Goal: Task Accomplishment & Management: Complete application form

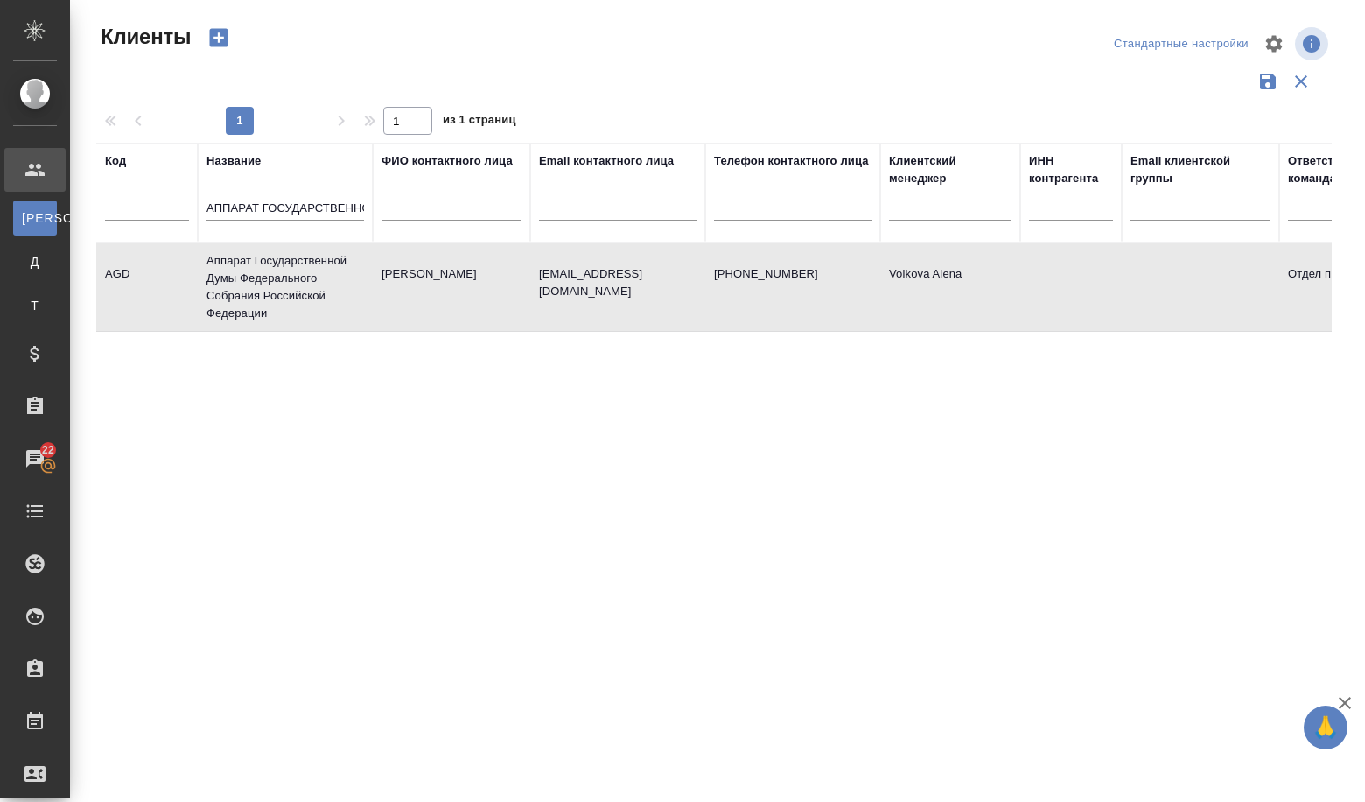
select select "RU"
drag, startPoint x: 207, startPoint y: 207, endPoint x: 562, endPoint y: 245, distance: 356.5
click at [562, 245] on table "Код Название АППАРАТ ГОСУДАРСТВЕННОЙ ДУМЫ ФЕДЕРАЛЬНОГО СОБРАНИЯ РОССИЙСКОЙ ФЕДЕ…" at bounding box center [757, 237] width 1323 height 189
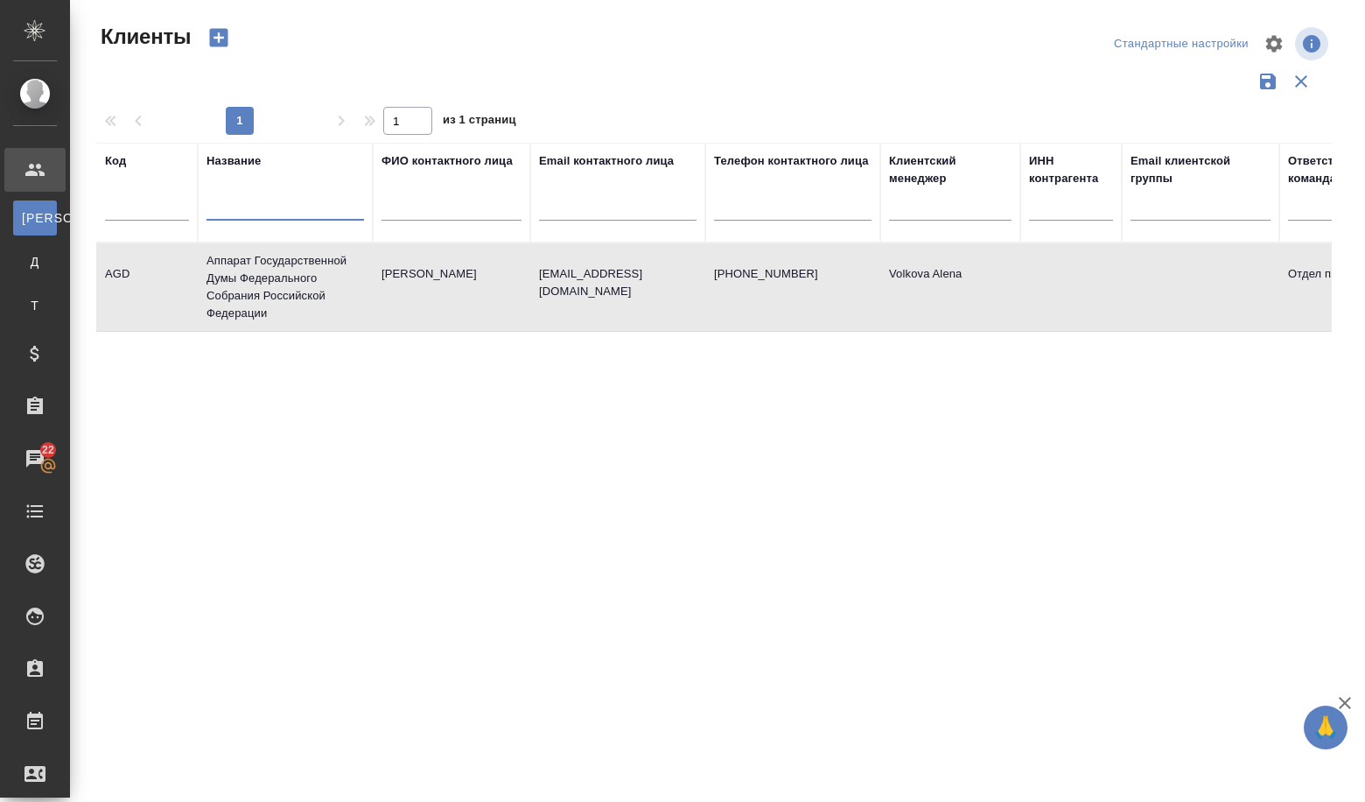
paste input "АО «АльфаСтрахование»"
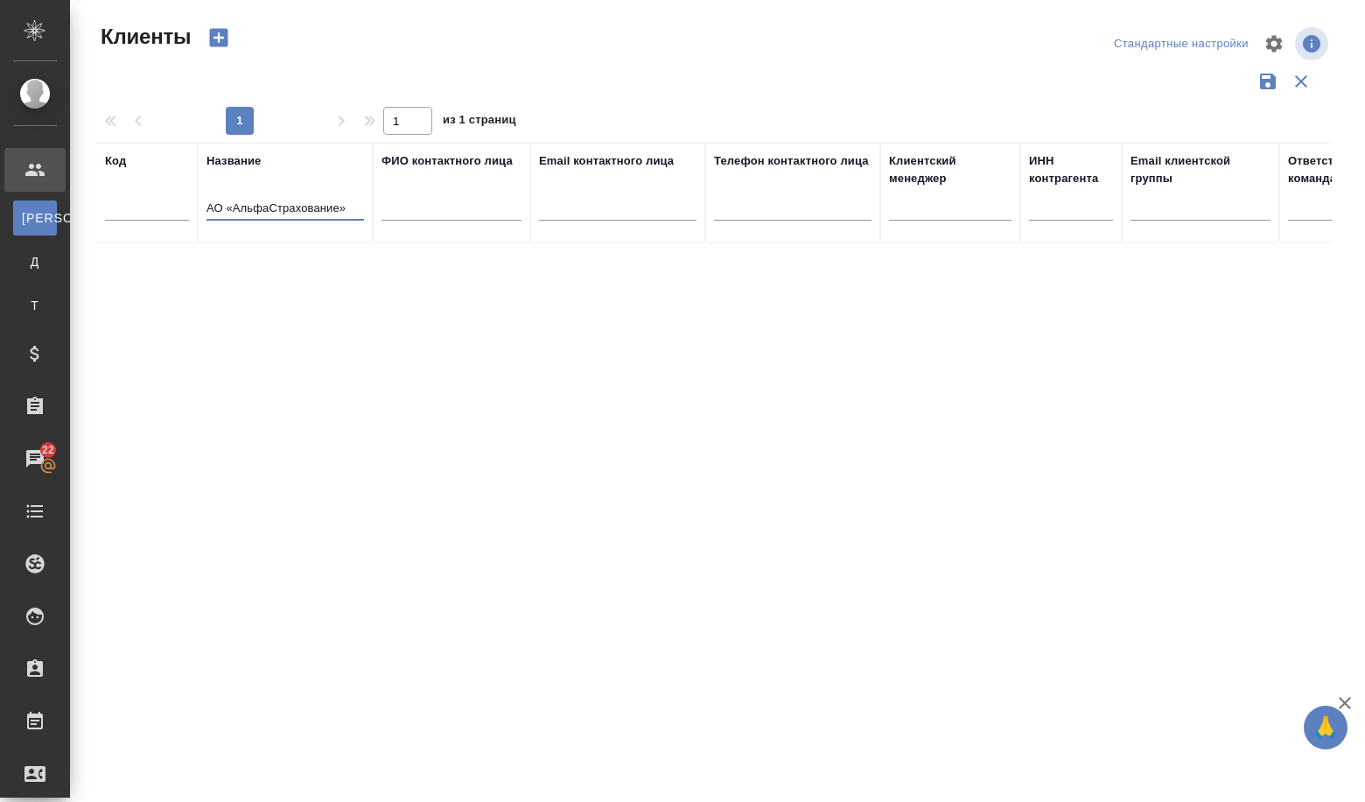
type input "АО «АльфаСтрахование»"
click at [217, 39] on icon "button" at bounding box center [219, 37] width 25 height 25
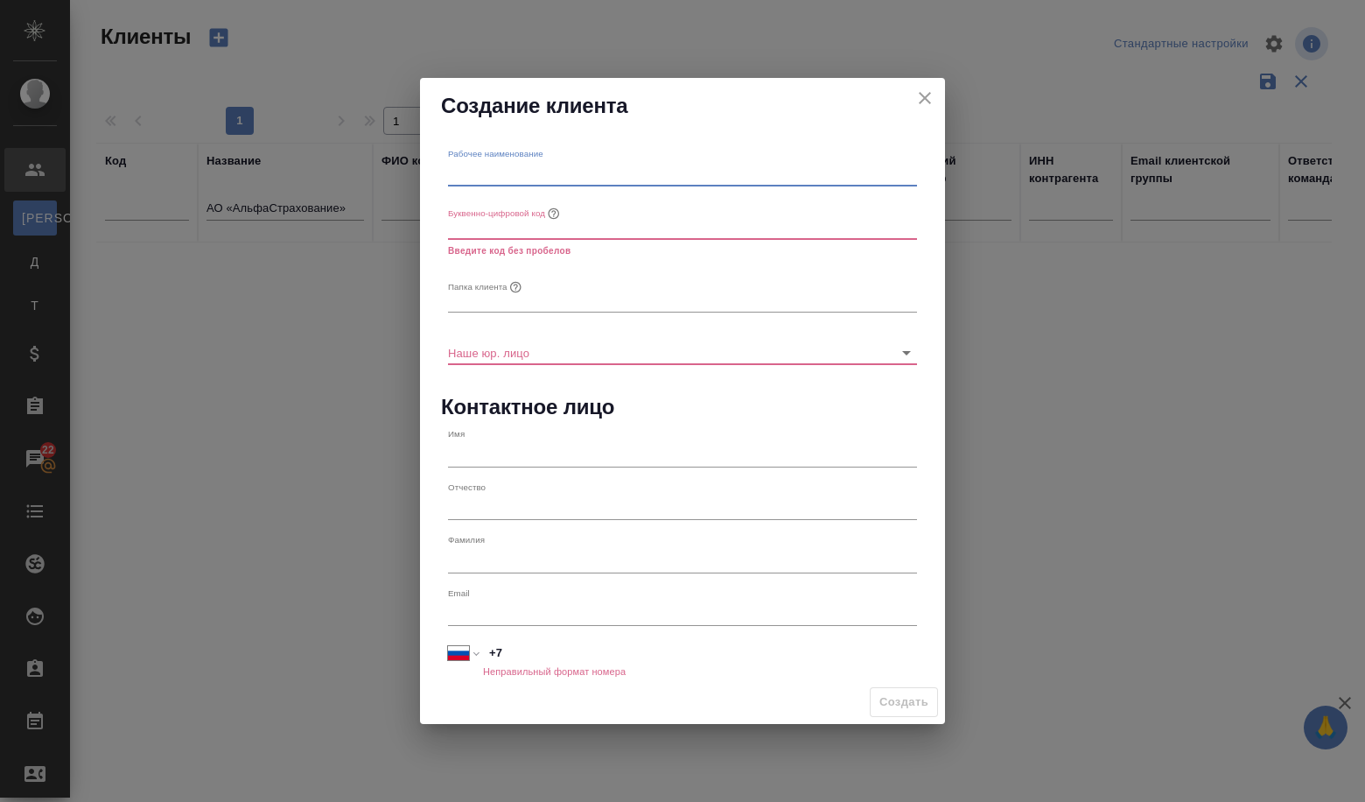
click at [506, 176] on input "text" at bounding box center [682, 174] width 469 height 25
paste input "АО «АльфаСтрахование»"
type input "АО «АльфаСтрахование»"
click at [481, 224] on input "text" at bounding box center [682, 226] width 469 height 25
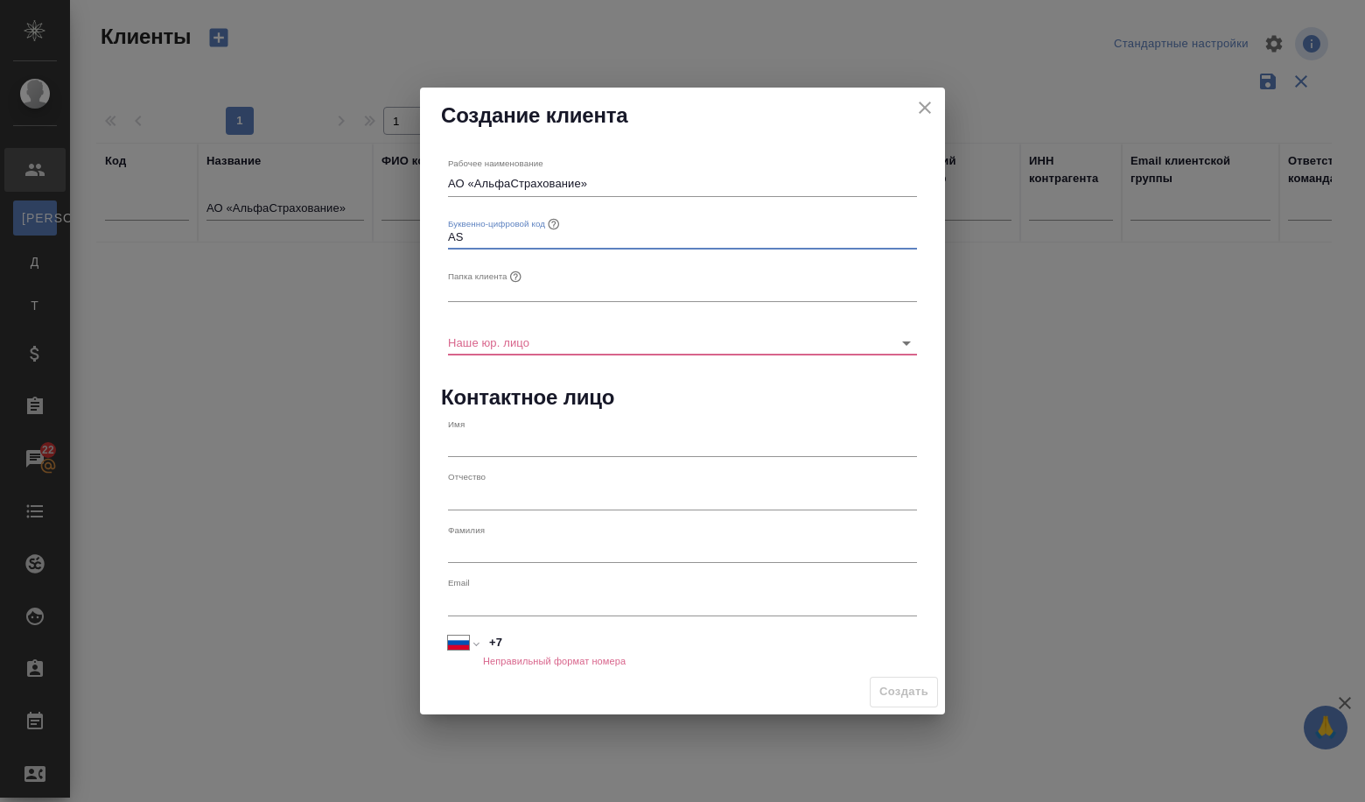
type input "AS"
click at [469, 285] on input "text" at bounding box center [682, 289] width 469 height 25
drag, startPoint x: 473, startPoint y: 182, endPoint x: 579, endPoint y: 177, distance: 106.0
click at [579, 177] on input "АО «АльфаСтрахование»" at bounding box center [682, 184] width 469 height 25
click at [492, 299] on input "text" at bounding box center [682, 289] width 469 height 25
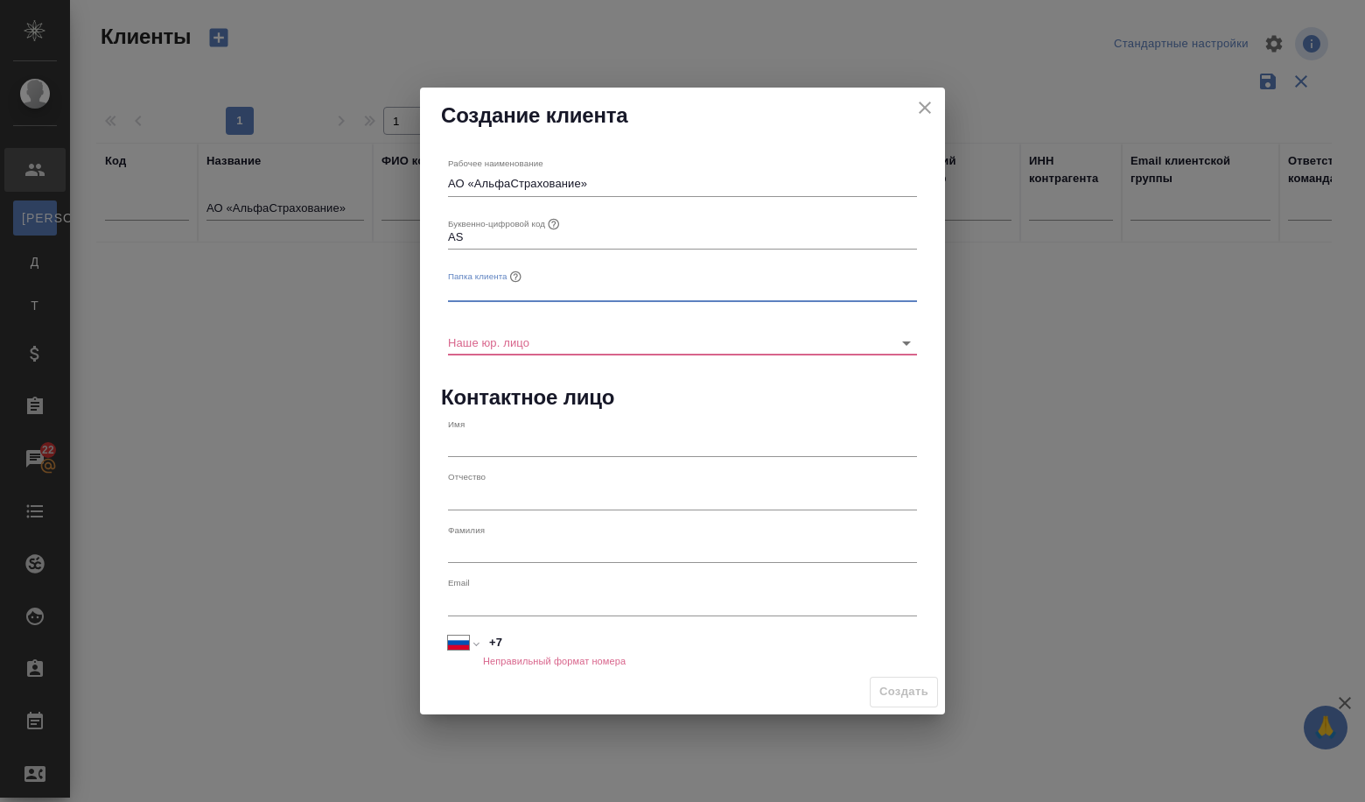
paste input "АльфаСтрахование"
type input "АльфаСтрахование"
click at [509, 344] on input "Наше юр. лицо" at bounding box center [654, 342] width 413 height 24
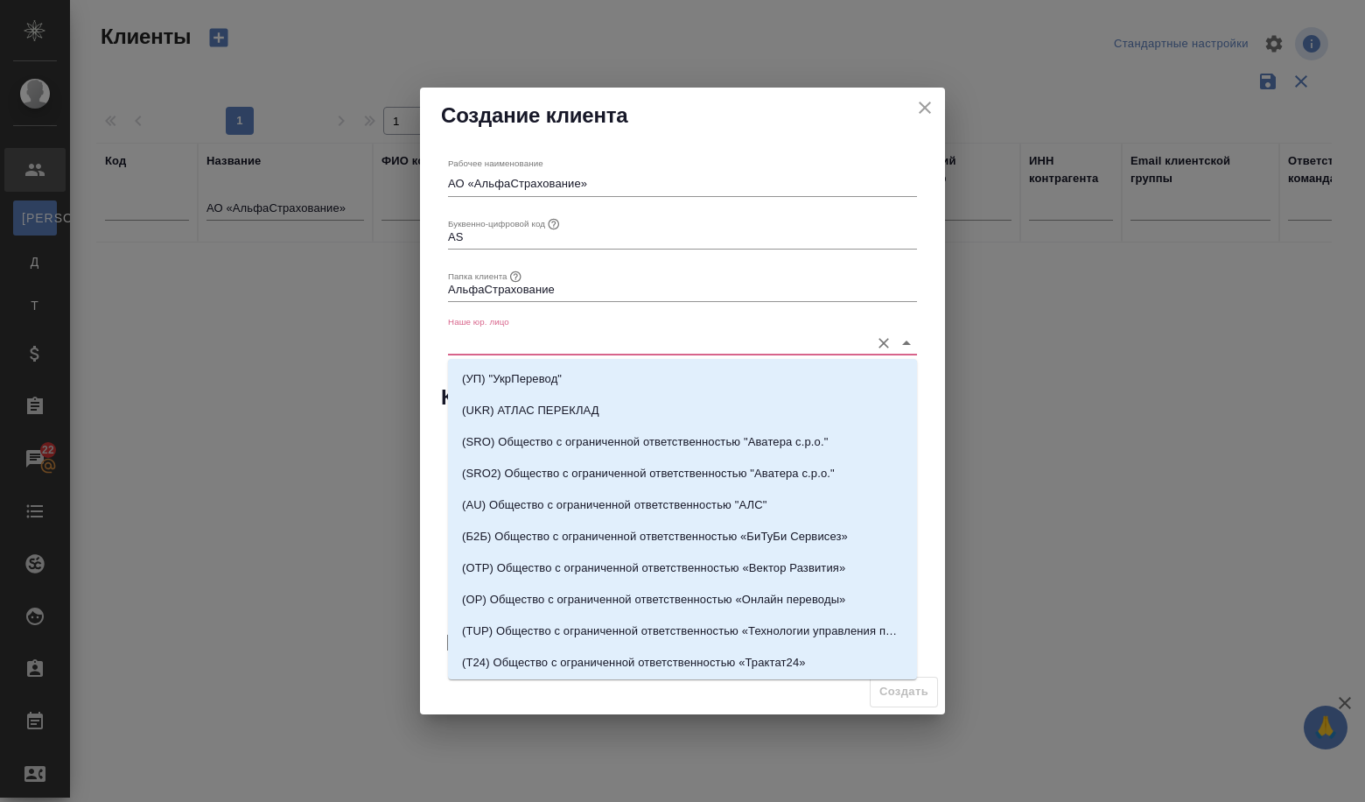
type input "v"
click at [509, 344] on input "Наше юр. лицо" at bounding box center [654, 342] width 413 height 24
type input "v"
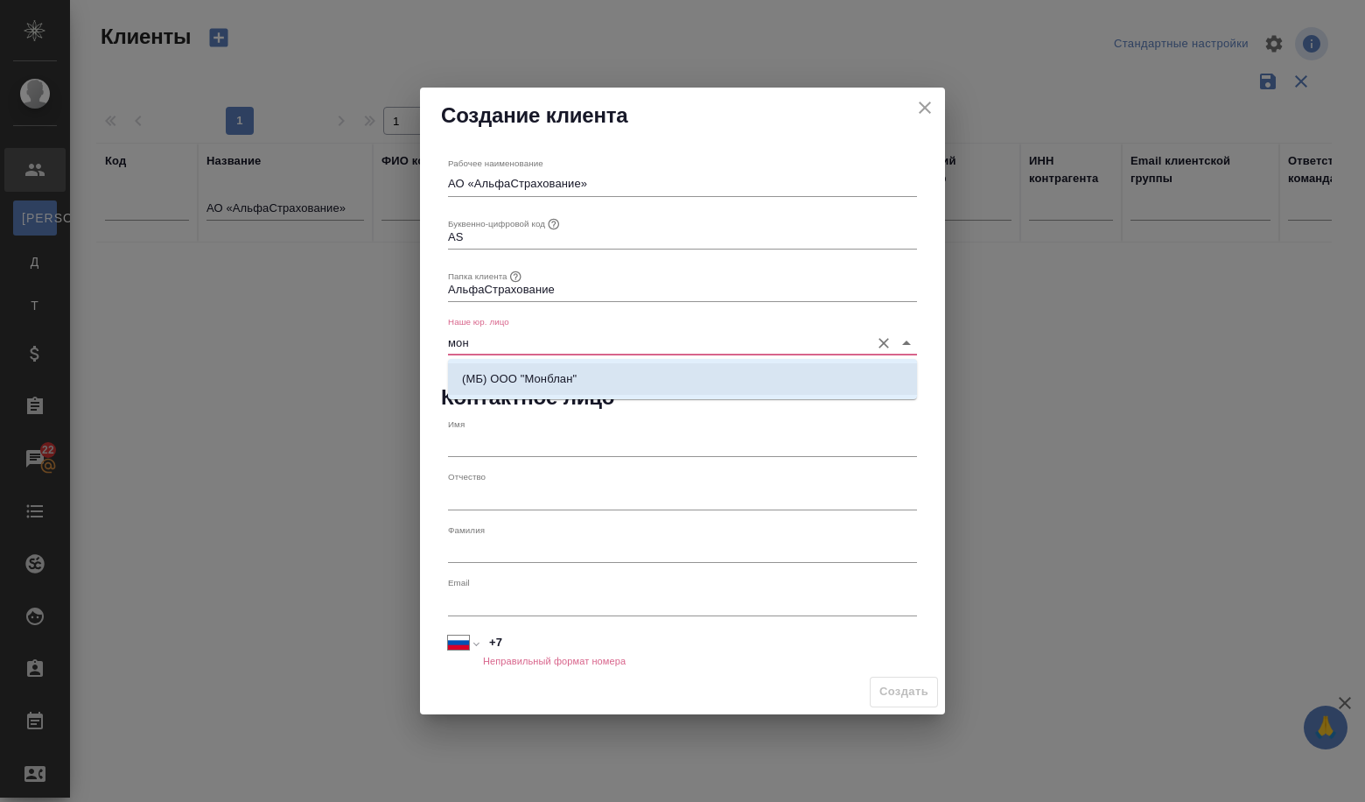
click at [569, 378] on p "(МБ) ООО "Монблан"" at bounding box center [519, 379] width 115 height 18
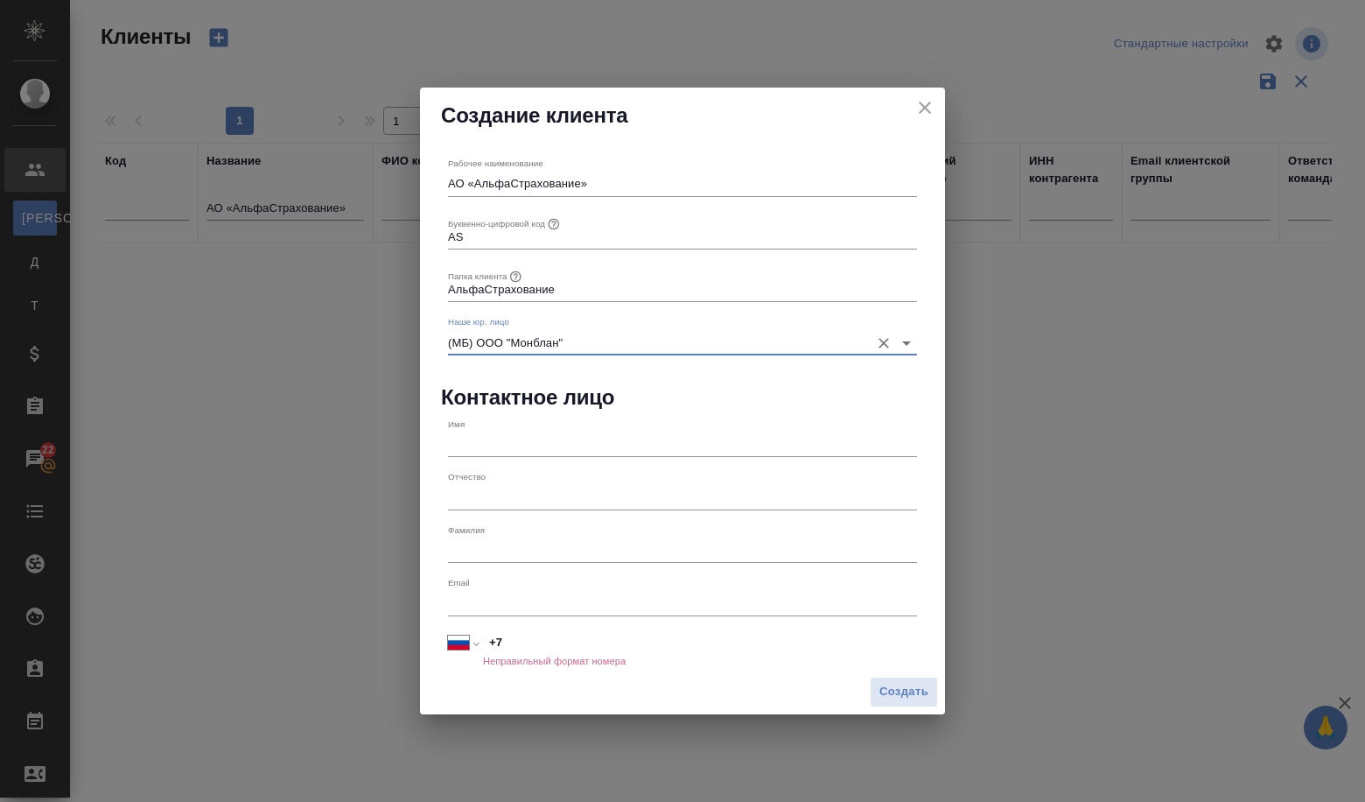
type input "(МБ) ООО "Монблан""
click at [485, 457] on div "Имя" at bounding box center [682, 437] width 483 height 53
click at [488, 448] on input "text" at bounding box center [682, 444] width 469 height 25
paste input "Алеся Столярова"
type input "Алеся Столярова"
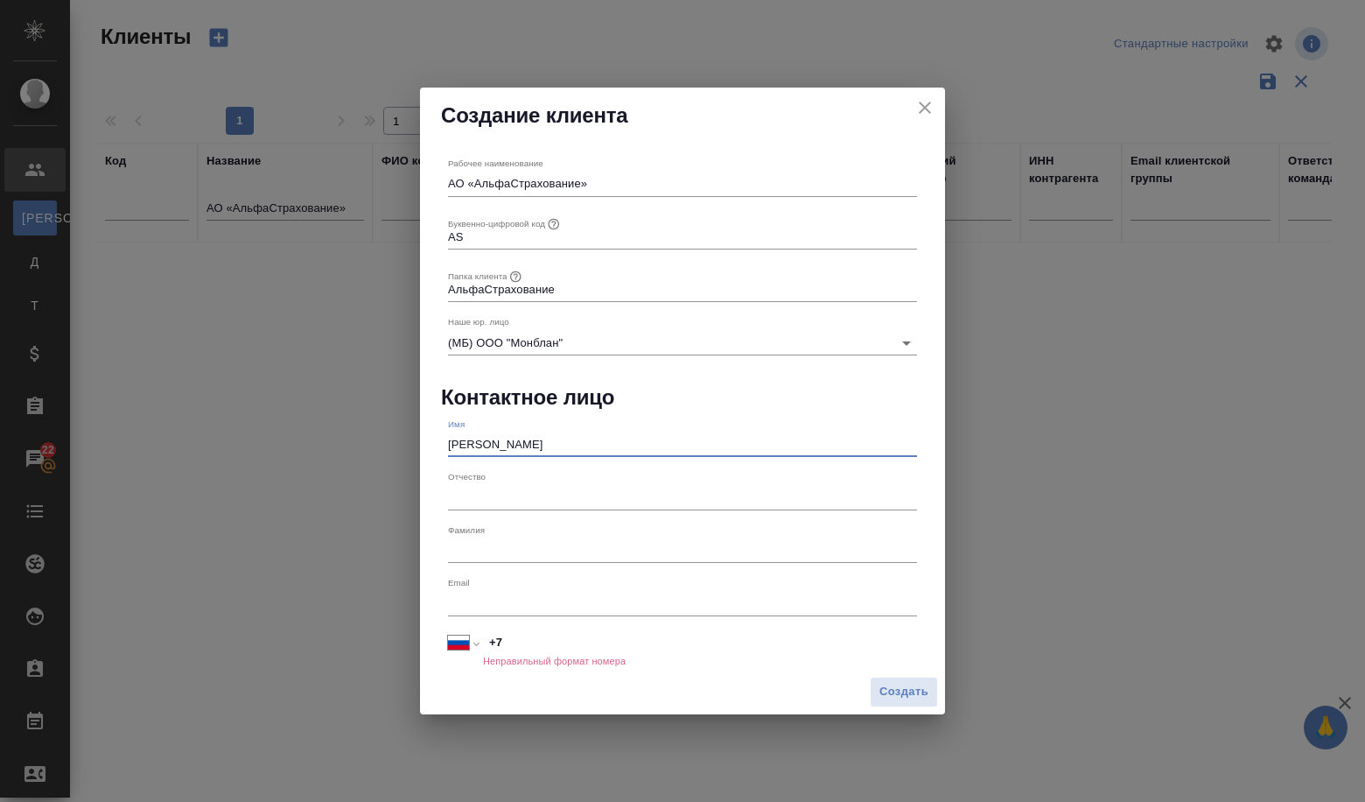
click at [556, 636] on input "+7" at bounding box center [700, 642] width 434 height 25
paste input "74957880999"
select select "KZ"
type input "+7 74957880999"
click at [511, 645] on input "+7 74957880999" at bounding box center [700, 642] width 432 height 25
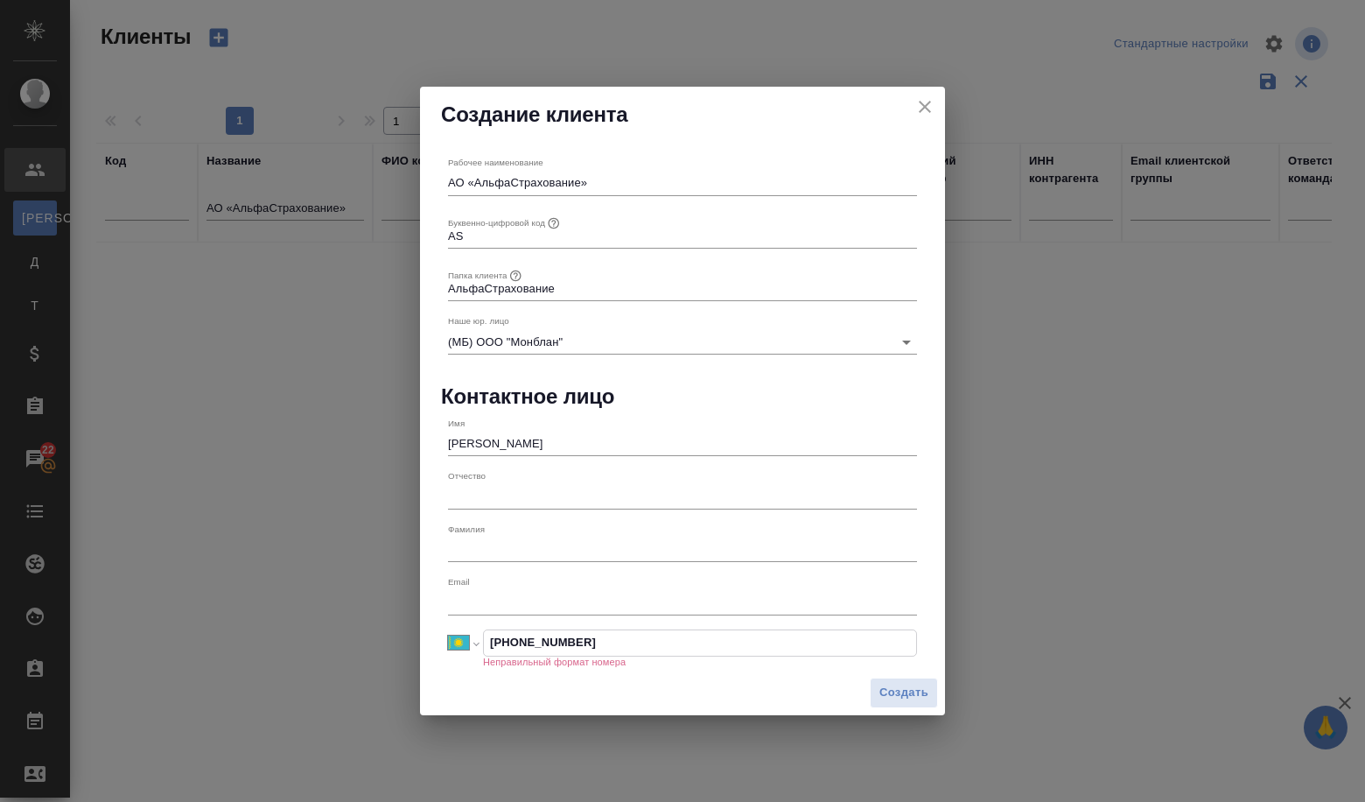
select select "RU"
type input "+7 495 788 09 99"
click at [554, 598] on input "text" at bounding box center [682, 602] width 469 height 25
paste input "stolyarovaas@alfastrah.ru"
type input "stolyarovaas@alfastrah.ru"
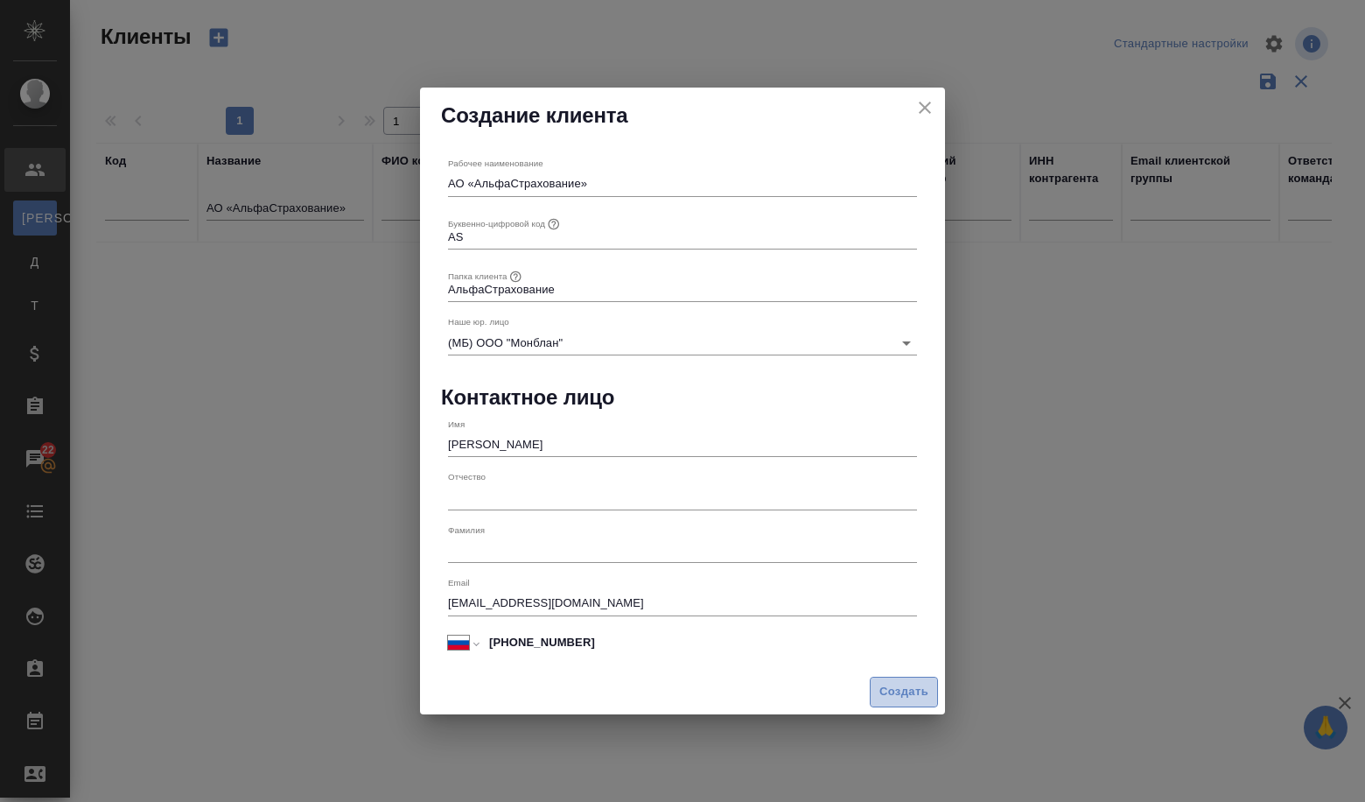
click at [909, 696] on span "Создать" at bounding box center [904, 692] width 49 height 20
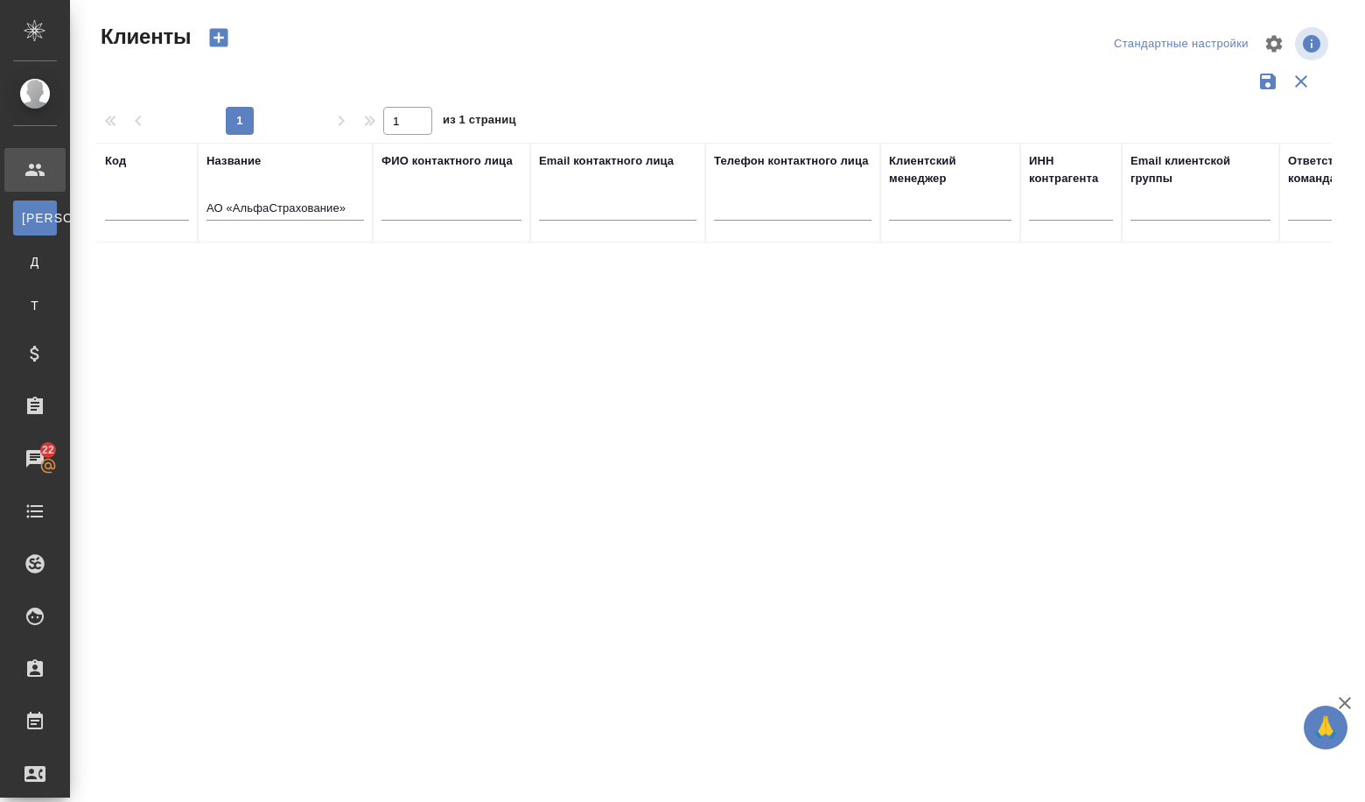
type input "+7"
drag, startPoint x: 348, startPoint y: 205, endPoint x: 164, endPoint y: 206, distance: 184.7
click at [163, 206] on tr "Код Название АО «АльфаСтрахование» ФИО контактного лица Email контактного лица …" at bounding box center [757, 193] width 1323 height 100
paste input "АКБ «НОВИКОМБАНК"
type input "АО АКБ «НОВИКОМБАНК»"
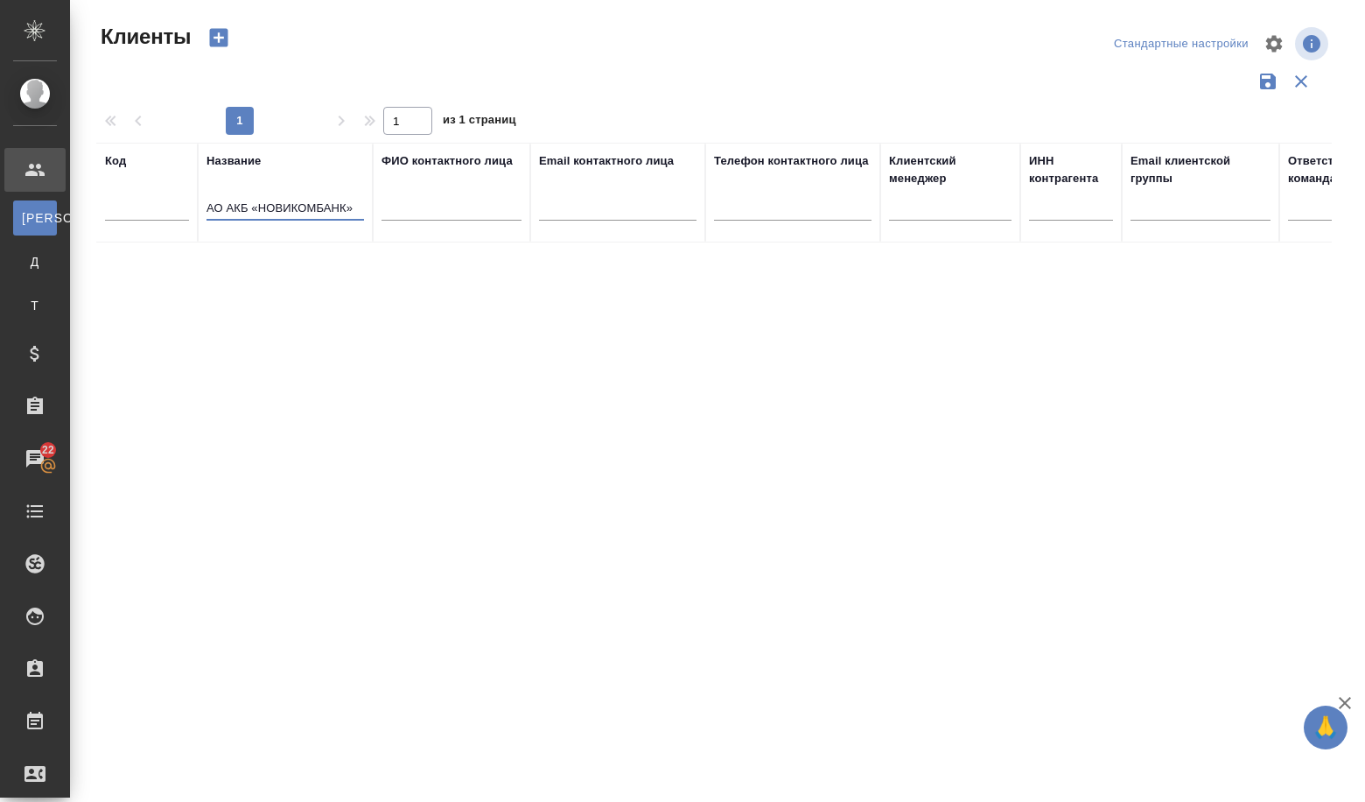
click at [226, 32] on icon "button" at bounding box center [219, 38] width 18 height 18
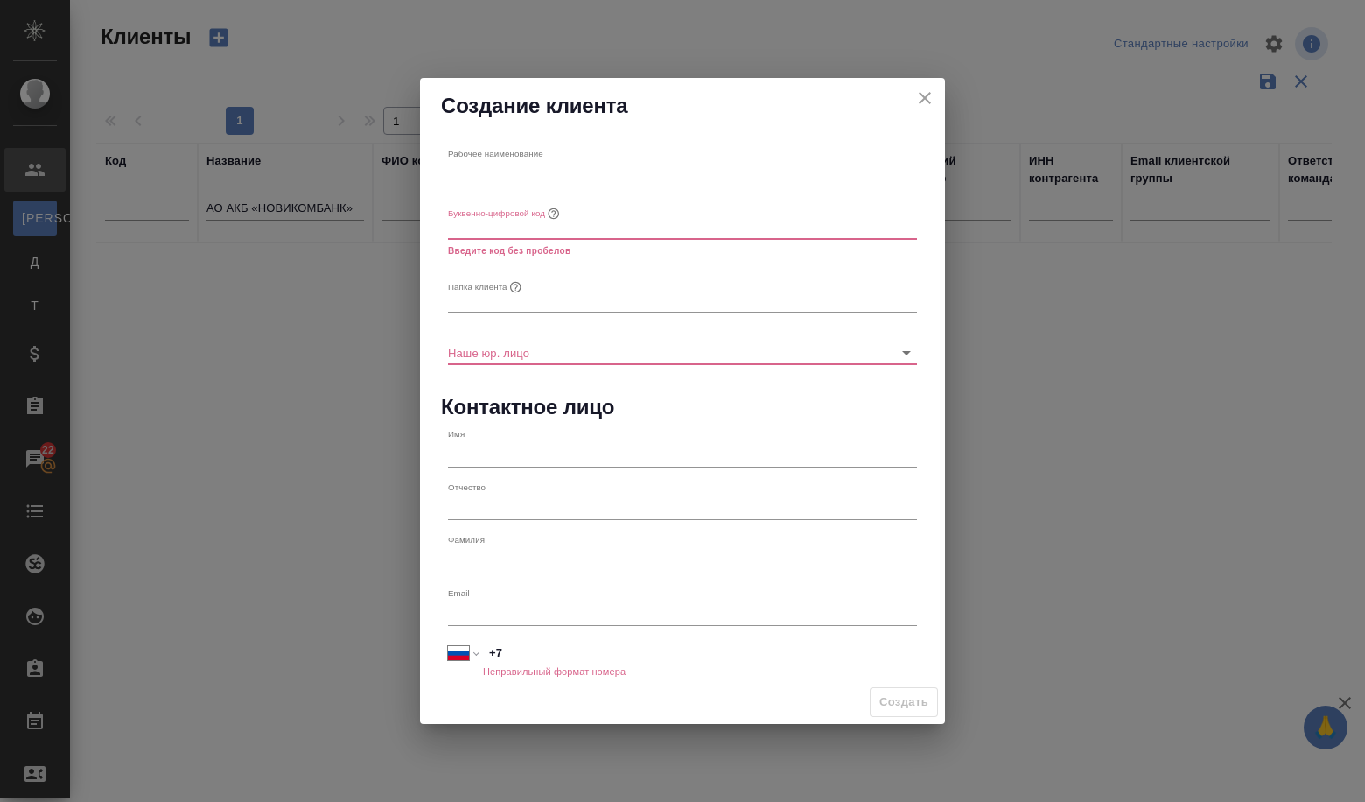
click at [545, 154] on div "Рабочее наименование" at bounding box center [682, 167] width 469 height 39
paste input "АО АКБ «НОВИКОМБАНК»"
type input "АО АКБ «НОВИКОМБАНК»"
click at [498, 228] on input "text" at bounding box center [682, 226] width 469 height 25
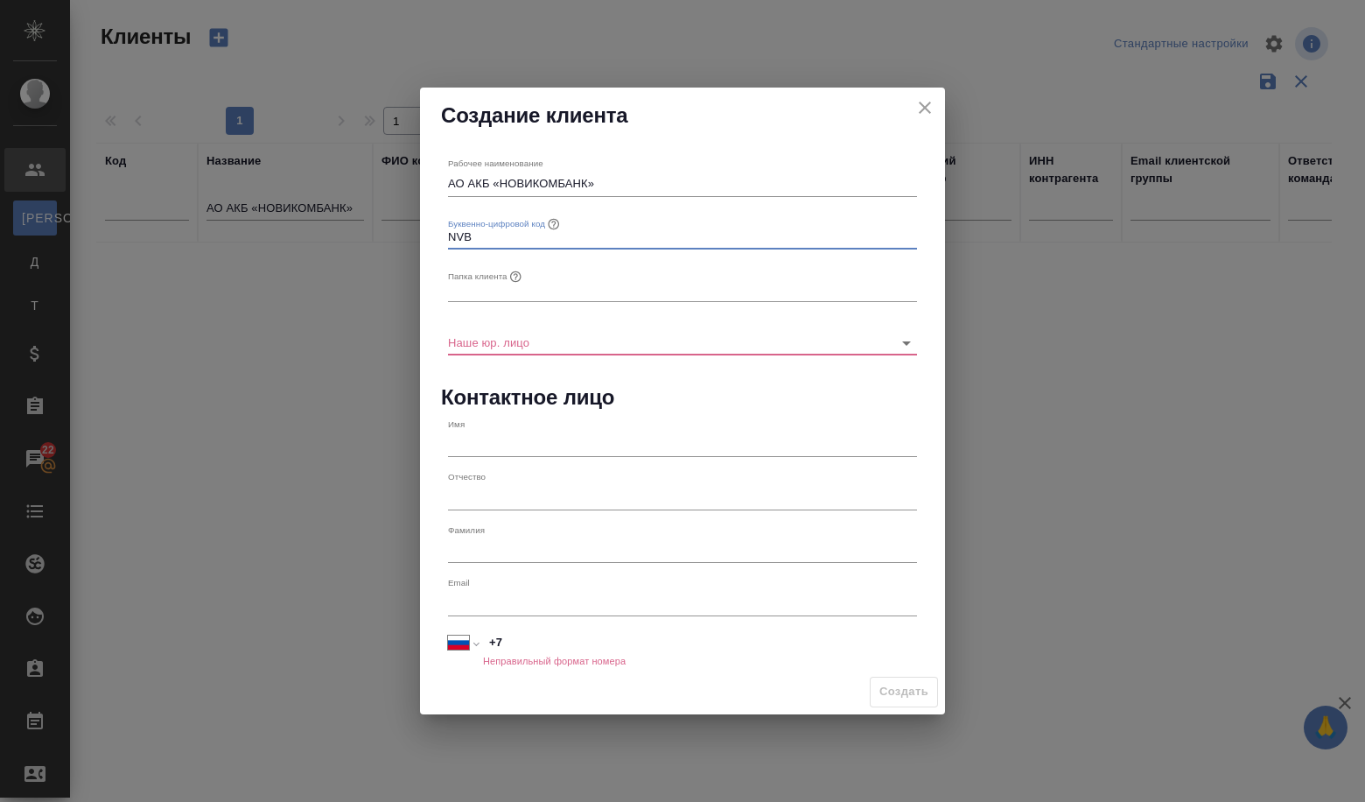
type input "NVB"
click at [499, 288] on input "text" at bounding box center [682, 289] width 469 height 25
drag, startPoint x: 503, startPoint y: 181, endPoint x: 588, endPoint y: 180, distance: 84.9
click at [588, 180] on input "АО АКБ «НОВИКОМБАНК»" at bounding box center [682, 184] width 469 height 25
click at [544, 280] on input "text" at bounding box center [682, 289] width 469 height 25
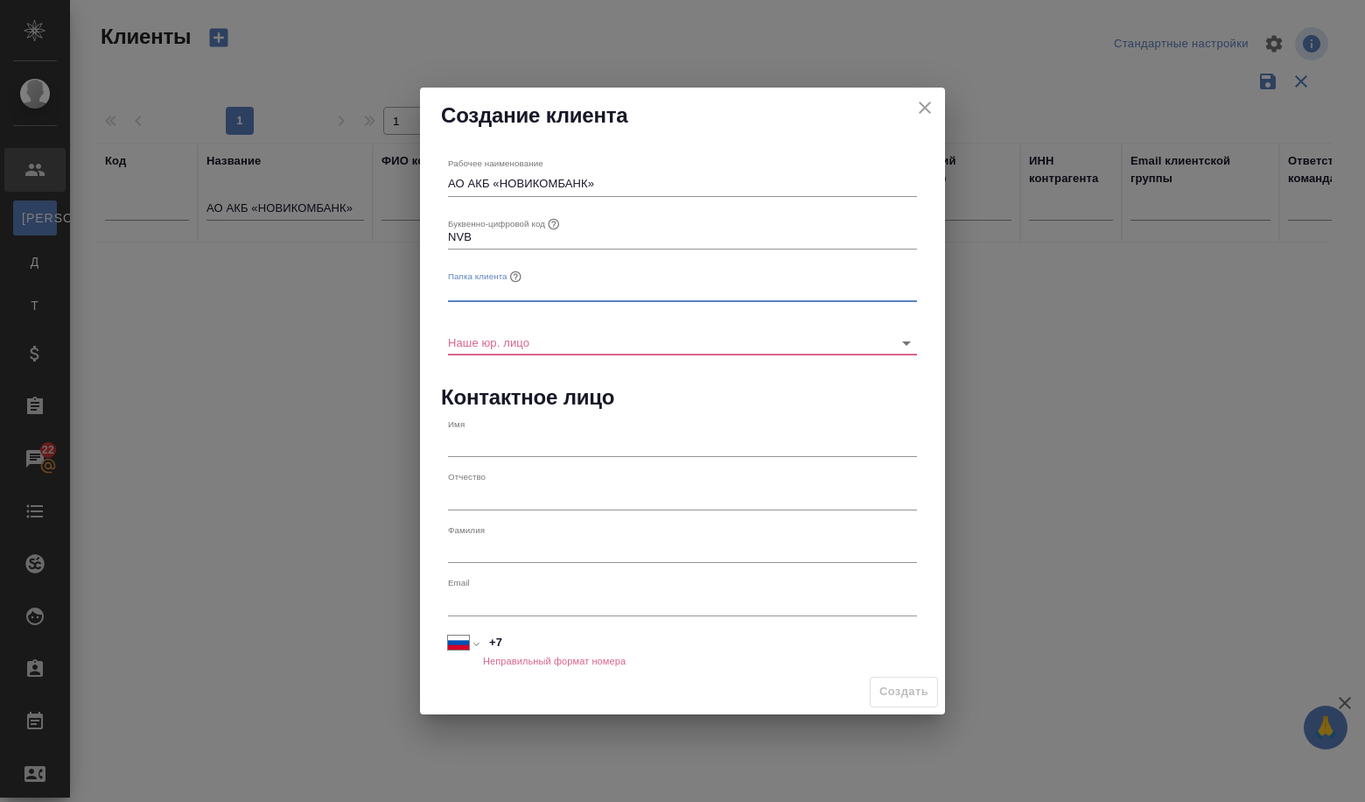
paste input "НОВИКОМБАНК"
type input "НОВИКОМБАНК"
click at [551, 347] on input "Наше юр. лицо" at bounding box center [654, 342] width 413 height 24
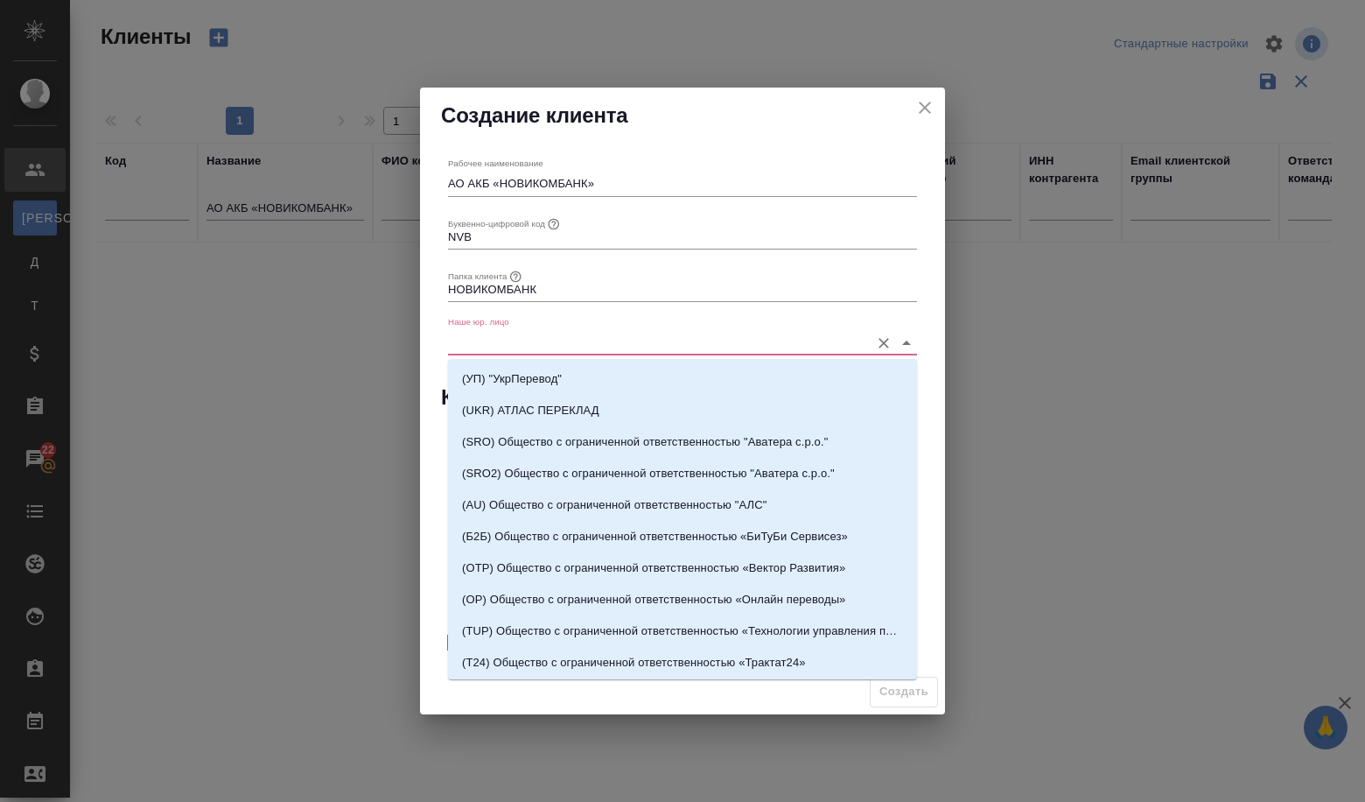
type input "v"
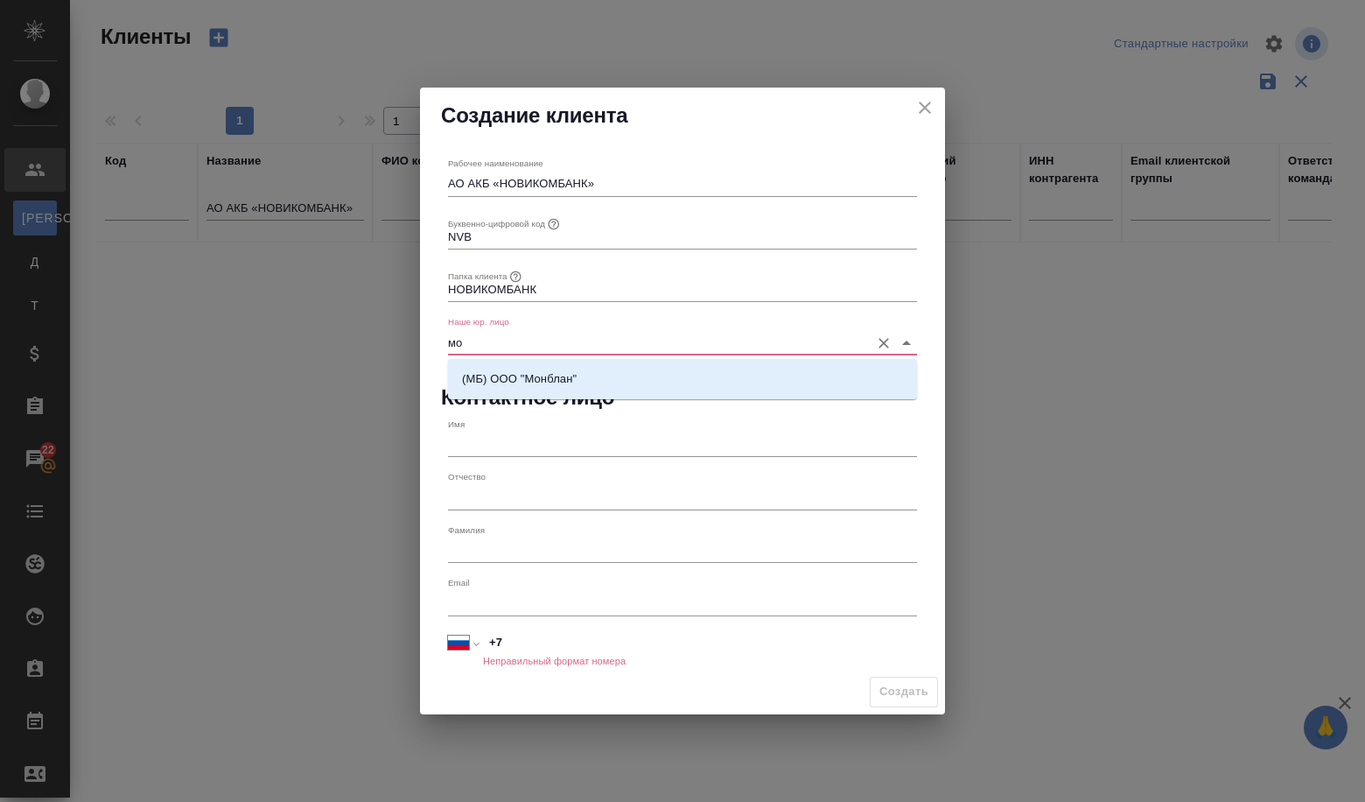
drag, startPoint x: 542, startPoint y: 361, endPoint x: 460, endPoint y: 291, distance: 108.6
click at [460, 291] on body "🙏 .cls-1 fill:#fff; AWATERA Volkova Alena Клиенты К Клиенты Д Договоры Т Тендер…" at bounding box center [682, 401] width 1365 height 802
click at [547, 384] on p "(МБ) ООО "Монблан"" at bounding box center [519, 379] width 115 height 18
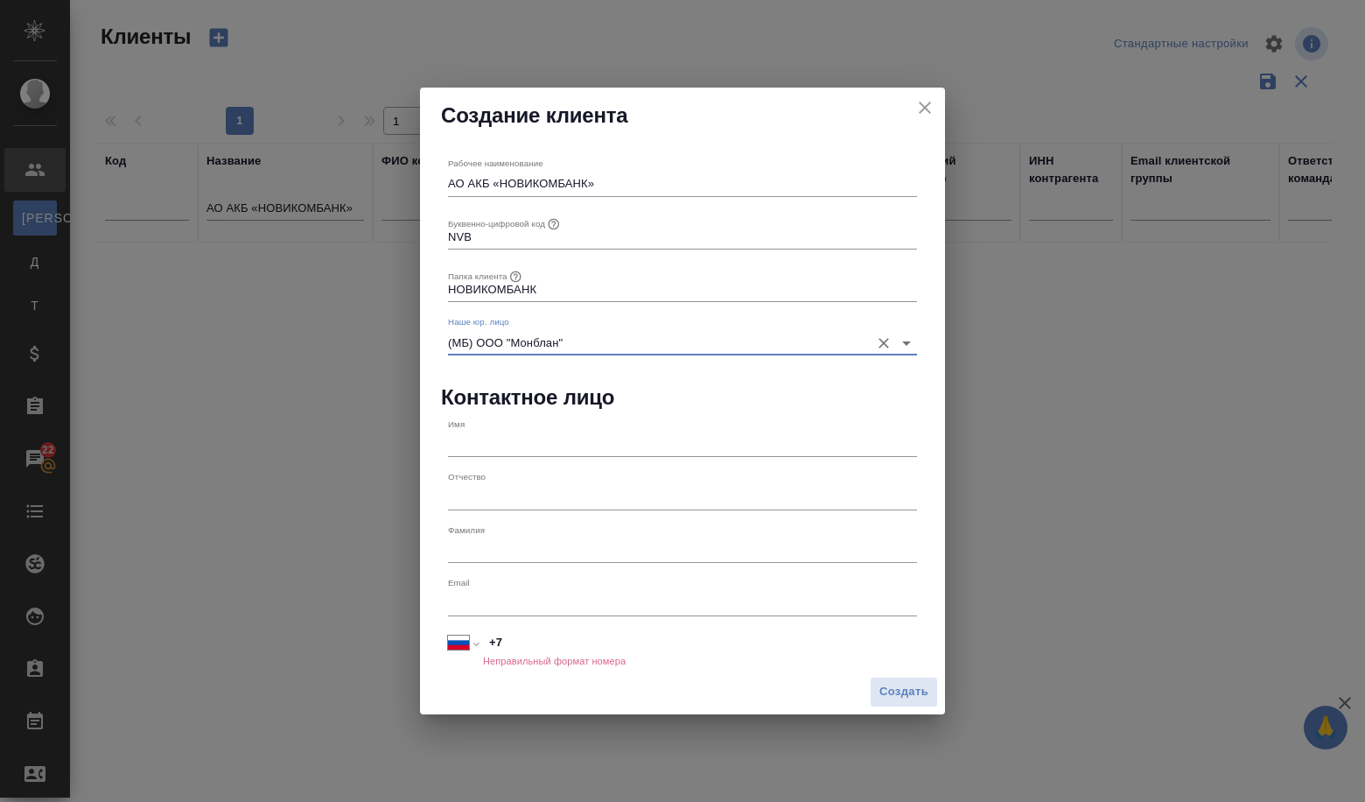
type input "(МБ) ООО "Монблан""
click at [521, 448] on input "text" at bounding box center [682, 444] width 469 height 25
paste input "[PERSON_NAME]"
type input "[PERSON_NAME]"
click at [572, 649] on input "+7" at bounding box center [700, 642] width 434 height 25
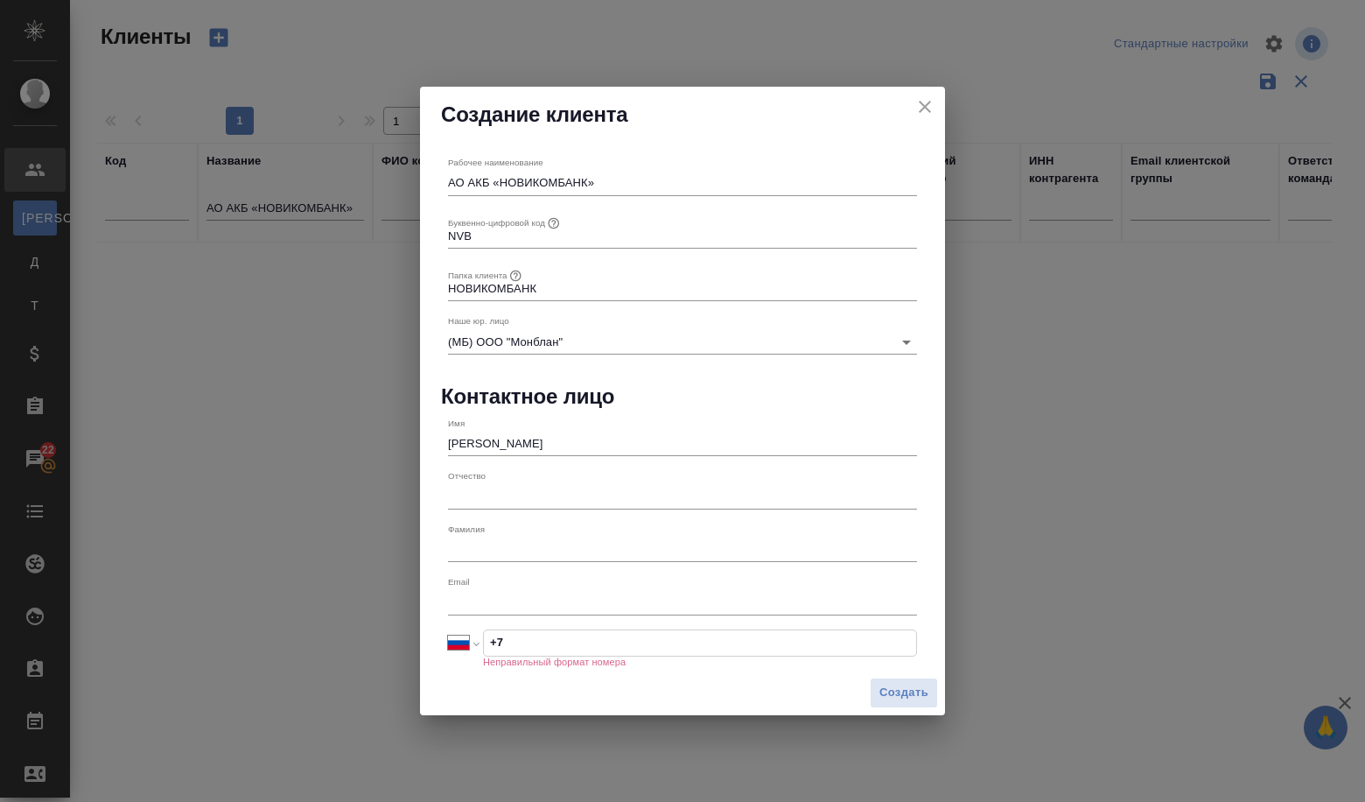
paste input "74959747187"
select select "KZ"
type input "+7 74959747187"
click at [509, 644] on input "+7 74959747187" at bounding box center [700, 642] width 432 height 25
click at [512, 646] on input "+7 74959747187" at bounding box center [700, 642] width 432 height 25
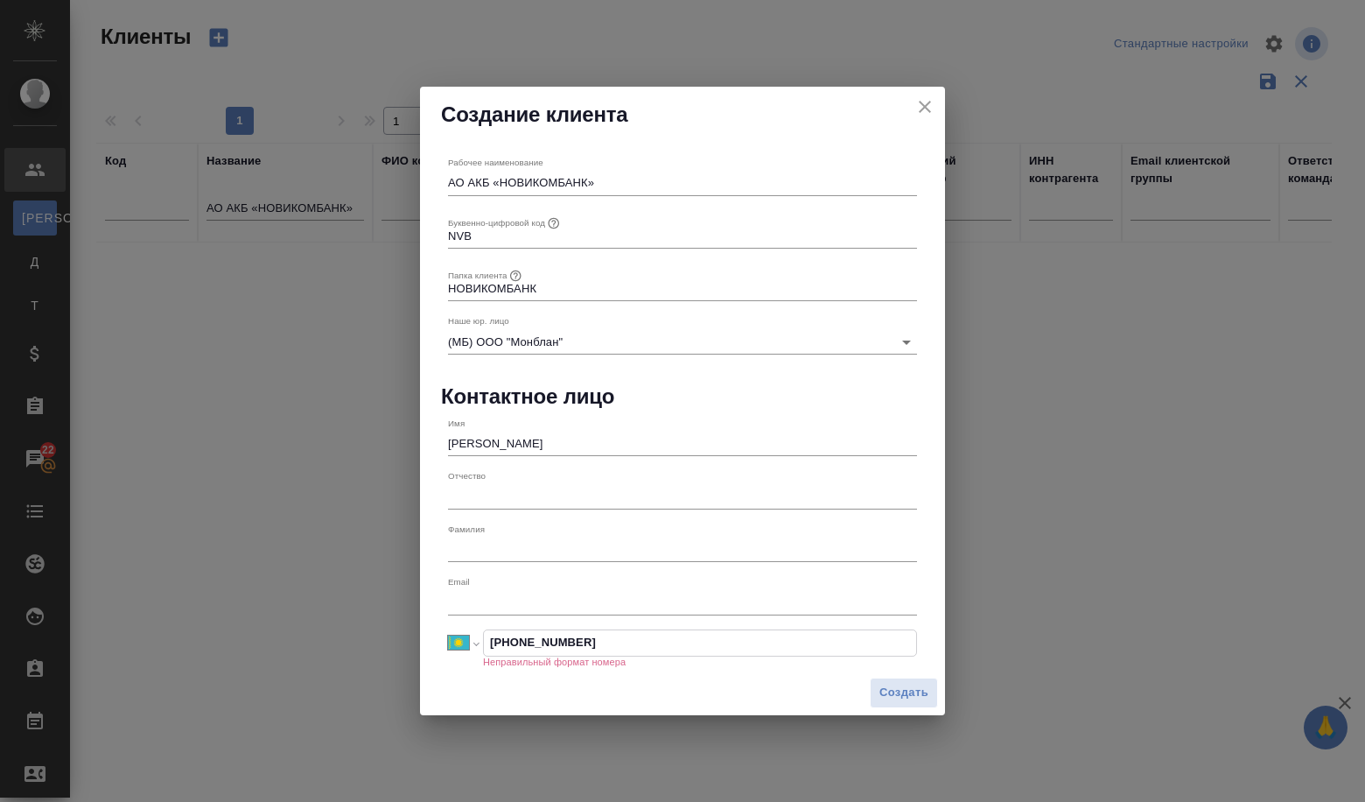
select select "RU"
type input "+7 495 974 71 87"
click at [510, 600] on input "text" at bounding box center [682, 602] width 469 height 25
paste input "kuznetsov_ma@novikom.ru"
type input "kuznetsov_ma@novikom.ru"
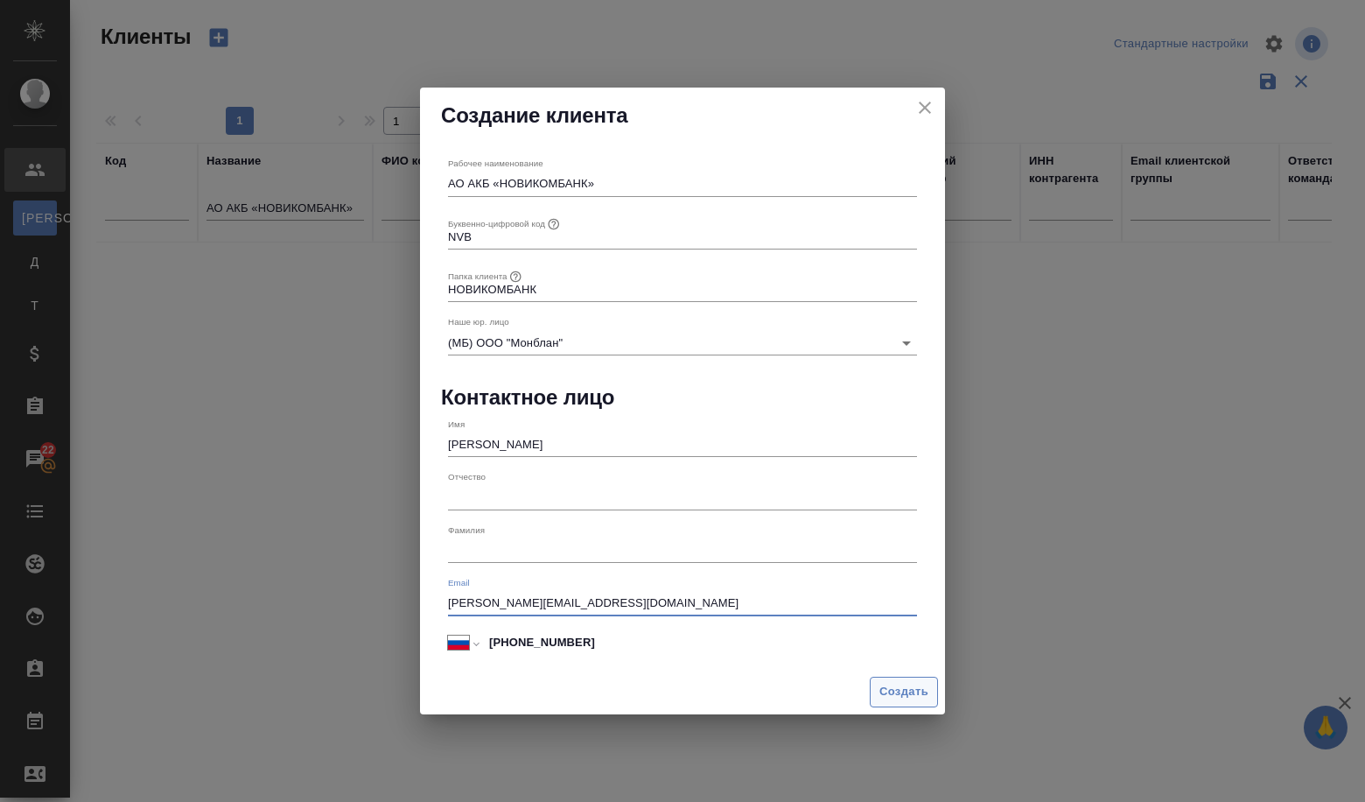
click at [899, 694] on span "Создать" at bounding box center [904, 692] width 49 height 20
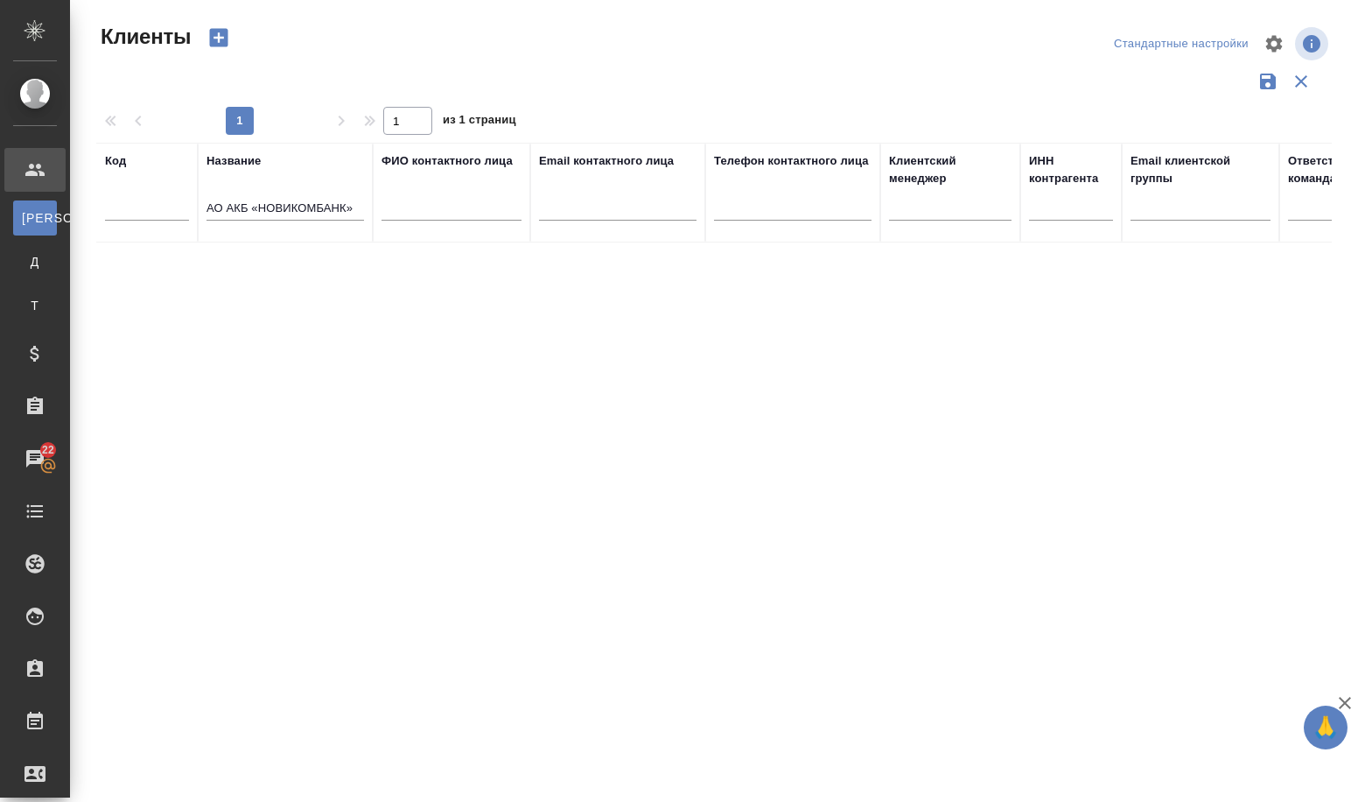
type input "+7"
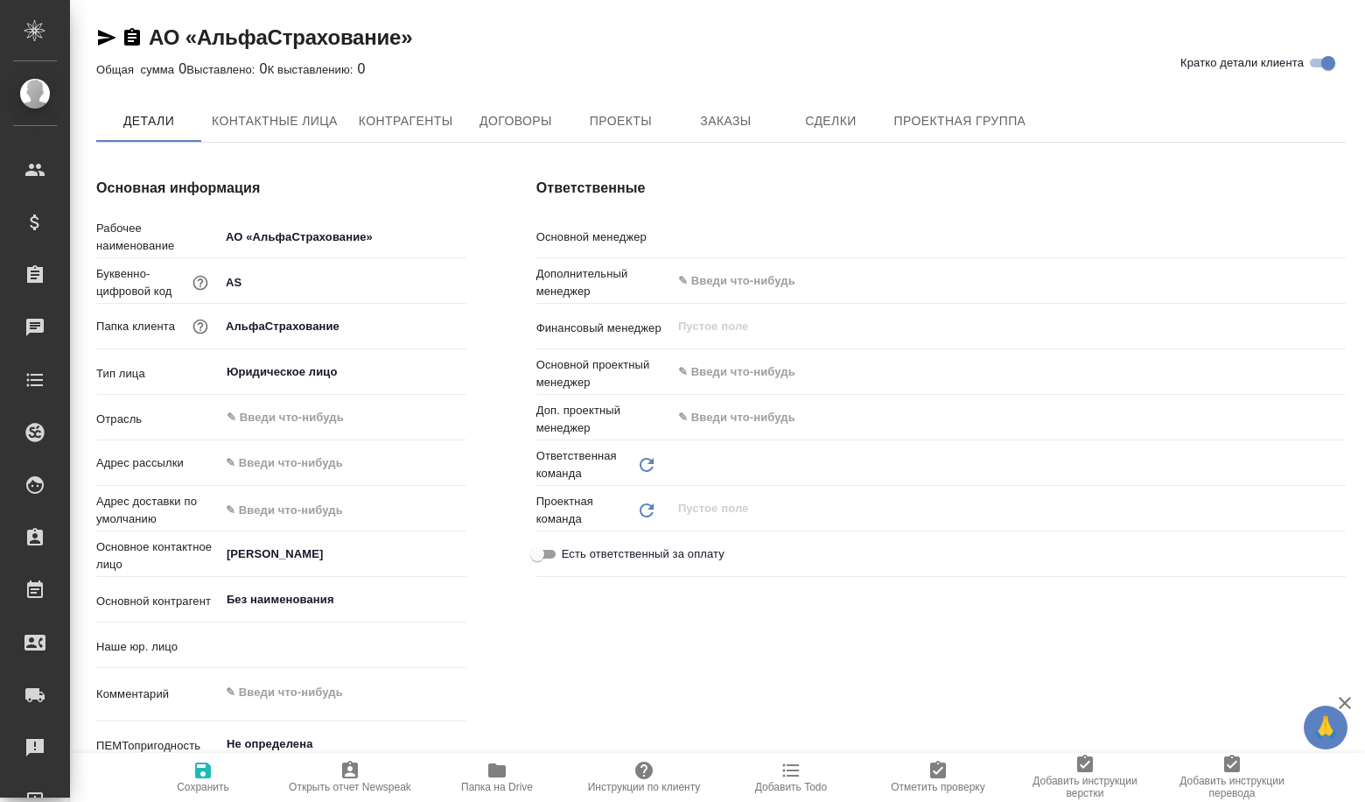
type textarea "x"
type input "Volkova Alena"
type input "(МБ) ООО "Монблан""
type textarea "x"
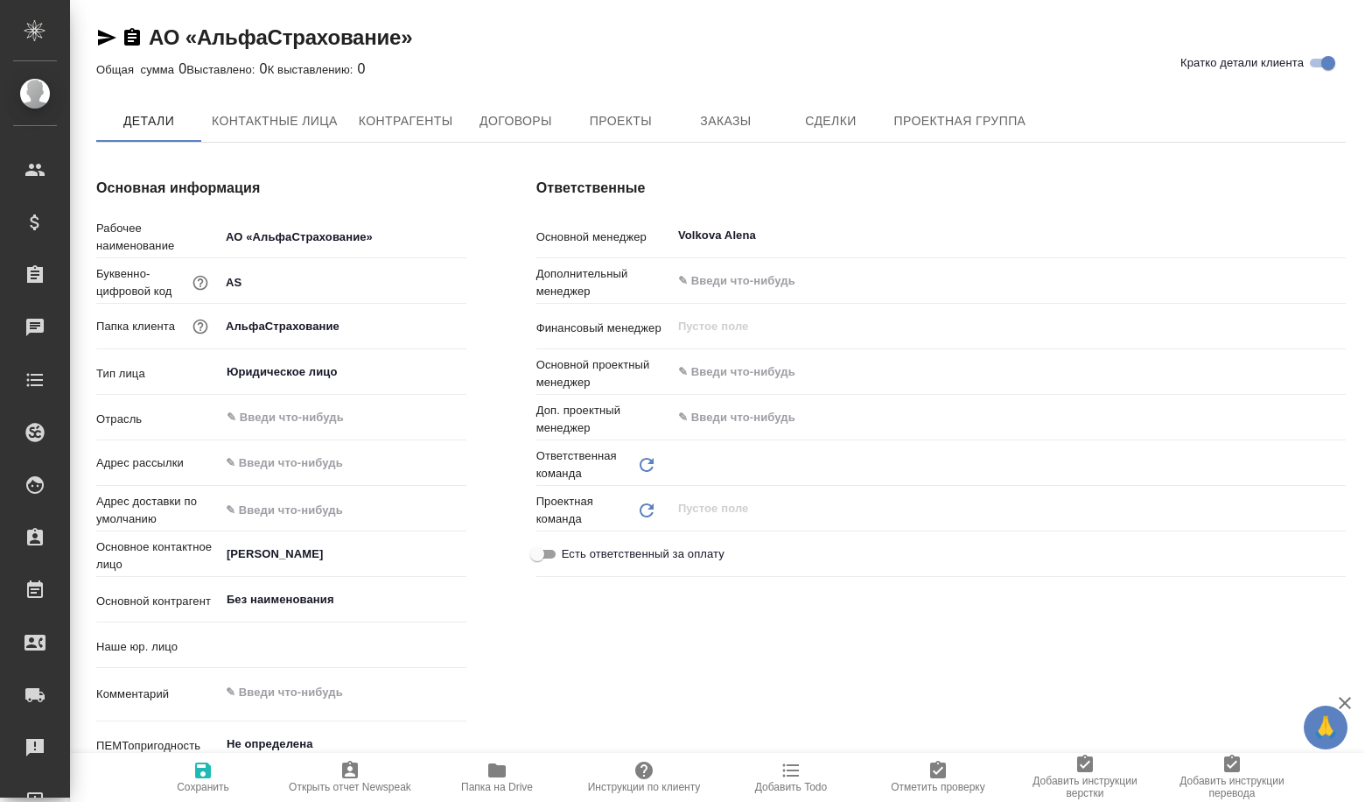
type textarea "x"
type input "Отдел продаж"
type textarea "x"
click at [860, 127] on span "Сделки" at bounding box center [831, 122] width 84 height 22
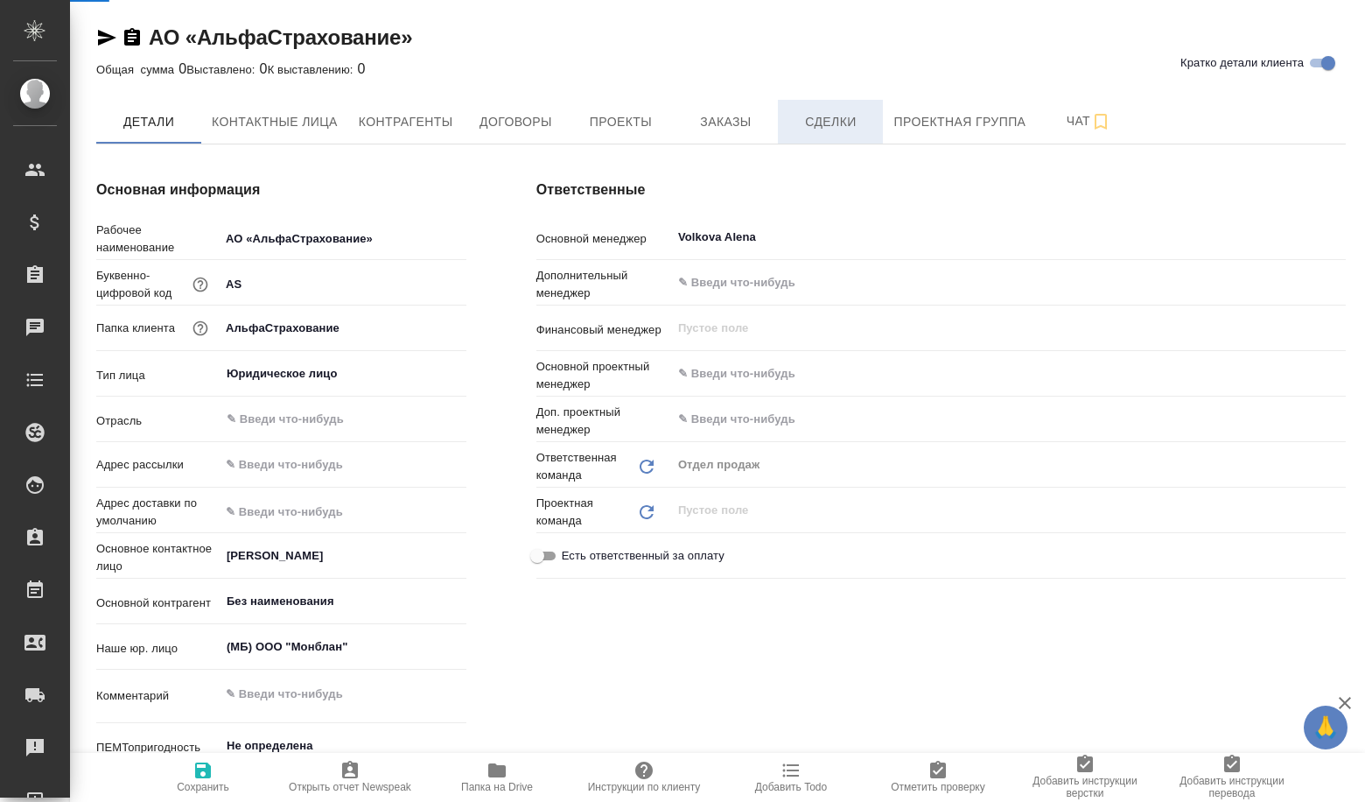
type textarea "x"
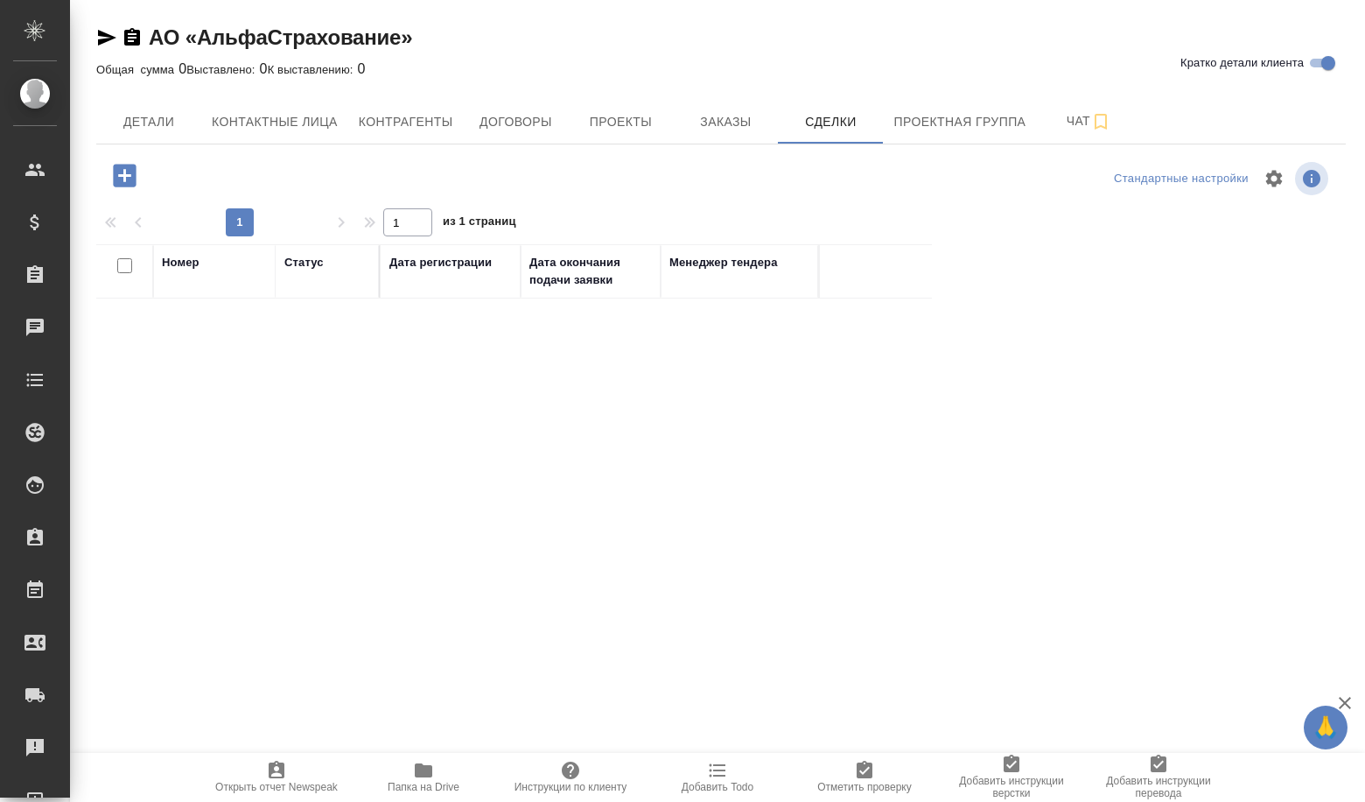
click at [130, 179] on icon "button" at bounding box center [124, 175] width 23 height 23
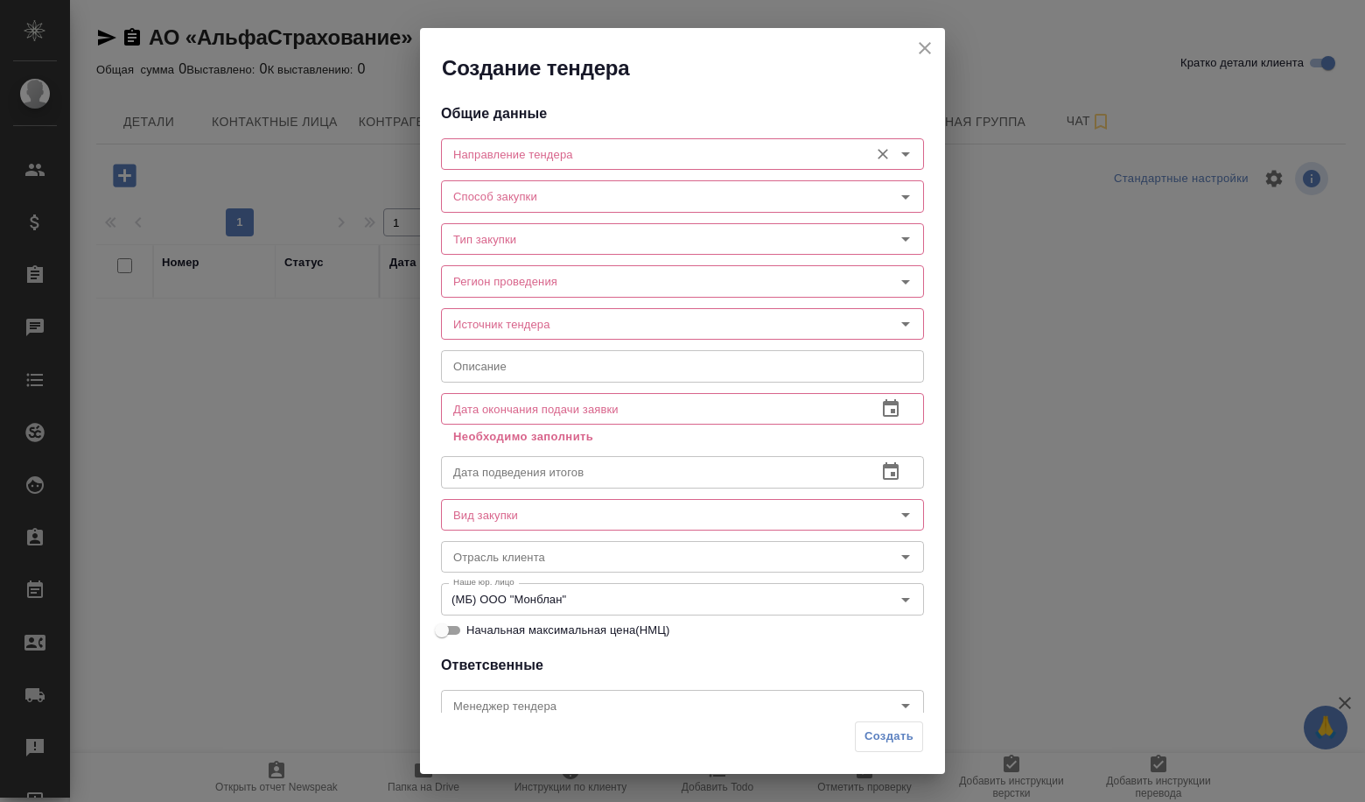
click at [562, 139] on div "Направление тендера" at bounding box center [682, 154] width 483 height 32
click at [549, 162] on input "Направление тендера" at bounding box center [653, 154] width 414 height 21
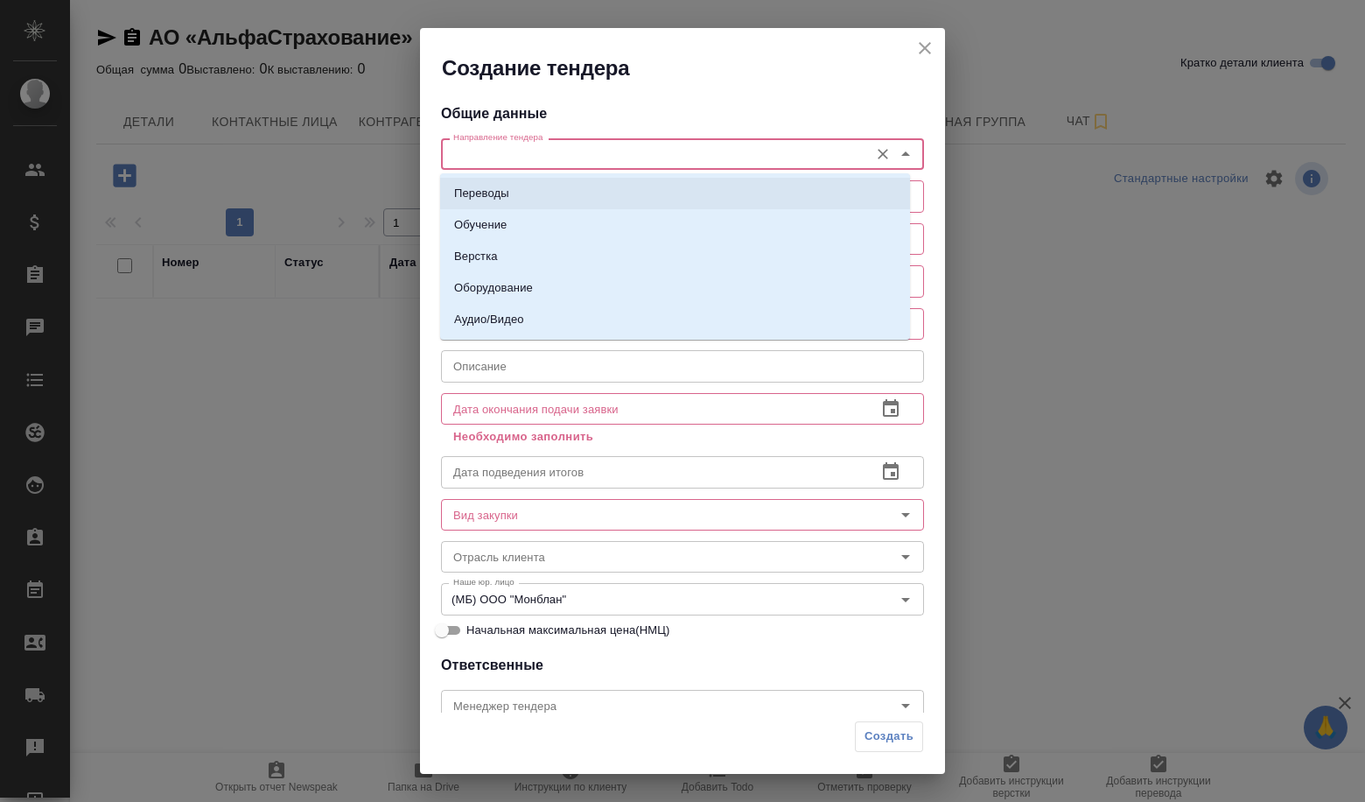
click at [533, 193] on li "Переводы" at bounding box center [675, 194] width 470 height 32
type input "Переводы"
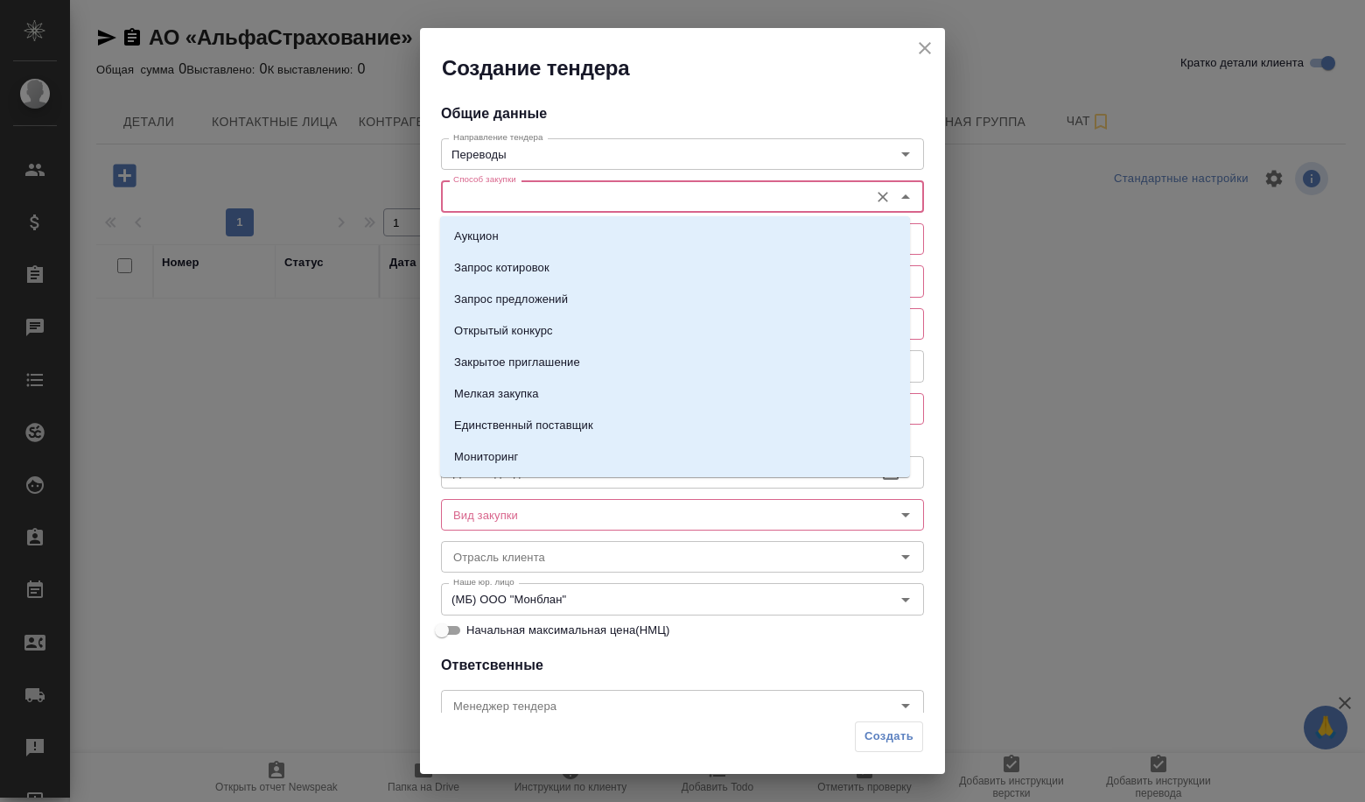
click at [529, 203] on input "Способ закупки" at bounding box center [653, 196] width 414 height 21
click at [500, 296] on p "Запрос предложений" at bounding box center [511, 300] width 114 height 18
type input "Запрос предложений"
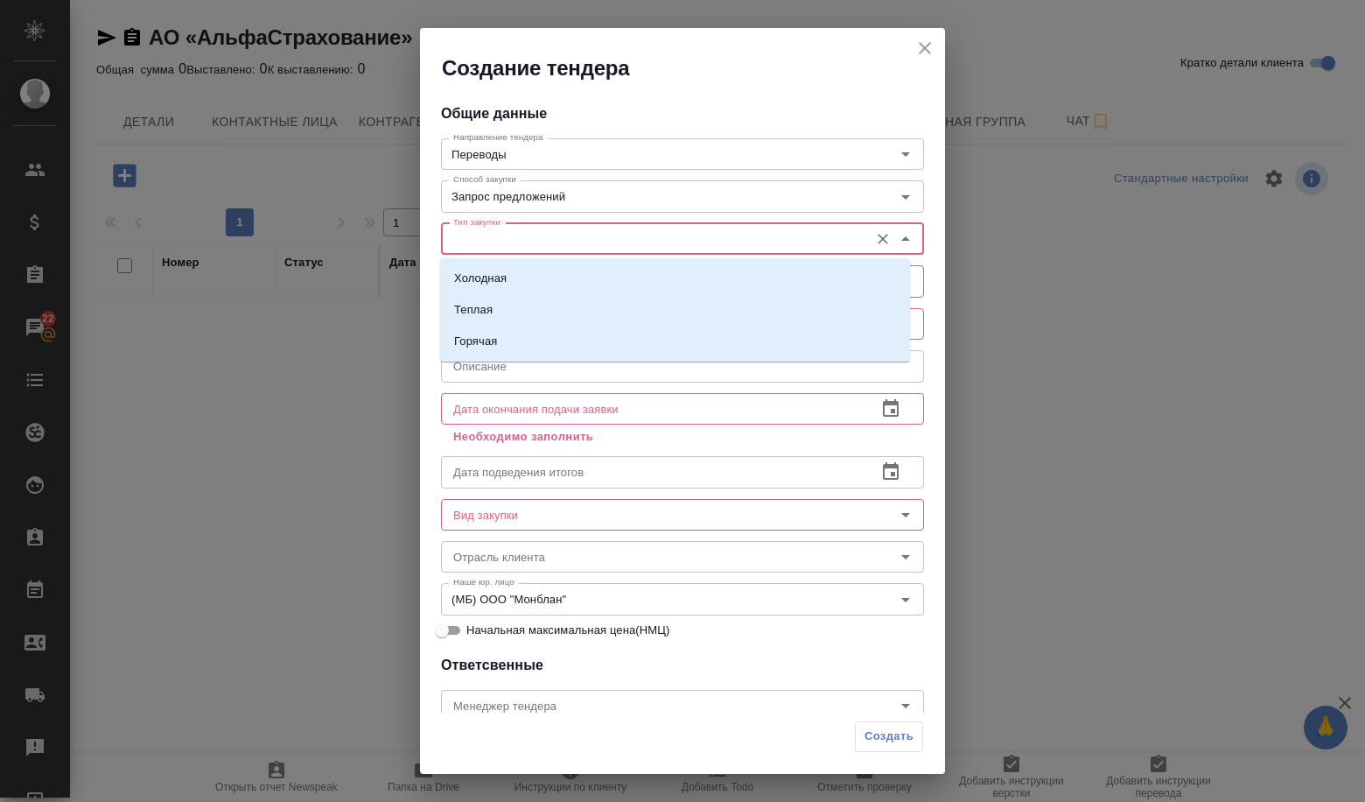
click at [501, 234] on input "Тип закупки" at bounding box center [653, 238] width 414 height 21
click at [488, 263] on li "Холодная" at bounding box center [675, 279] width 470 height 32
type input "Холодная"
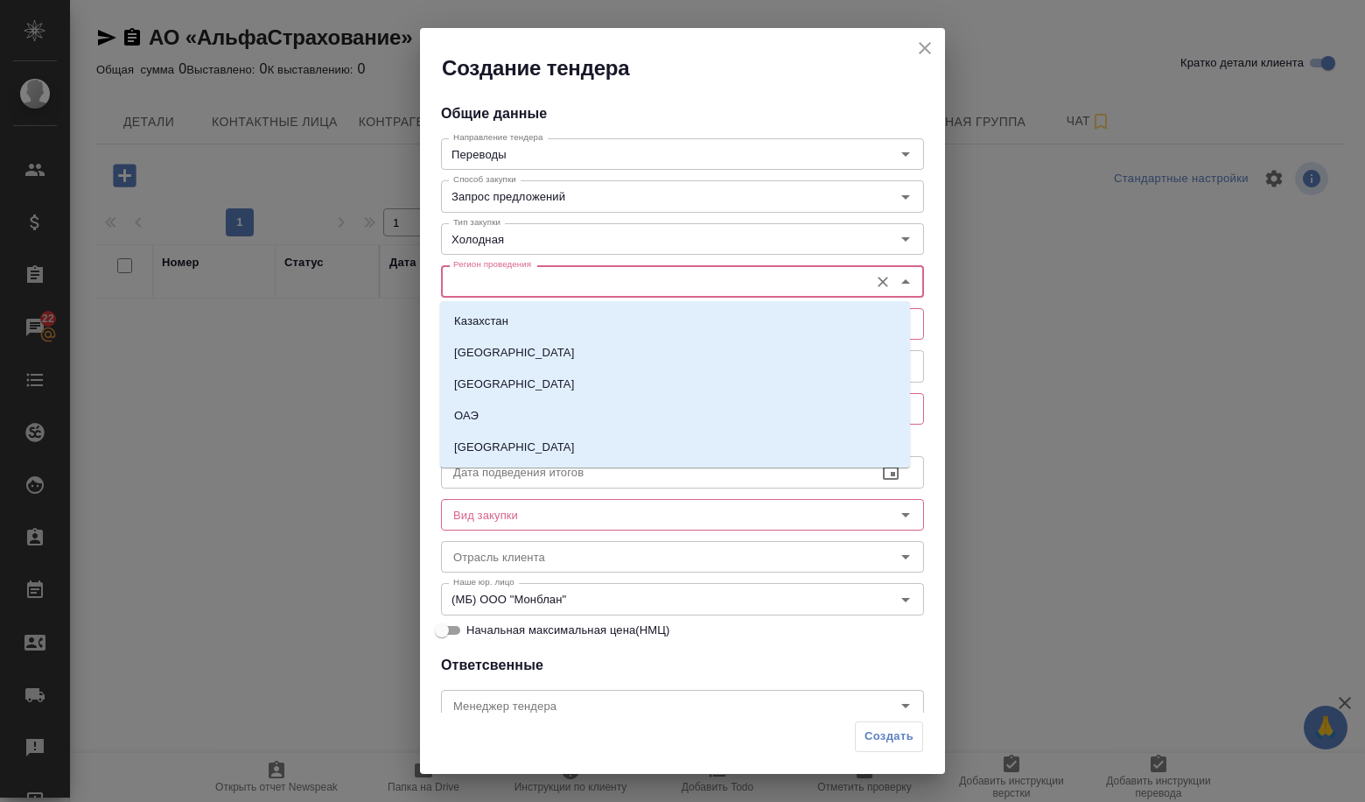
click at [485, 288] on input "Регион проведения" at bounding box center [653, 280] width 414 height 21
click at [507, 444] on li "[GEOGRAPHIC_DATA]" at bounding box center [675, 448] width 470 height 32
type input "[GEOGRAPHIC_DATA]"
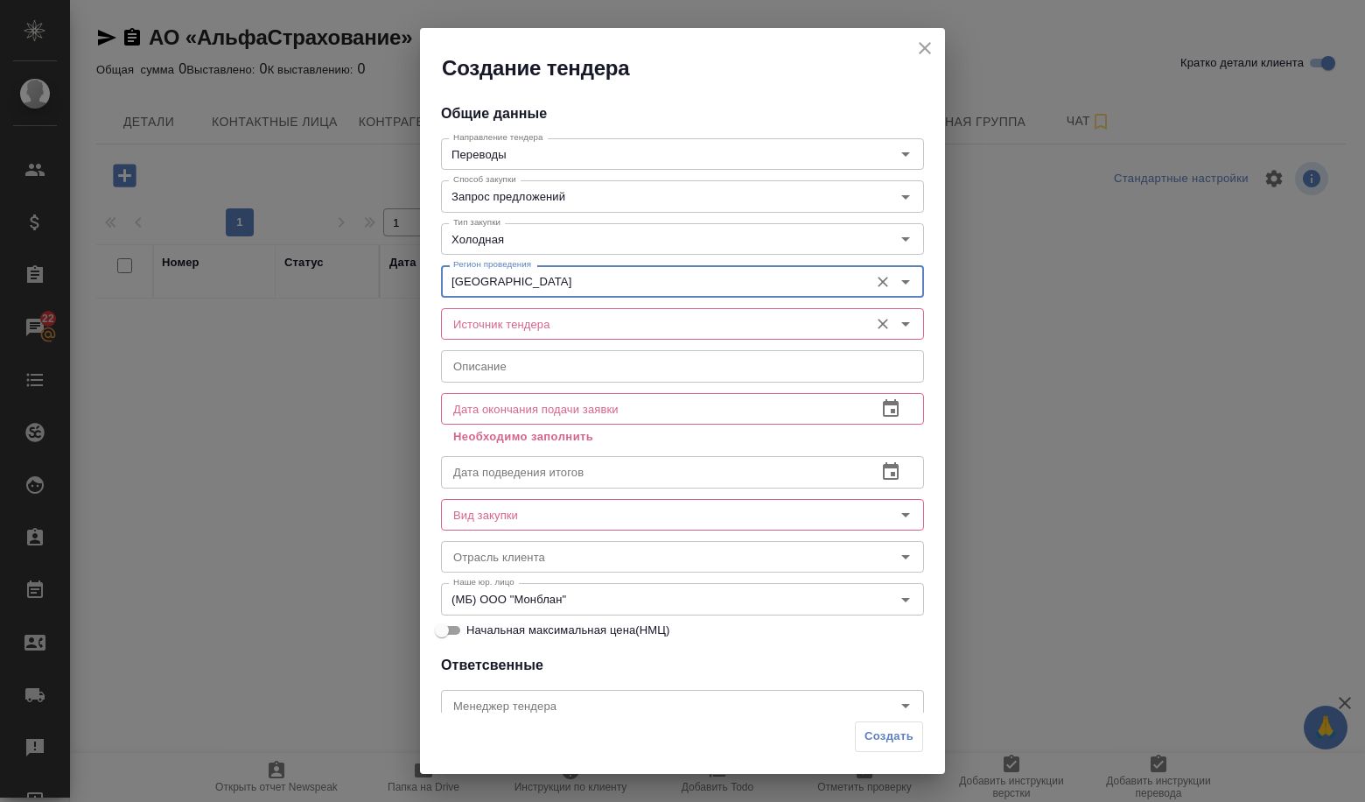
click at [498, 322] on input "Источник тендера" at bounding box center [653, 323] width 414 height 21
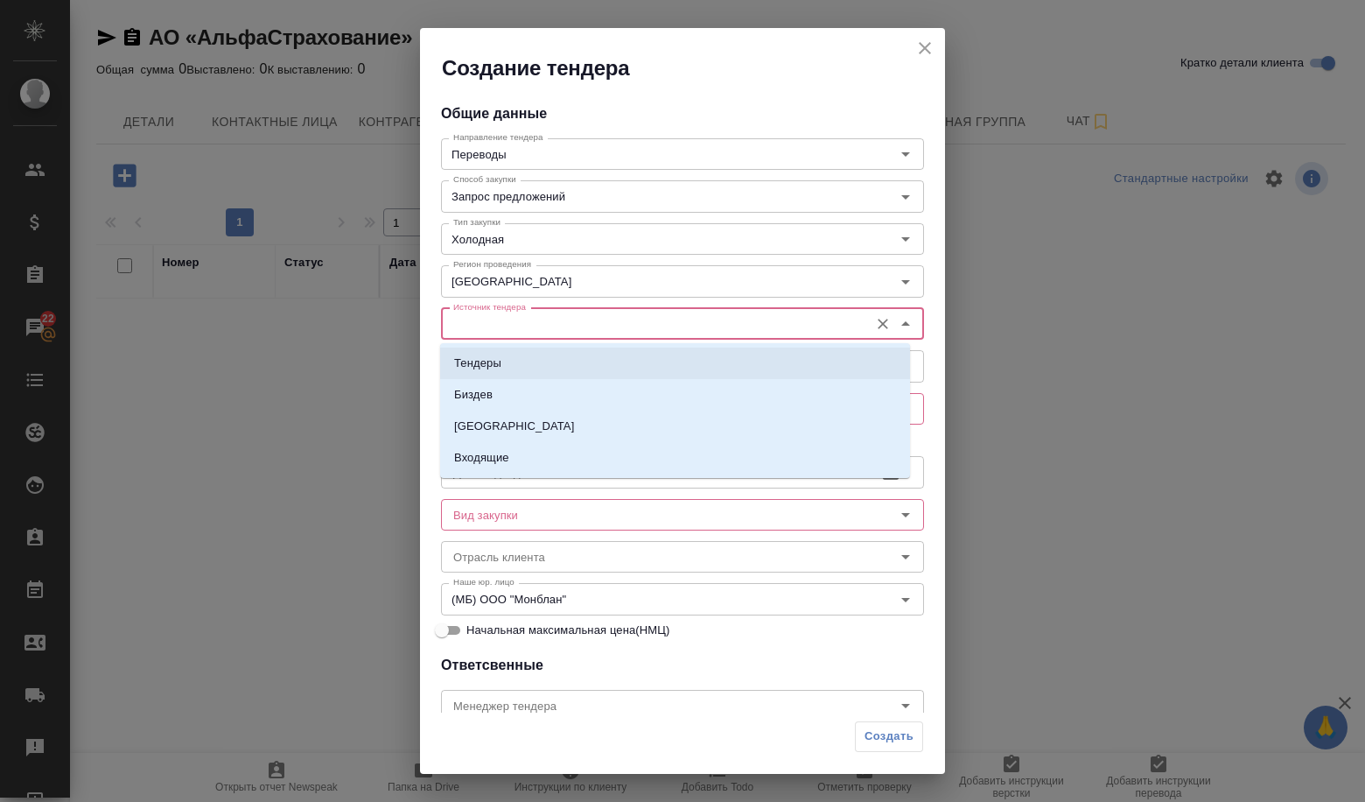
click at [483, 357] on p "Тендеры" at bounding box center [477, 363] width 47 height 18
type input "Тендеры"
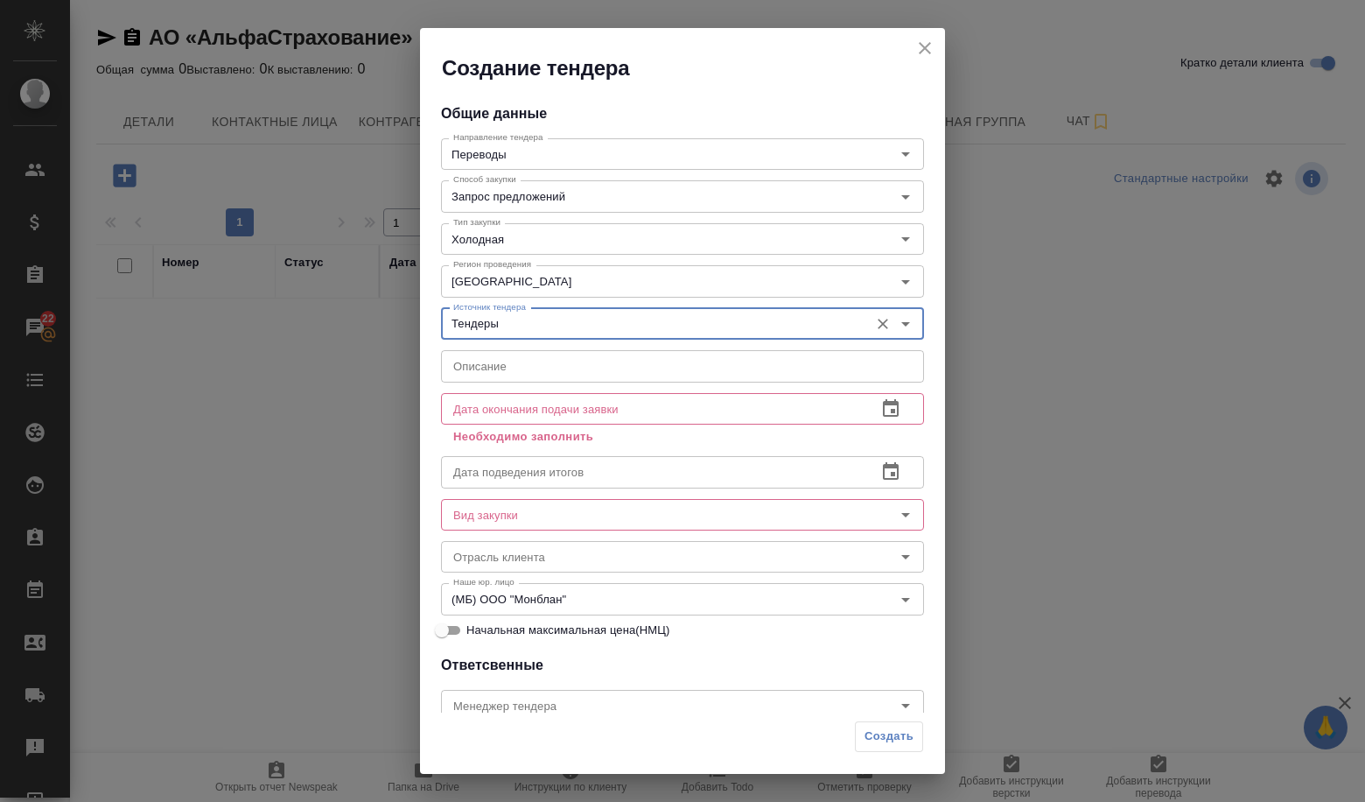
click at [488, 386] on div "Дата окончания подачи заявки Дата окончания подачи заявки Необходимо заполнить" at bounding box center [682, 417] width 483 height 63
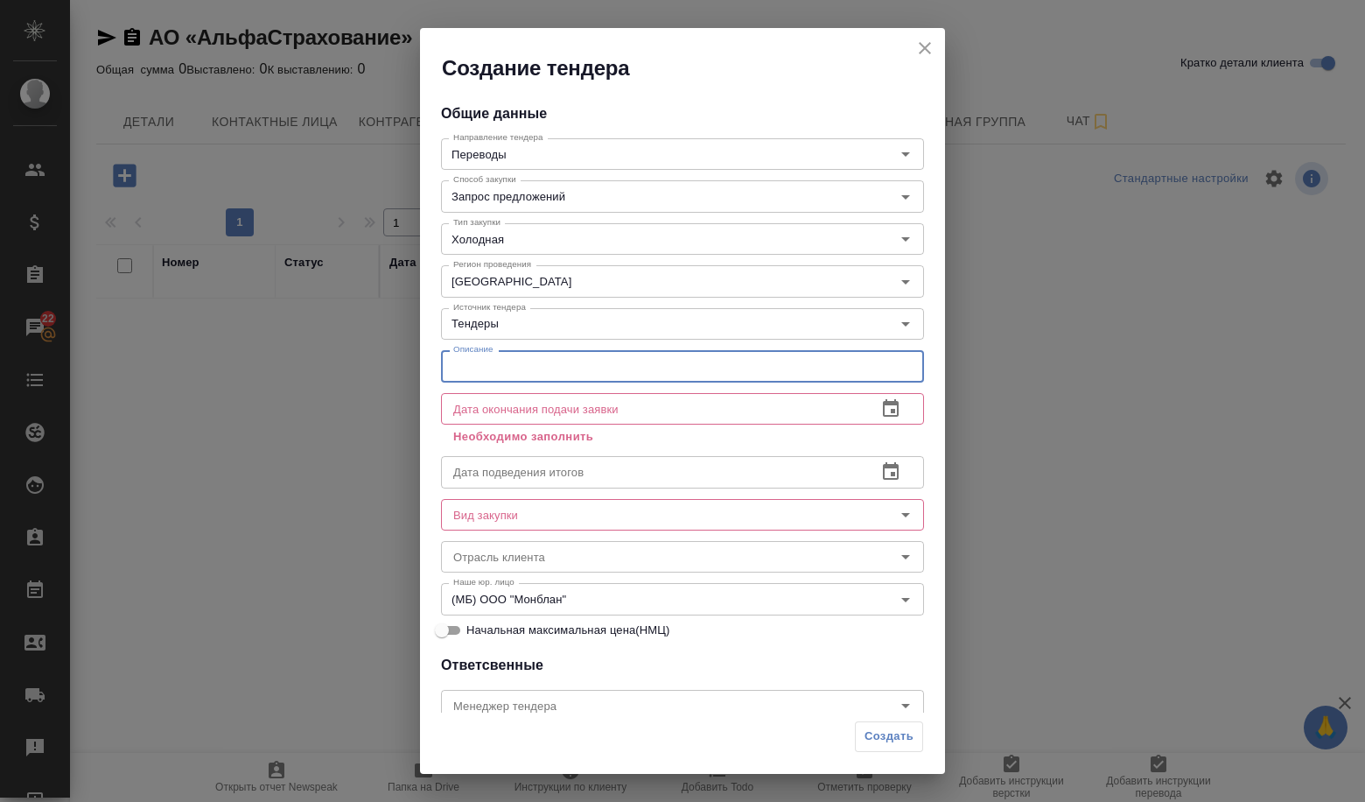
click at [500, 366] on input "text" at bounding box center [682, 366] width 483 height 32
paste input "Выбор партнера по предоставлению переводческих услуг на 2026 год"
type input "Выбор партнера по предоставлению переводческих услуг на 2026 год"
click at [888, 408] on button "button" at bounding box center [891, 409] width 42 height 42
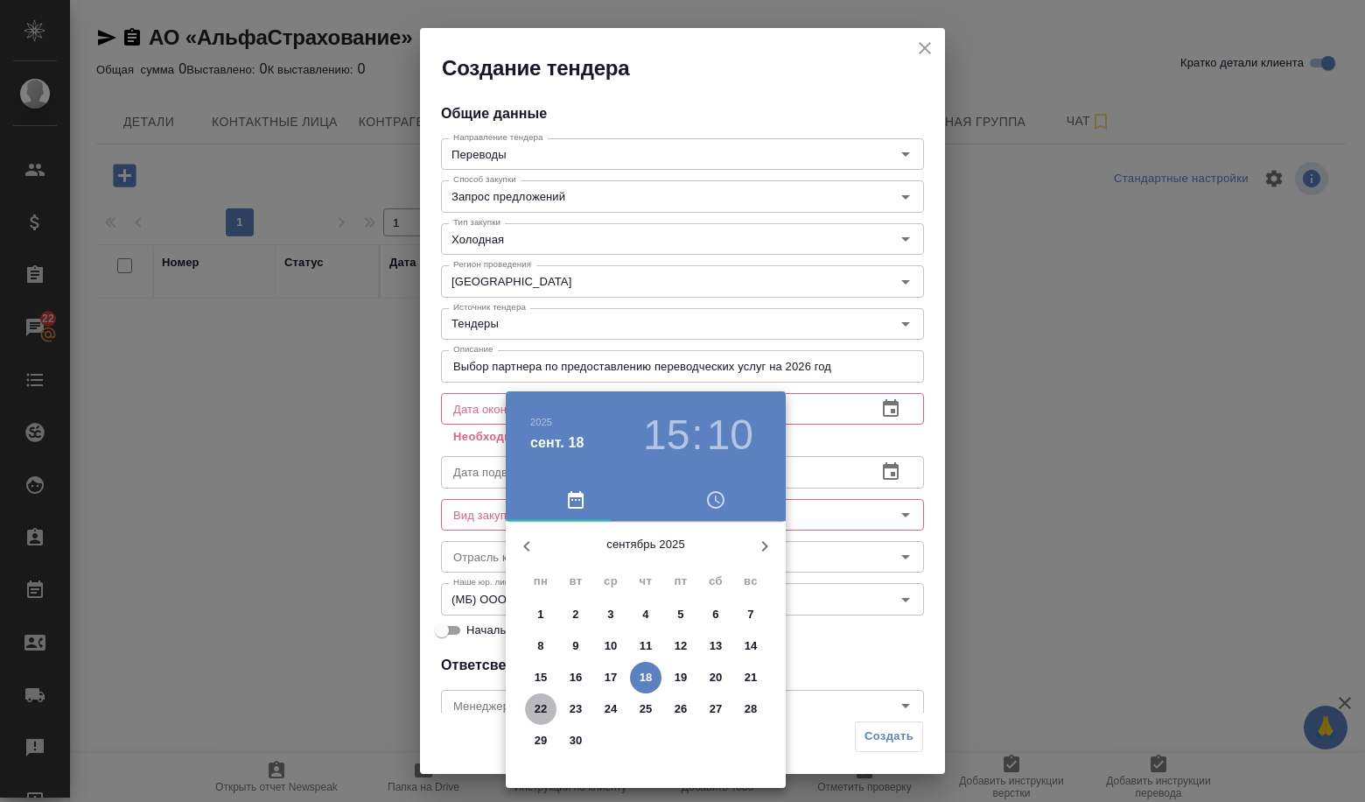
click at [544, 714] on p "22" at bounding box center [541, 709] width 13 height 18
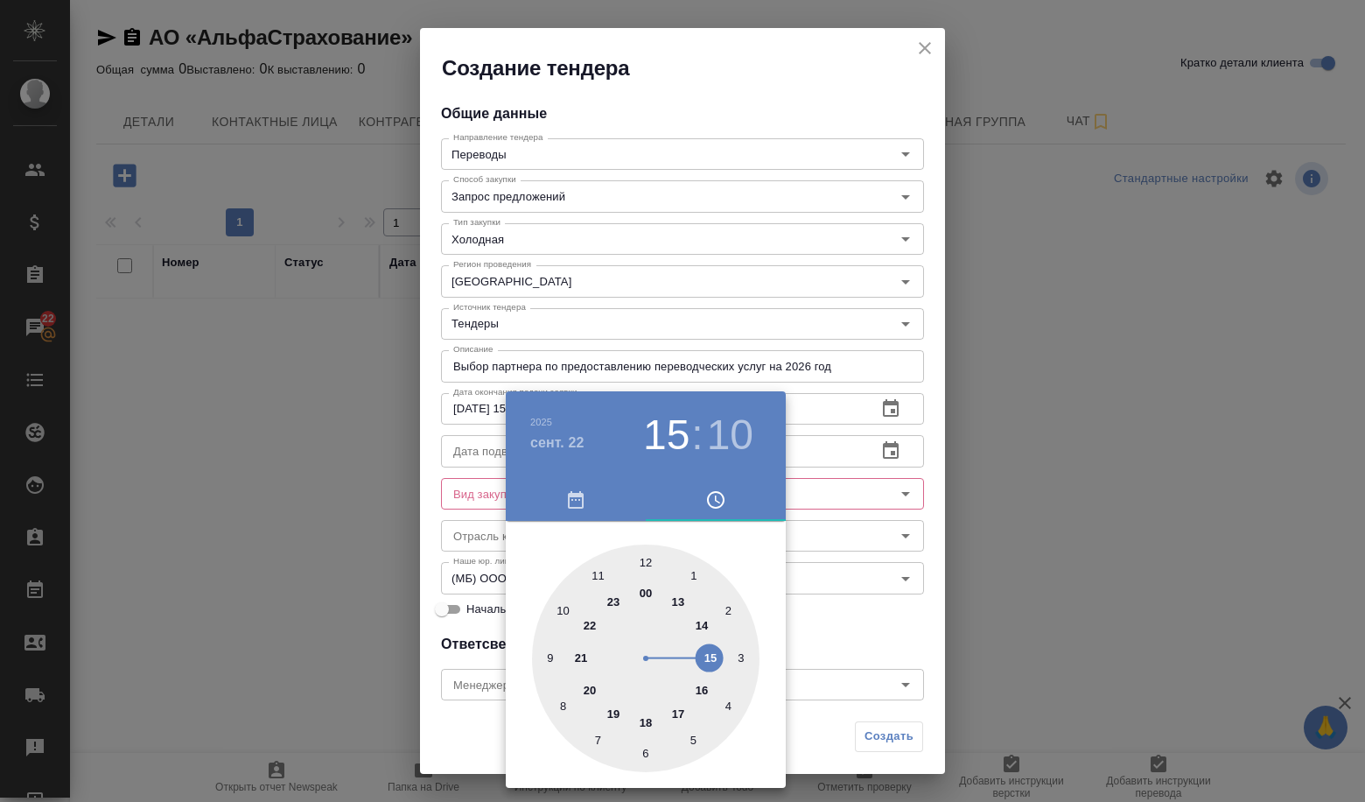
click at [643, 558] on div at bounding box center [646, 658] width 228 height 228
drag, startPoint x: 647, startPoint y: 563, endPoint x: 731, endPoint y: 577, distance: 85.2
click at [647, 562] on div at bounding box center [646, 658] width 228 height 228
type input "[DATE] 12:00"
click at [888, 598] on div at bounding box center [682, 401] width 1365 height 802
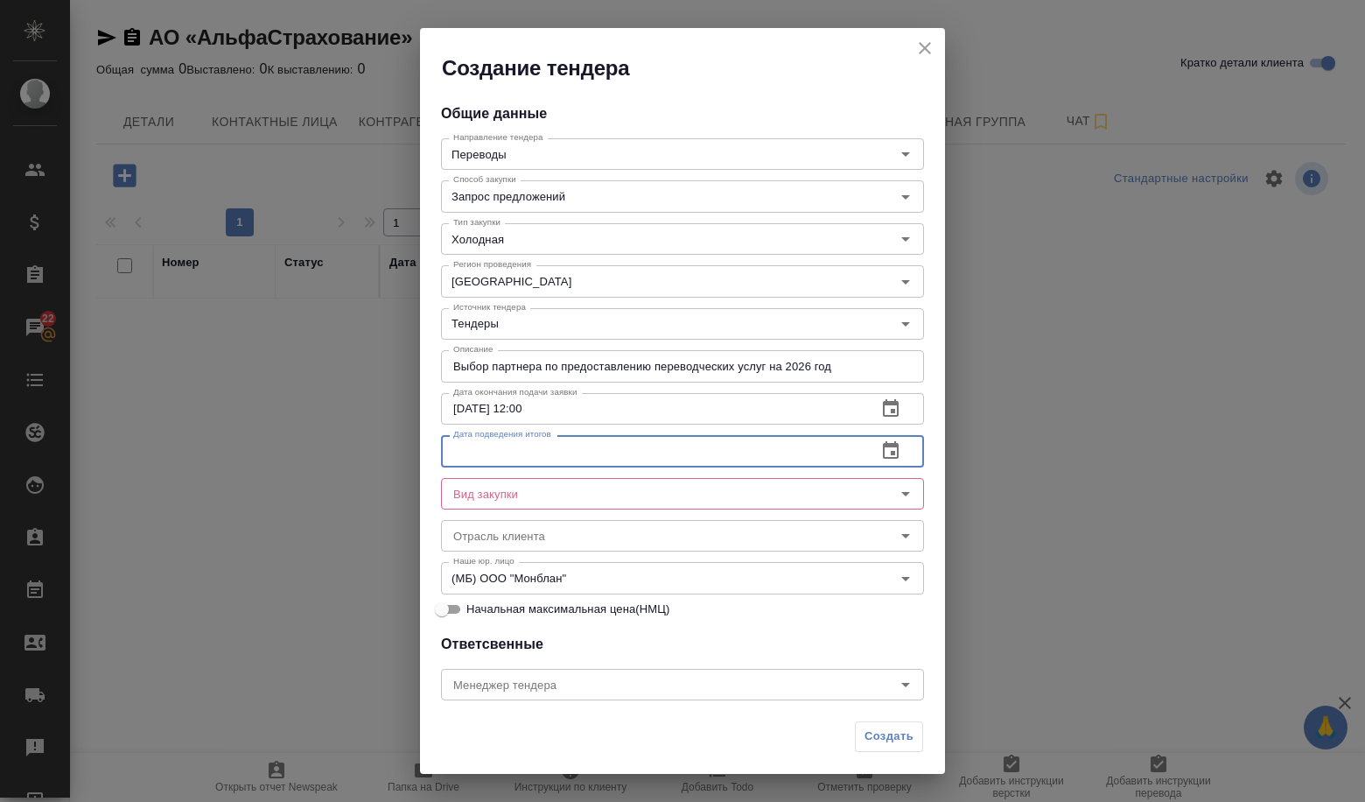
click at [644, 454] on input "text" at bounding box center [652, 451] width 422 height 32
click at [881, 452] on icon "button" at bounding box center [891, 450] width 21 height 21
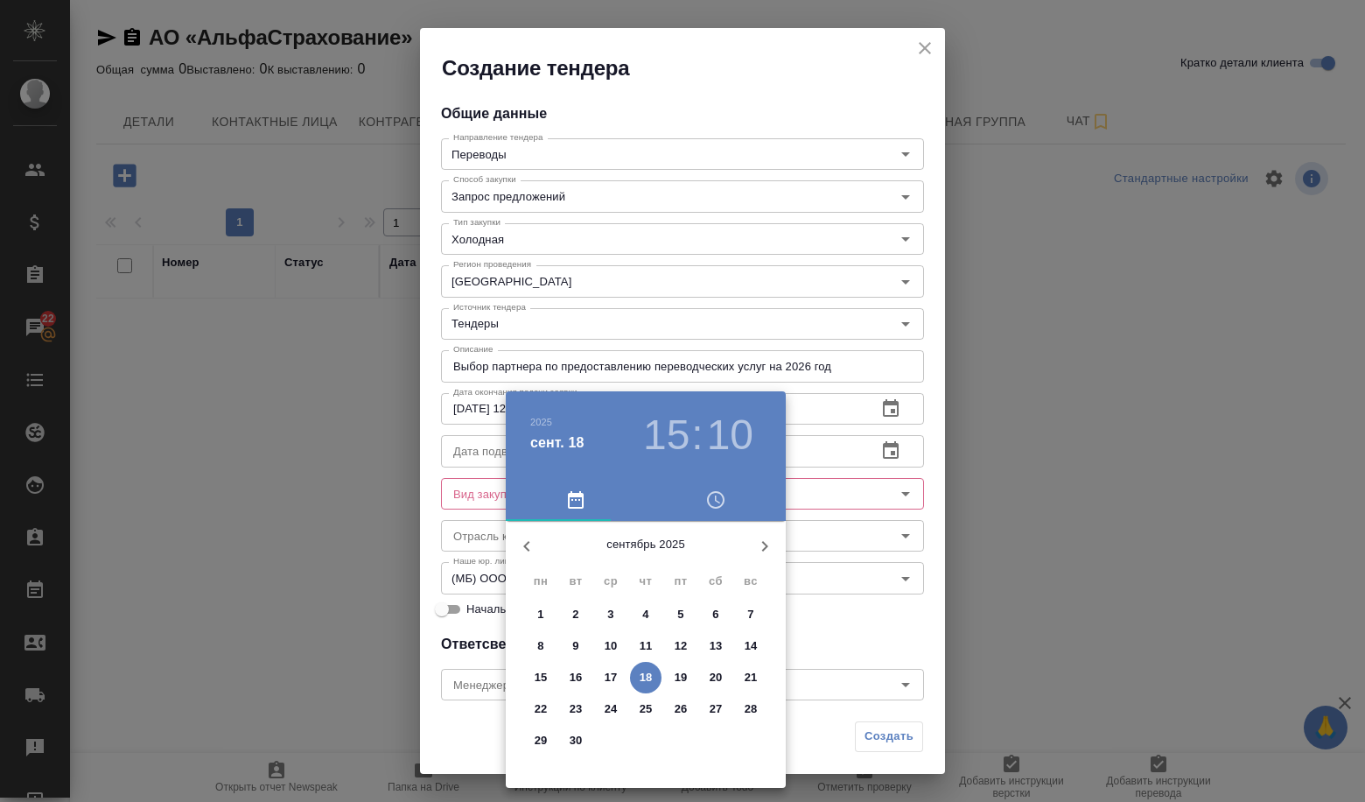
click at [646, 714] on p "25" at bounding box center [646, 709] width 13 height 18
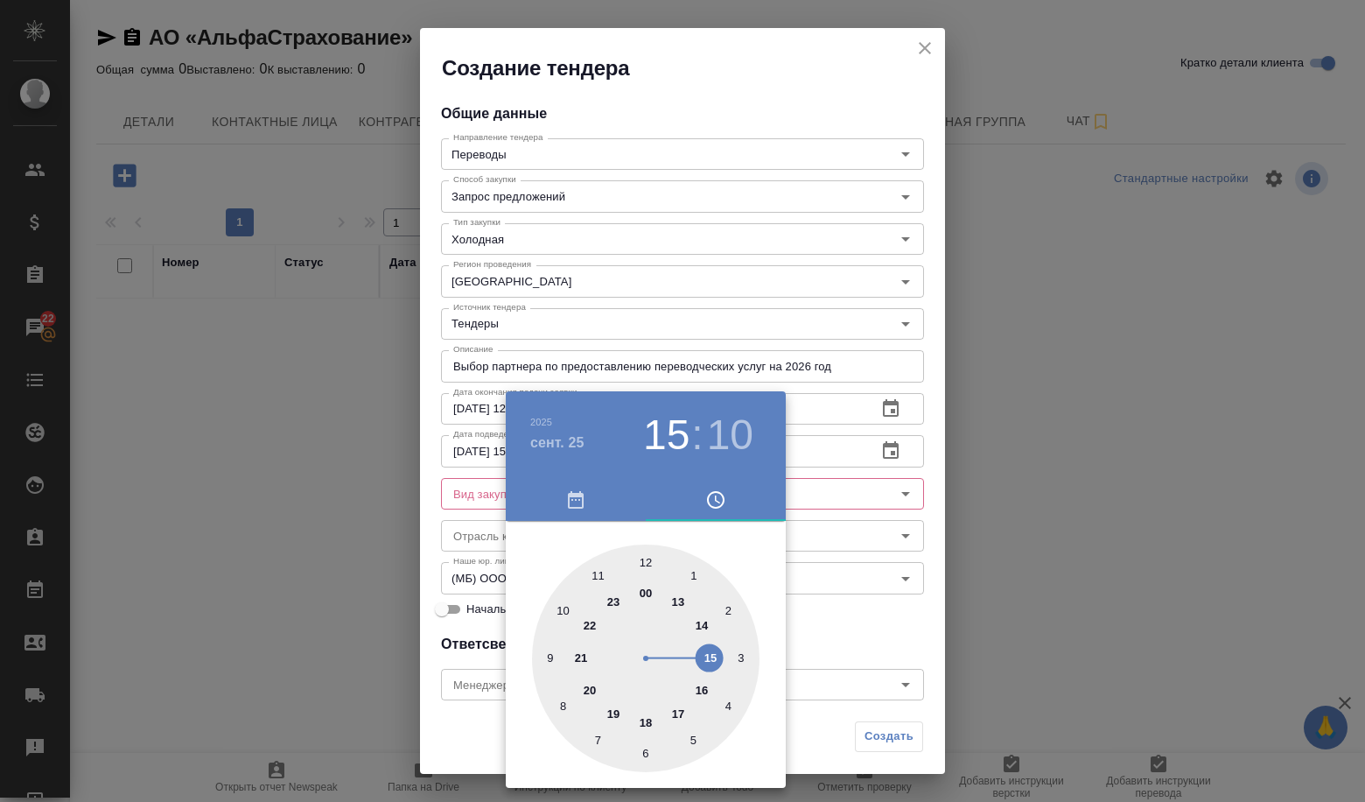
click at [652, 561] on div at bounding box center [646, 658] width 228 height 228
click at [647, 562] on div at bounding box center [646, 658] width 228 height 228
type input "25.09.2025 12:00"
click at [831, 598] on div at bounding box center [682, 401] width 1365 height 802
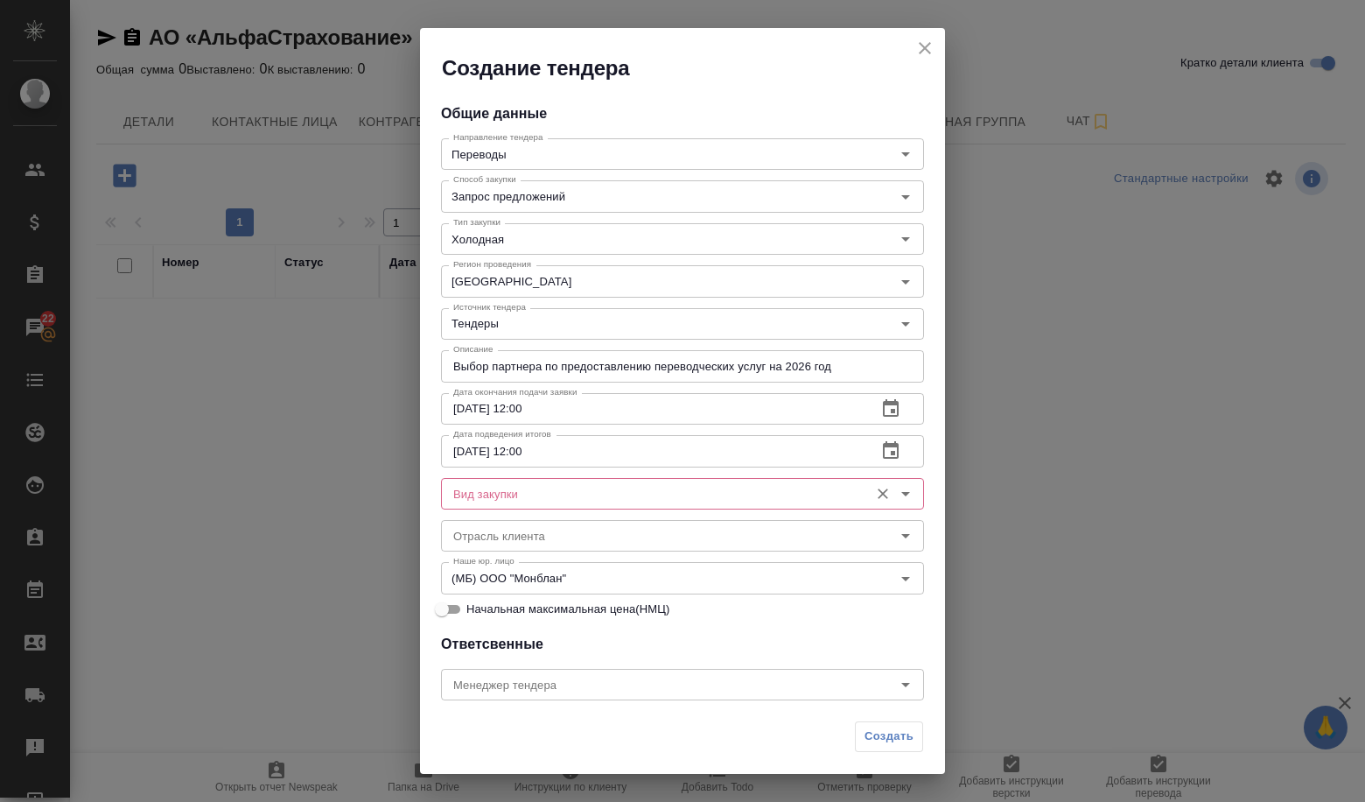
click at [572, 498] on input "Вид закупки" at bounding box center [653, 493] width 414 height 21
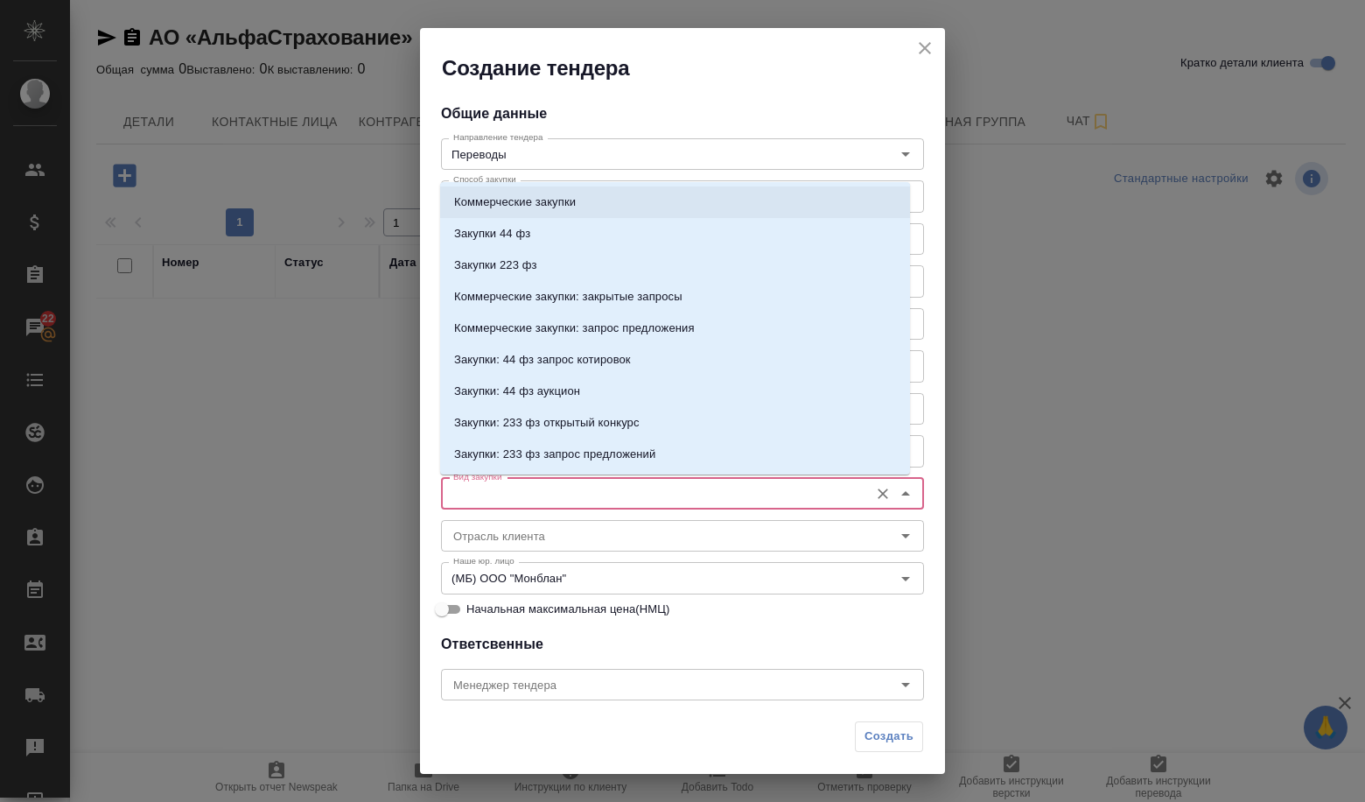
click at [495, 208] on p "Коммерческие закупки" at bounding box center [515, 202] width 122 height 18
type input "Коммерческие закупки"
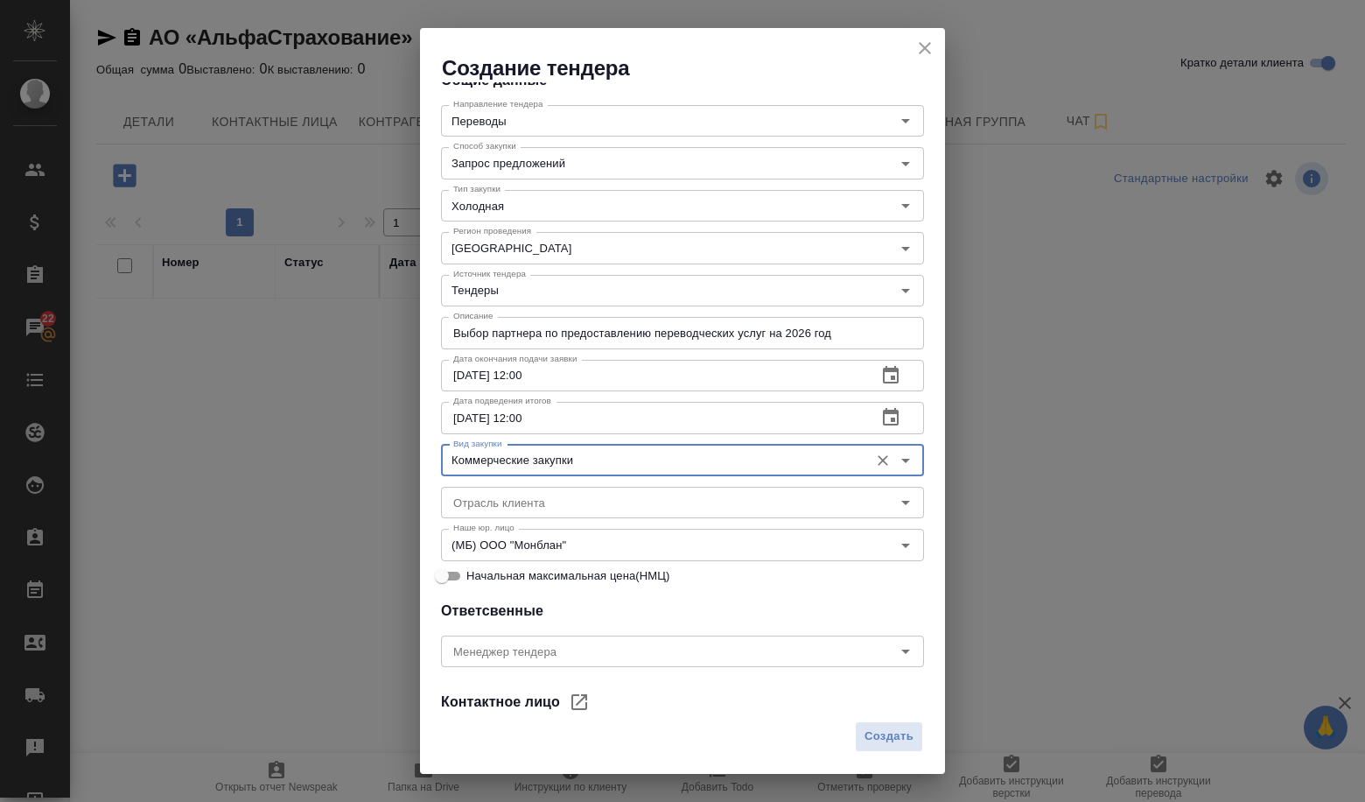
scroll to position [88, 0]
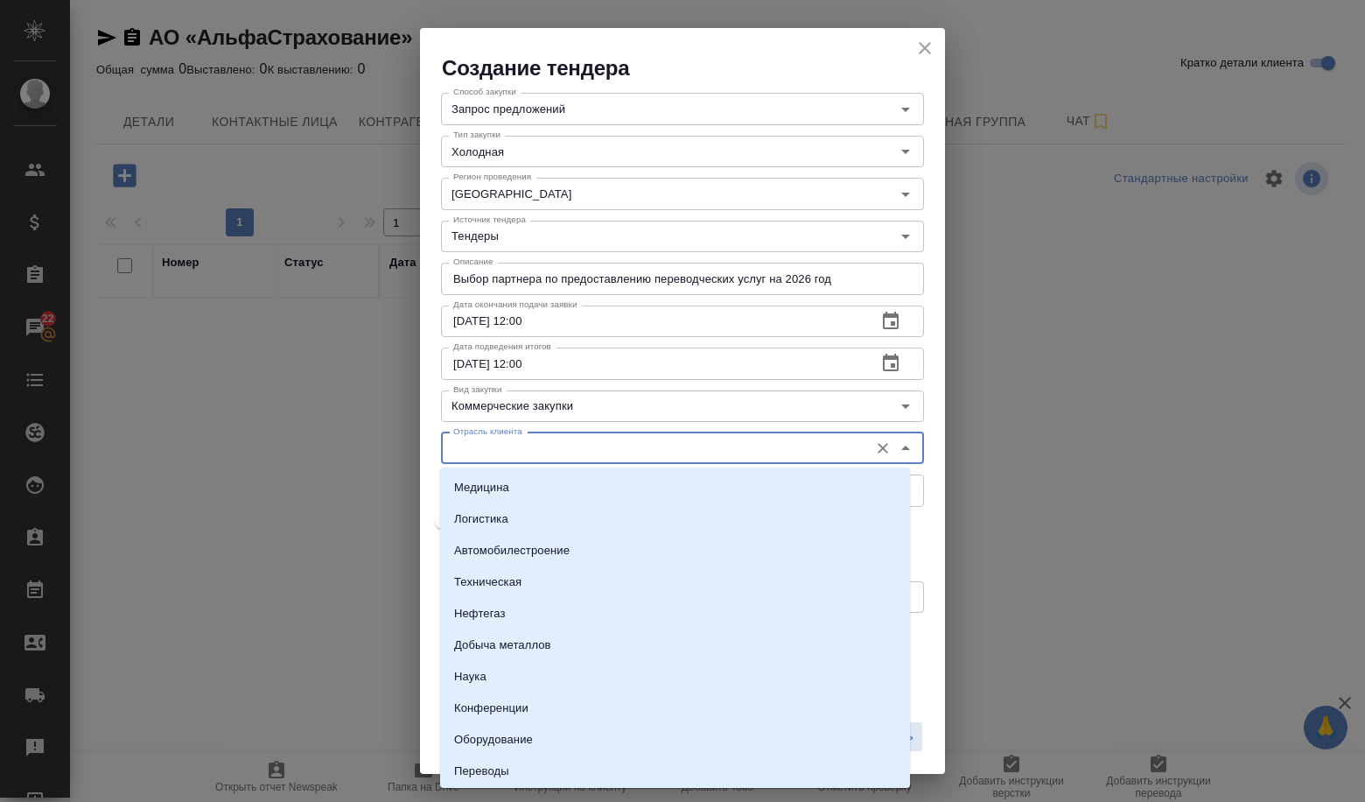
click at [600, 445] on input "Отрасль клиента" at bounding box center [653, 448] width 414 height 21
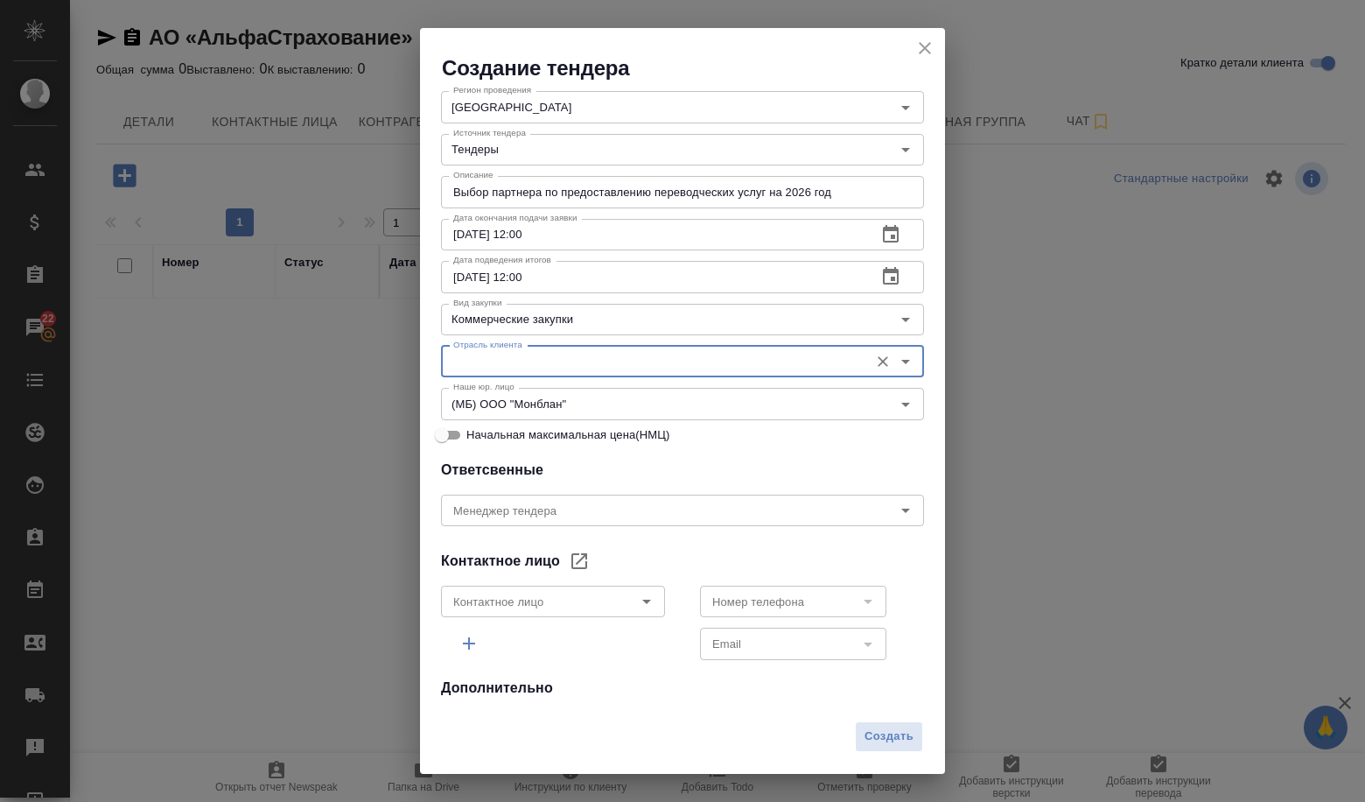
scroll to position [175, 0]
click at [747, 519] on input "Менеджер тендера" at bounding box center [653, 509] width 414 height 21
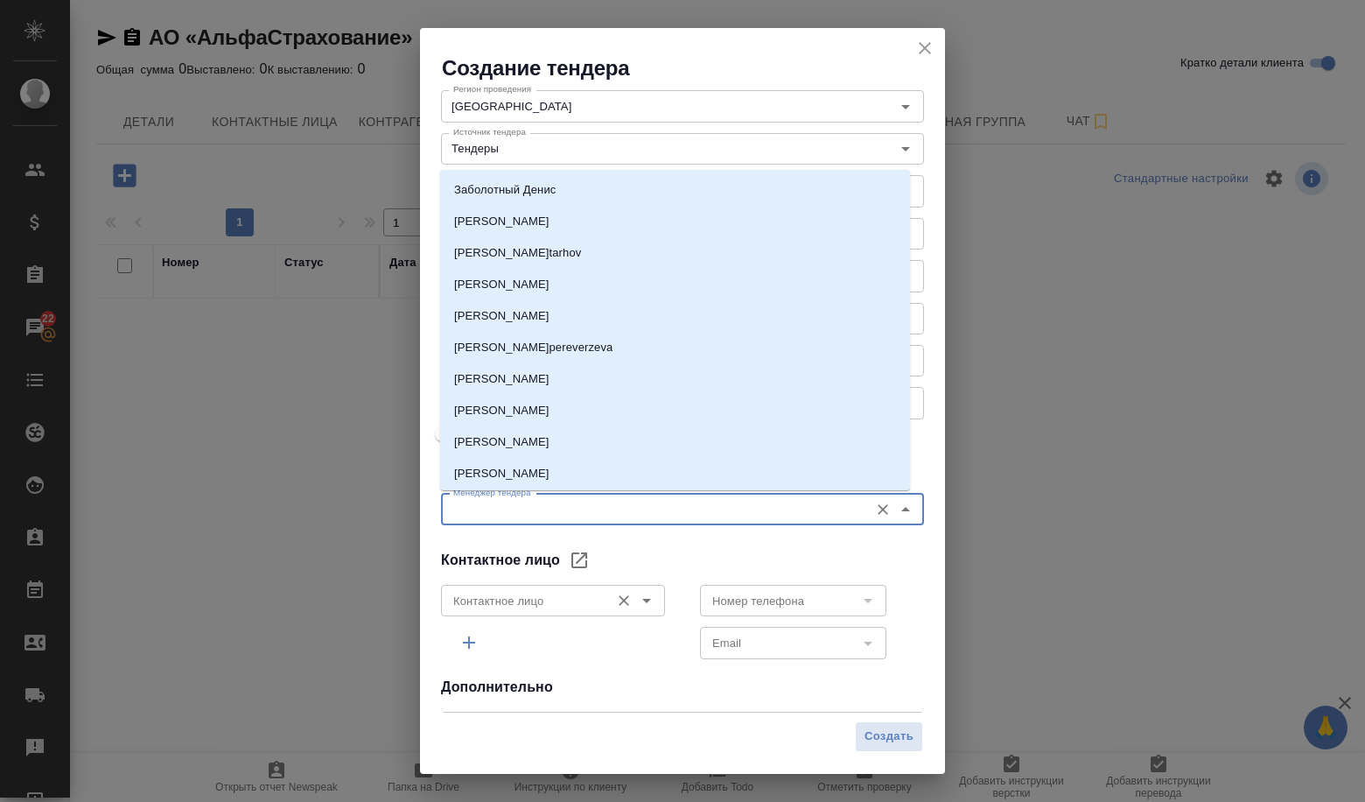
click at [649, 613] on div at bounding box center [635, 600] width 46 height 25
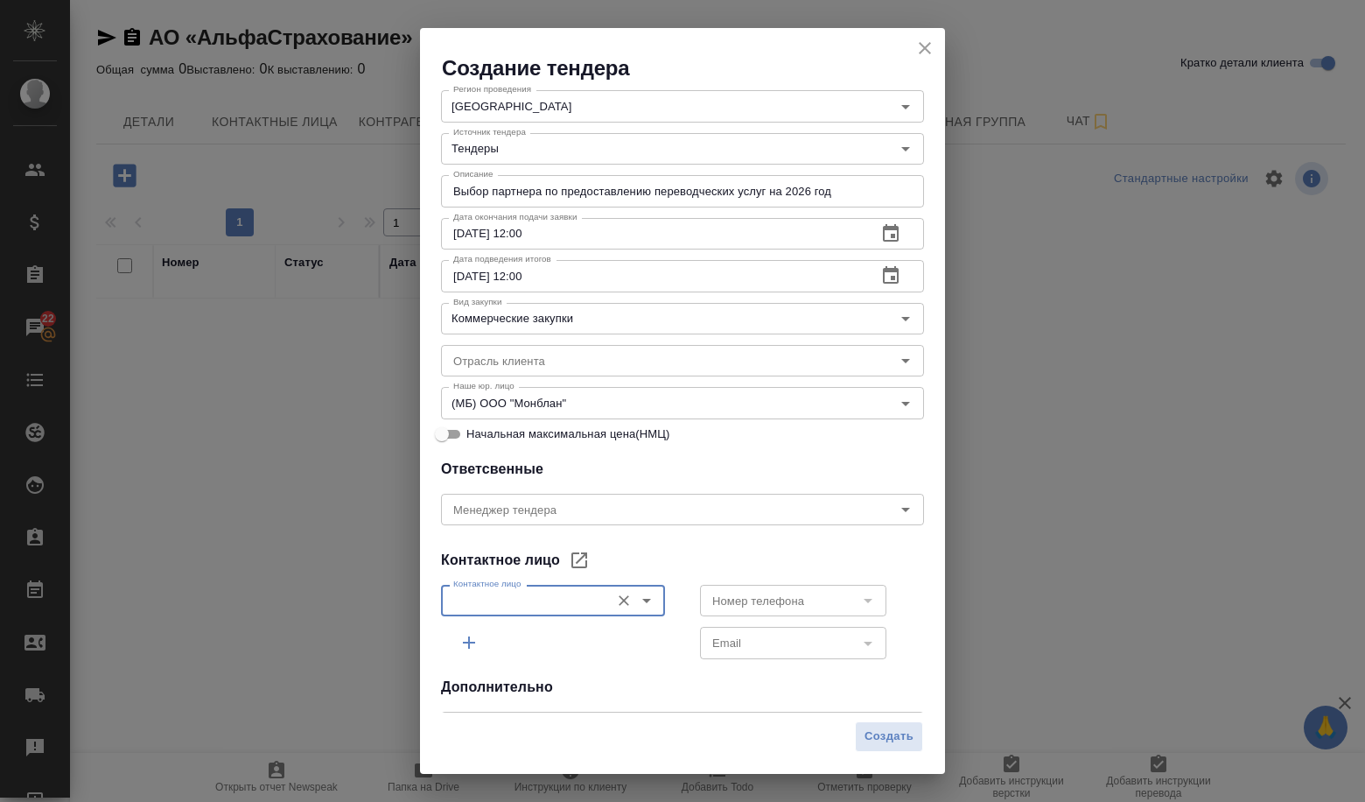
click at [644, 604] on icon "Open" at bounding box center [646, 600] width 21 height 21
click at [602, 641] on li "Алеся Столярова" at bounding box center [549, 641] width 218 height 32
type input "Алеся Столярова"
click at [869, 604] on div "Номер телефона" at bounding box center [793, 601] width 186 height 32
click at [861, 604] on icon "Open" at bounding box center [868, 600] width 21 height 21
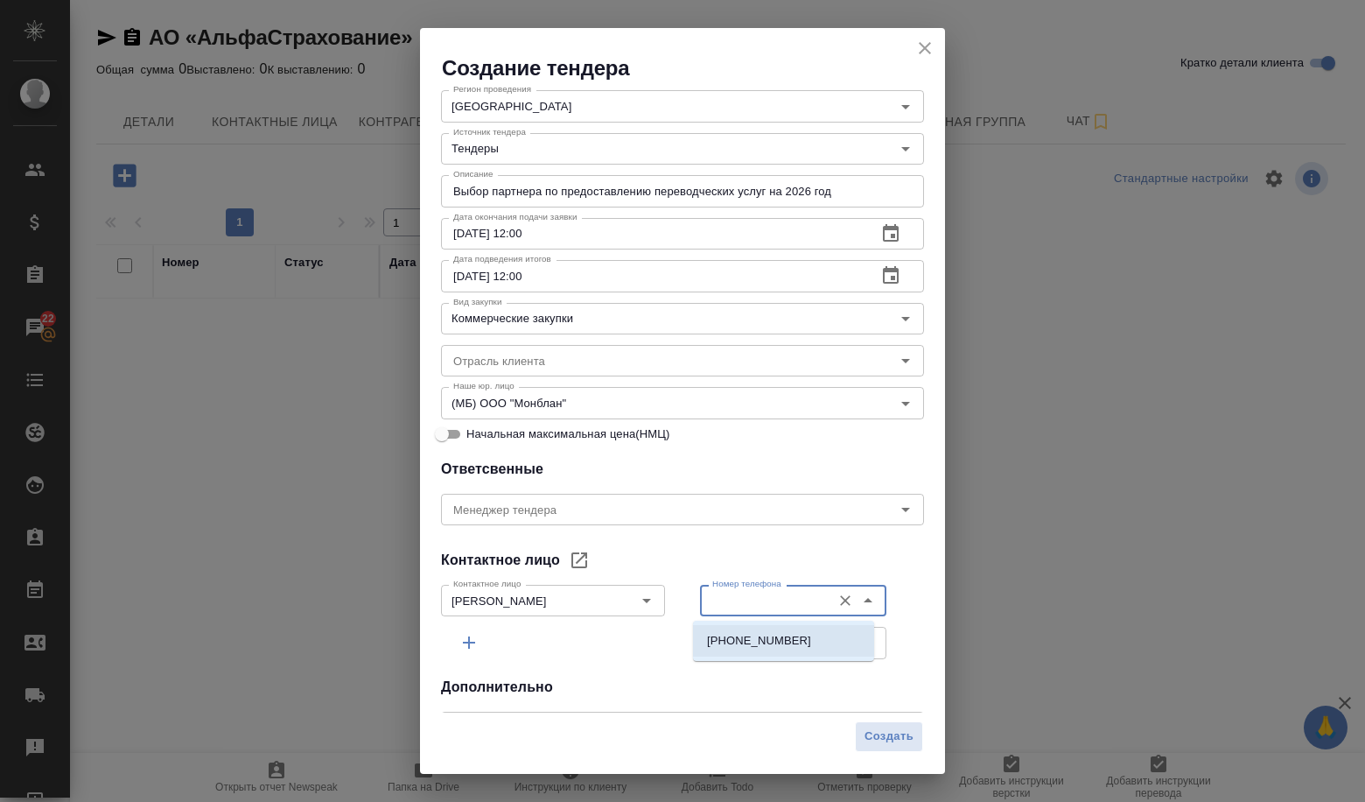
click at [783, 633] on p "+74957880999" at bounding box center [759, 641] width 104 height 18
type input "+74957880999"
click at [858, 646] on icon "Open" at bounding box center [868, 643] width 21 height 21
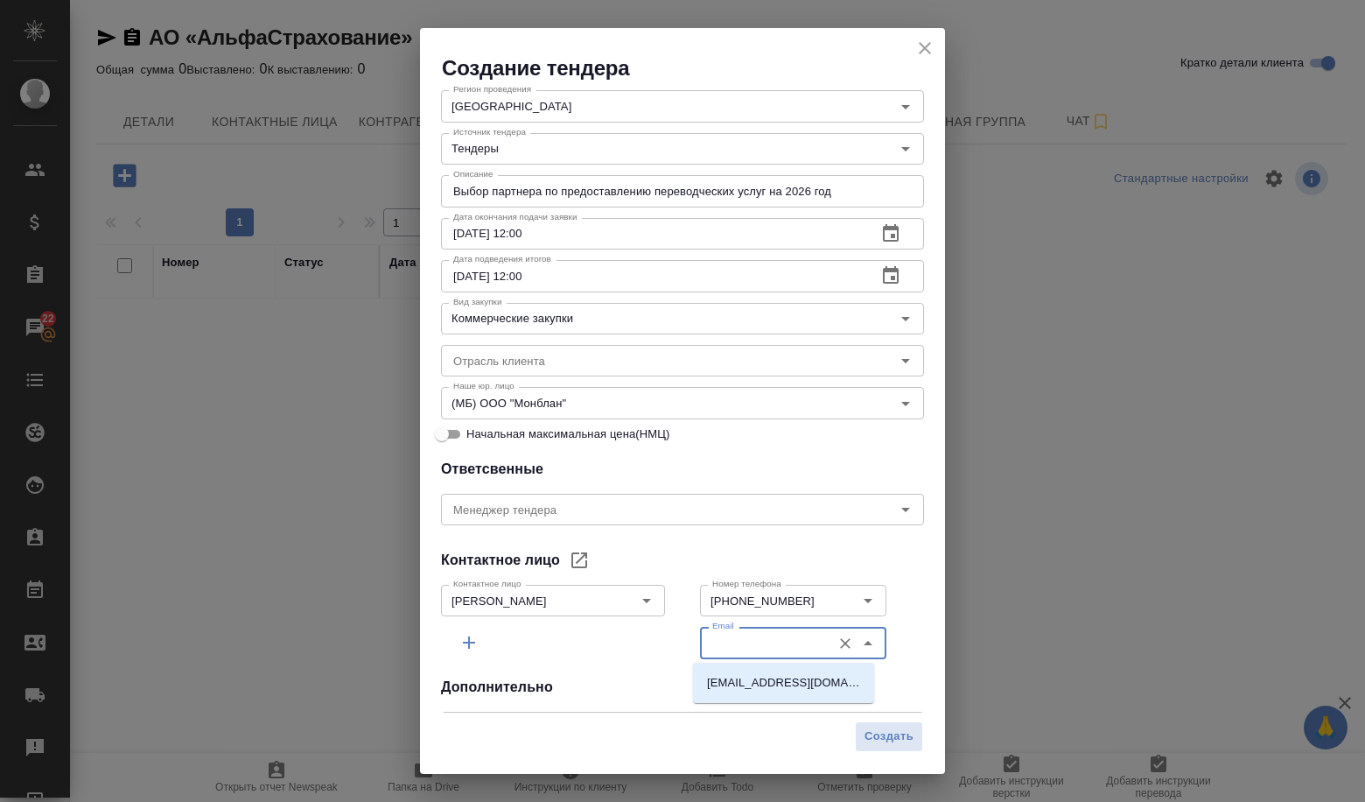
click at [791, 679] on p "stolyarovaas@alfastrah.ru" at bounding box center [783, 683] width 153 height 18
type input "stolyarovaas@alfastrah.ru"
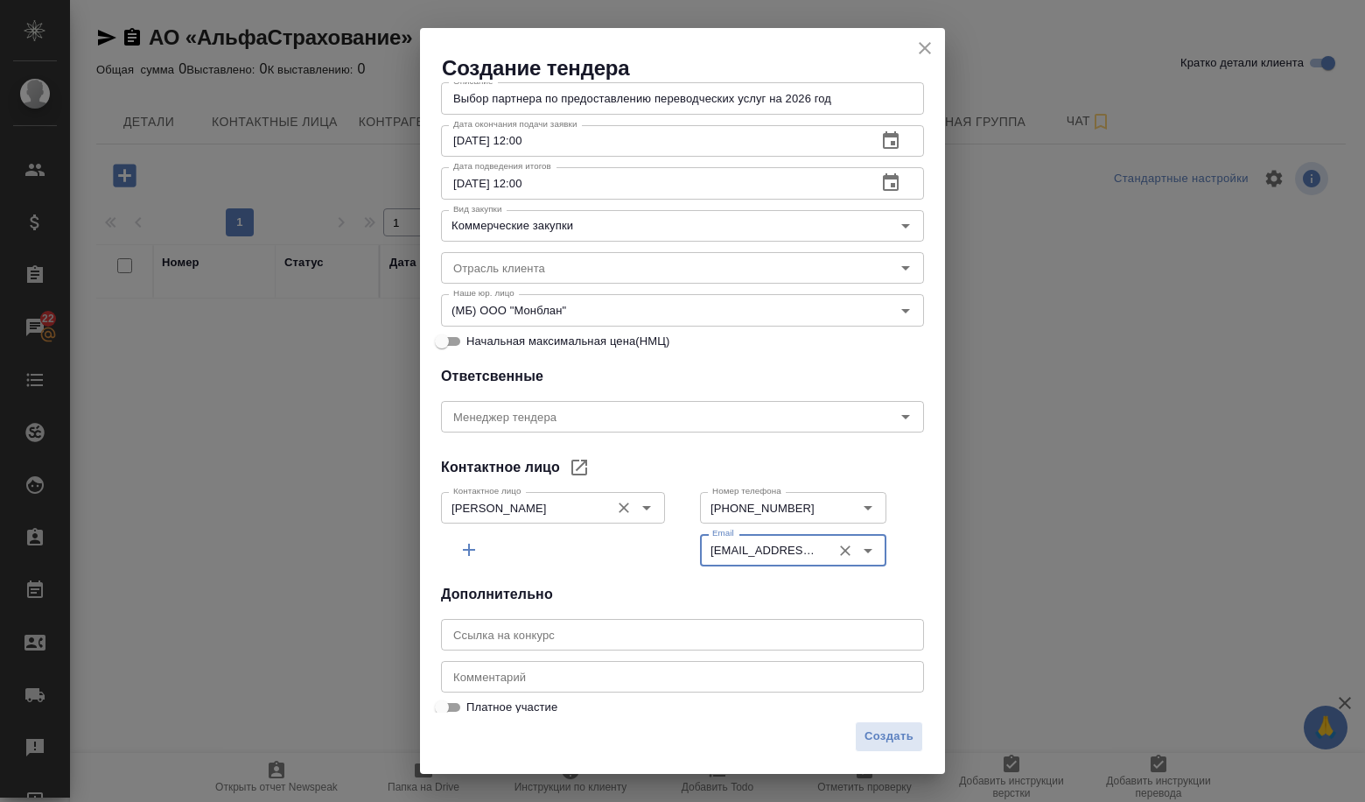
scroll to position [281, 0]
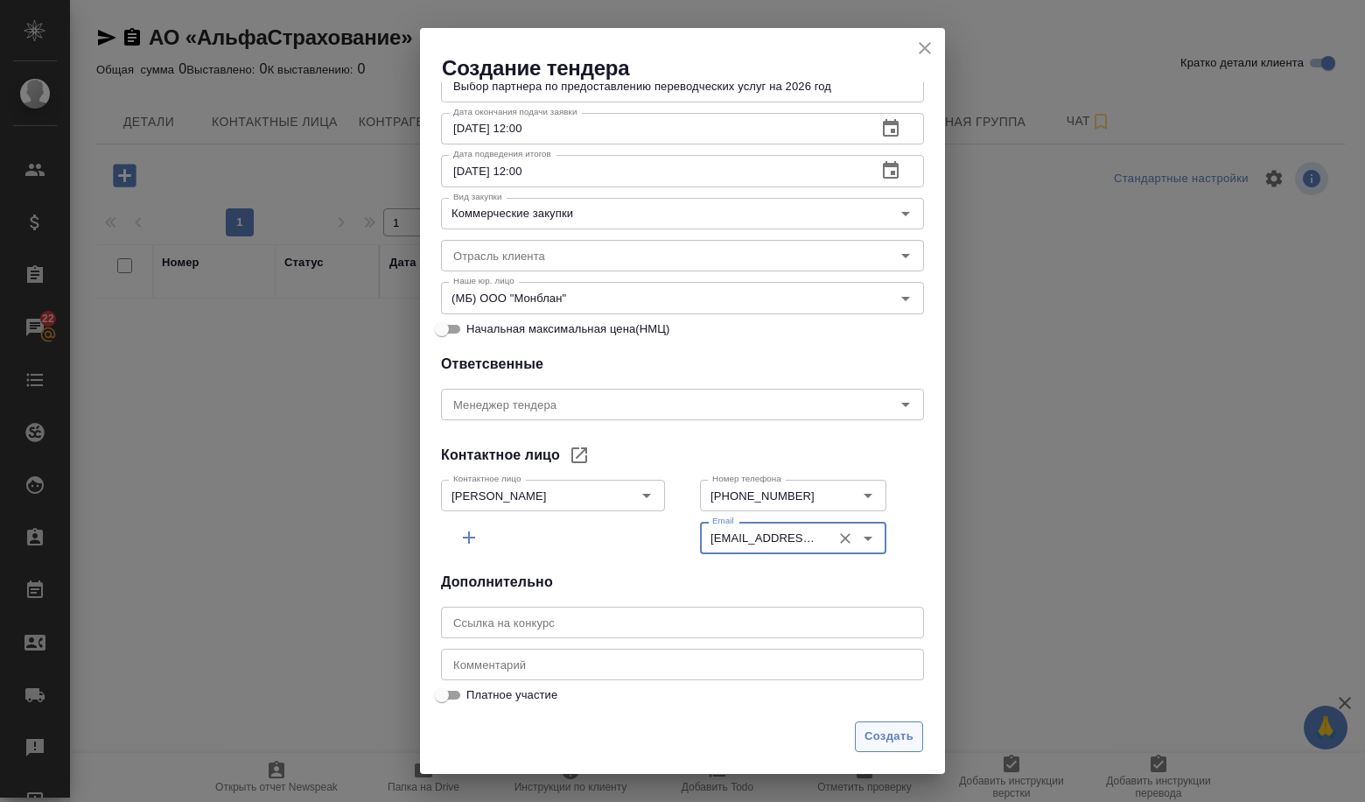
click at [888, 740] on span "Создать" at bounding box center [889, 736] width 49 height 20
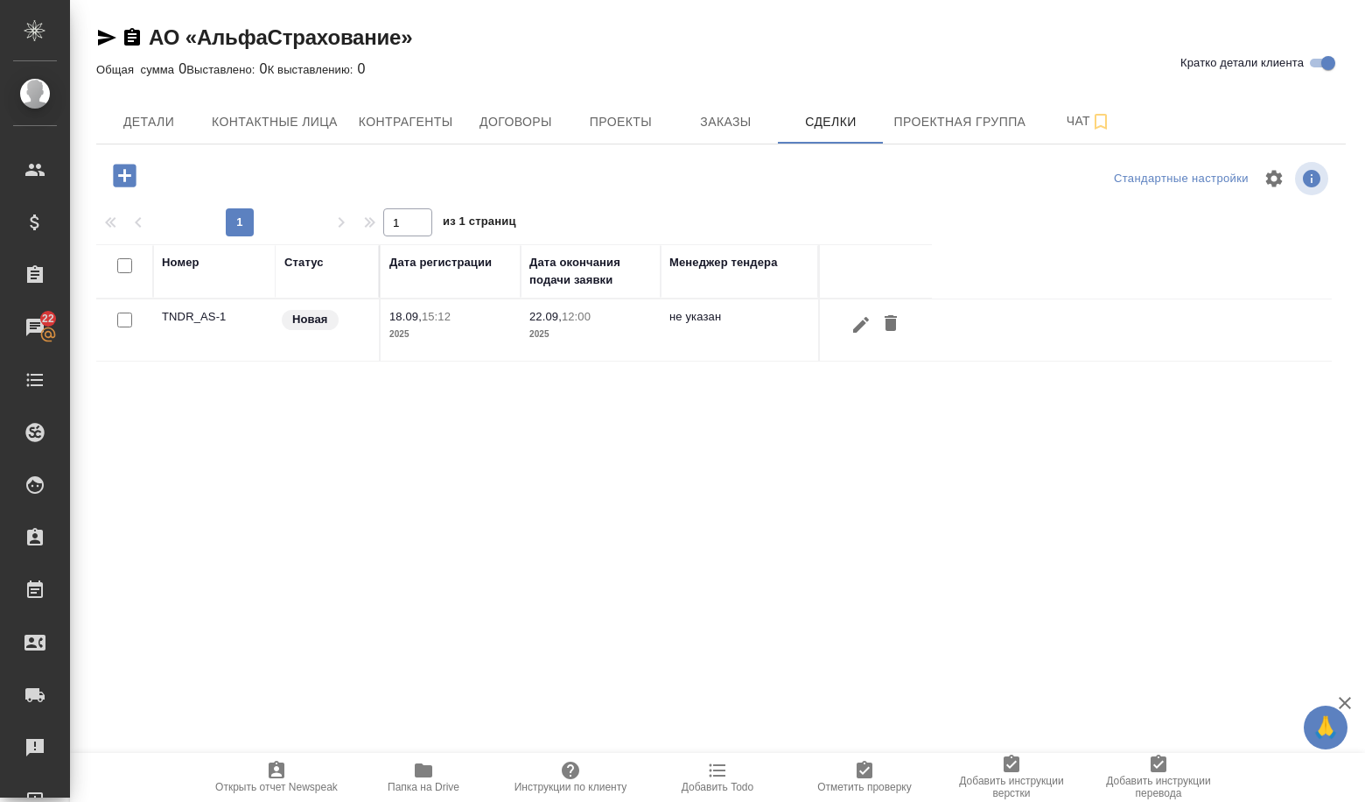
click at [205, 318] on td "TNDR_AS-1" at bounding box center [214, 329] width 123 height 61
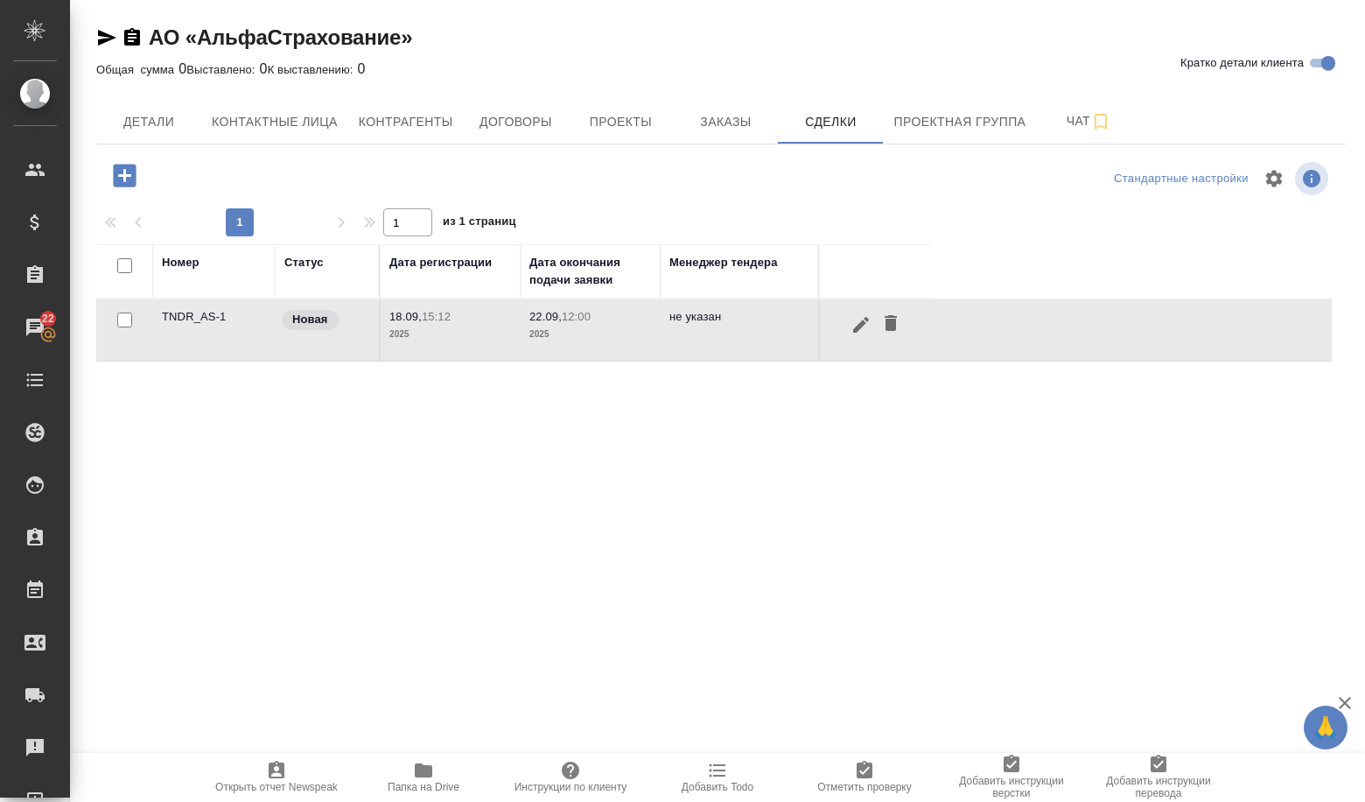
click at [205, 318] on td "TNDR_AS-1" at bounding box center [214, 329] width 123 height 61
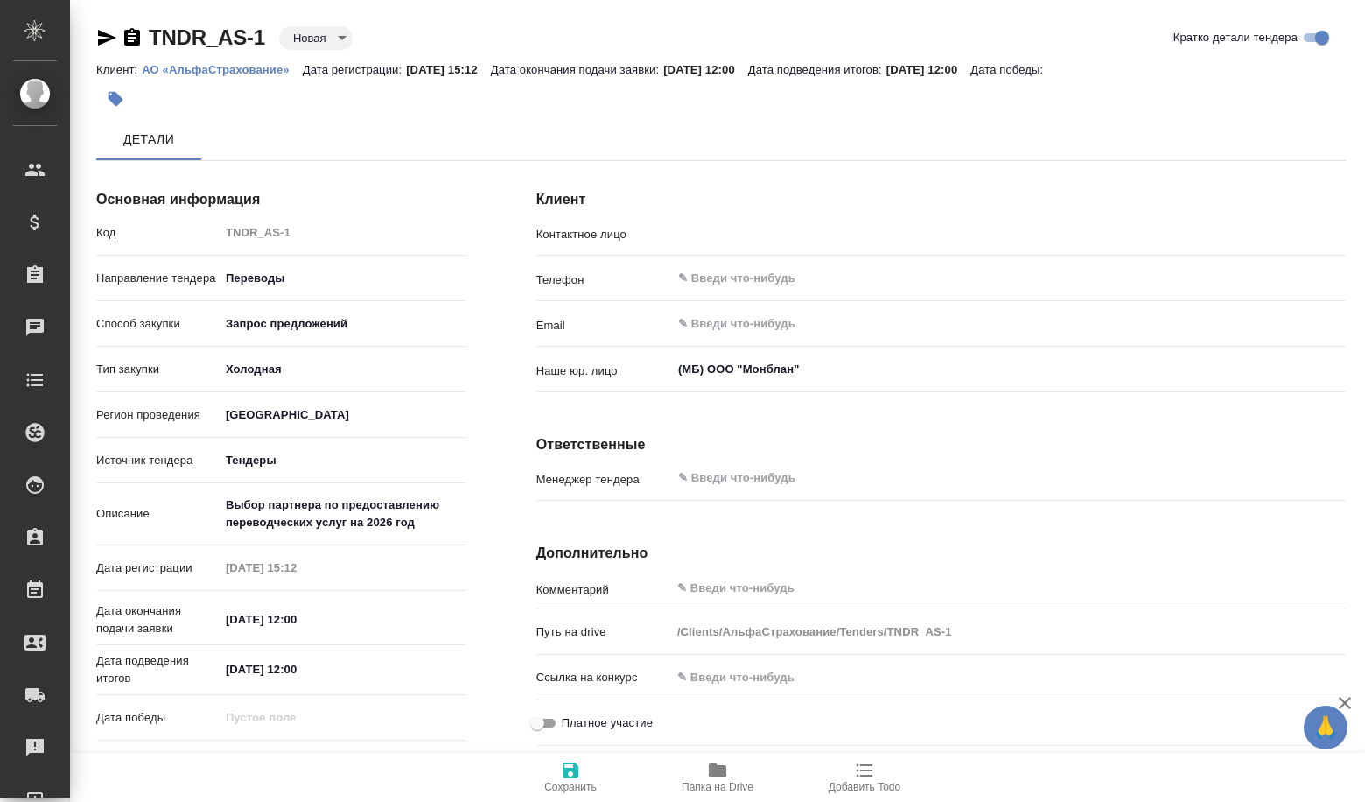
type input "[PERSON_NAME]"
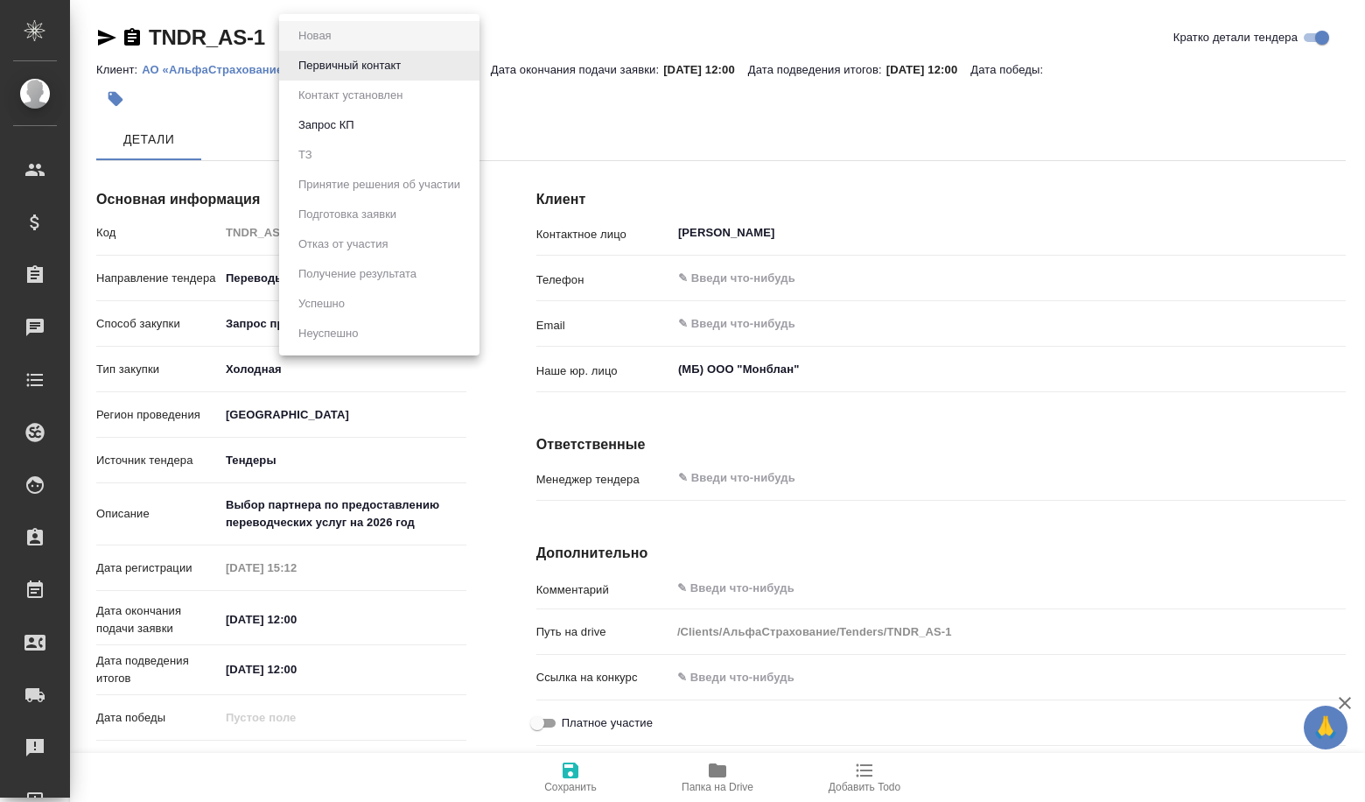
click at [339, 44] on body "🙏 .cls-1 fill:#fff; AWATERA Volkova Alena Клиенты Спецификации Заказы Чаты Todo…" at bounding box center [682, 401] width 1365 height 802
click at [344, 72] on button "Первичный контакт" at bounding box center [349, 65] width 113 height 19
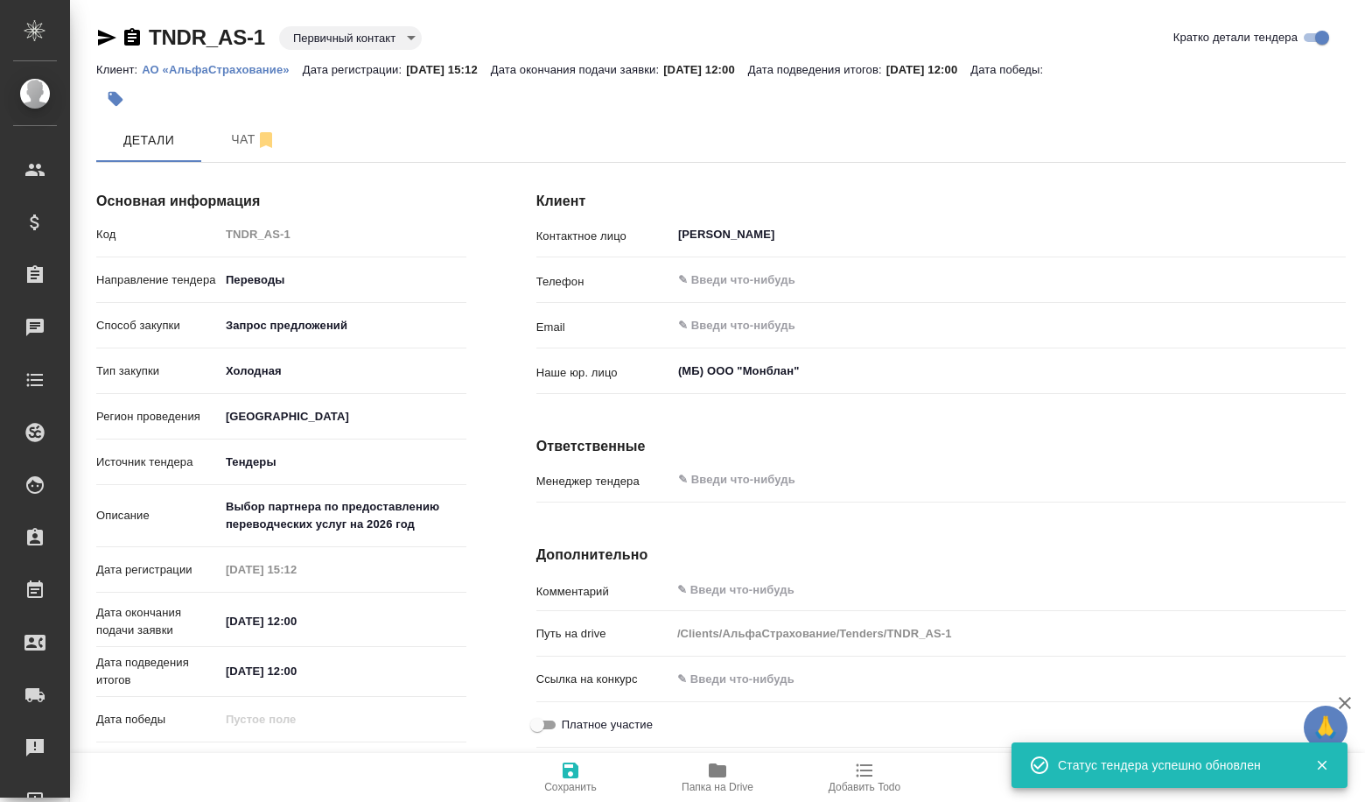
click at [333, 41] on body "🙏 .cls-1 fill:#fff; AWATERA Volkova Alena Клиенты Спецификации Заказы Чаты Todo…" at bounding box center [682, 401] width 1365 height 802
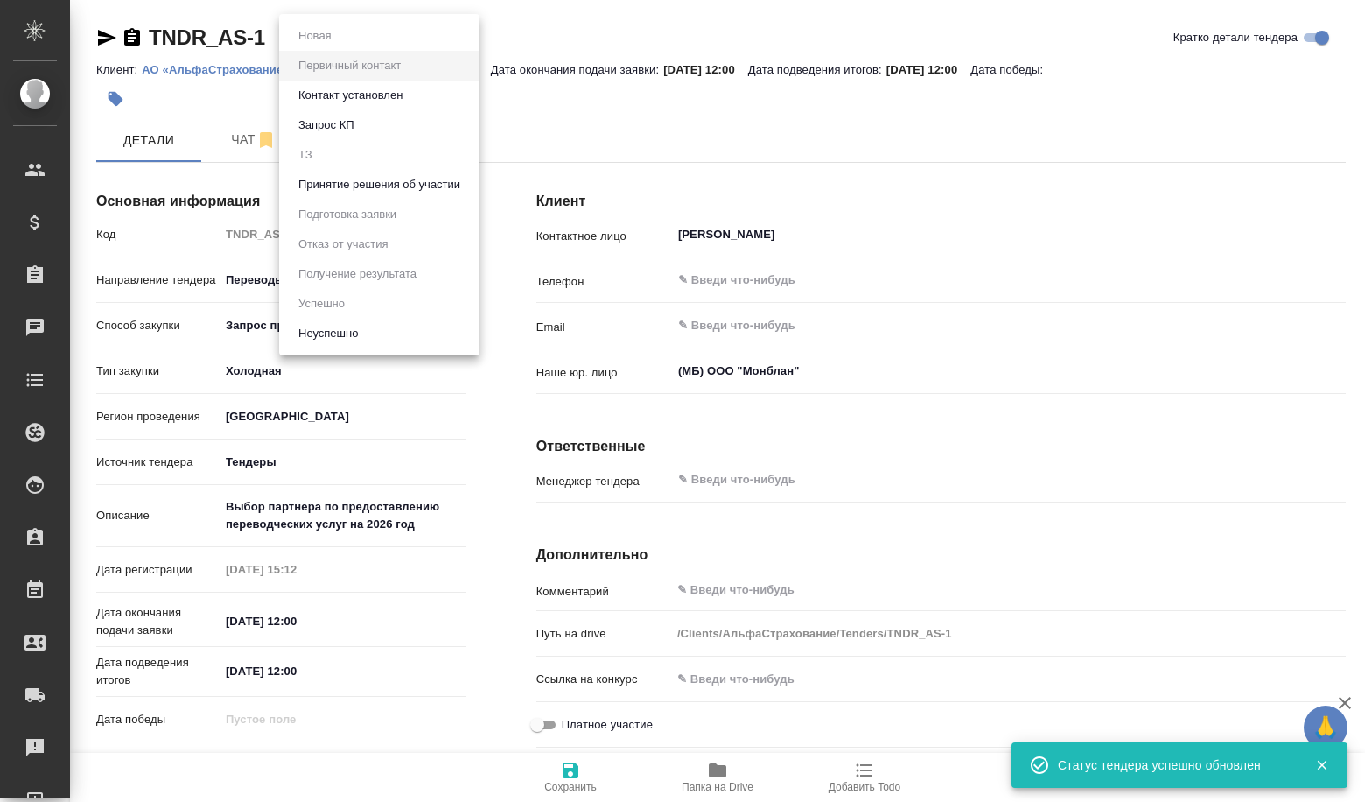
click at [389, 188] on button "Принятие решения об участии" at bounding box center [379, 184] width 172 height 19
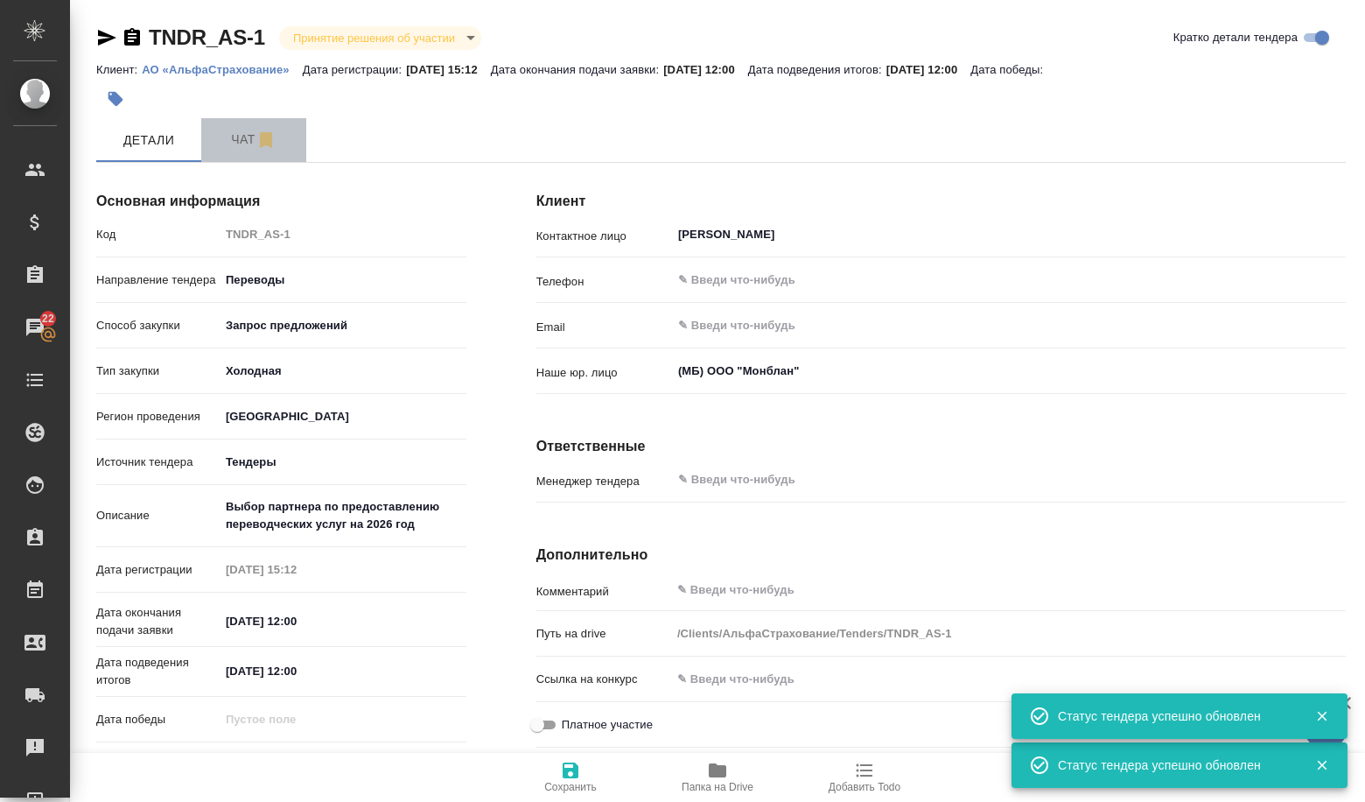
click at [273, 156] on button "Чат" at bounding box center [253, 140] width 105 height 44
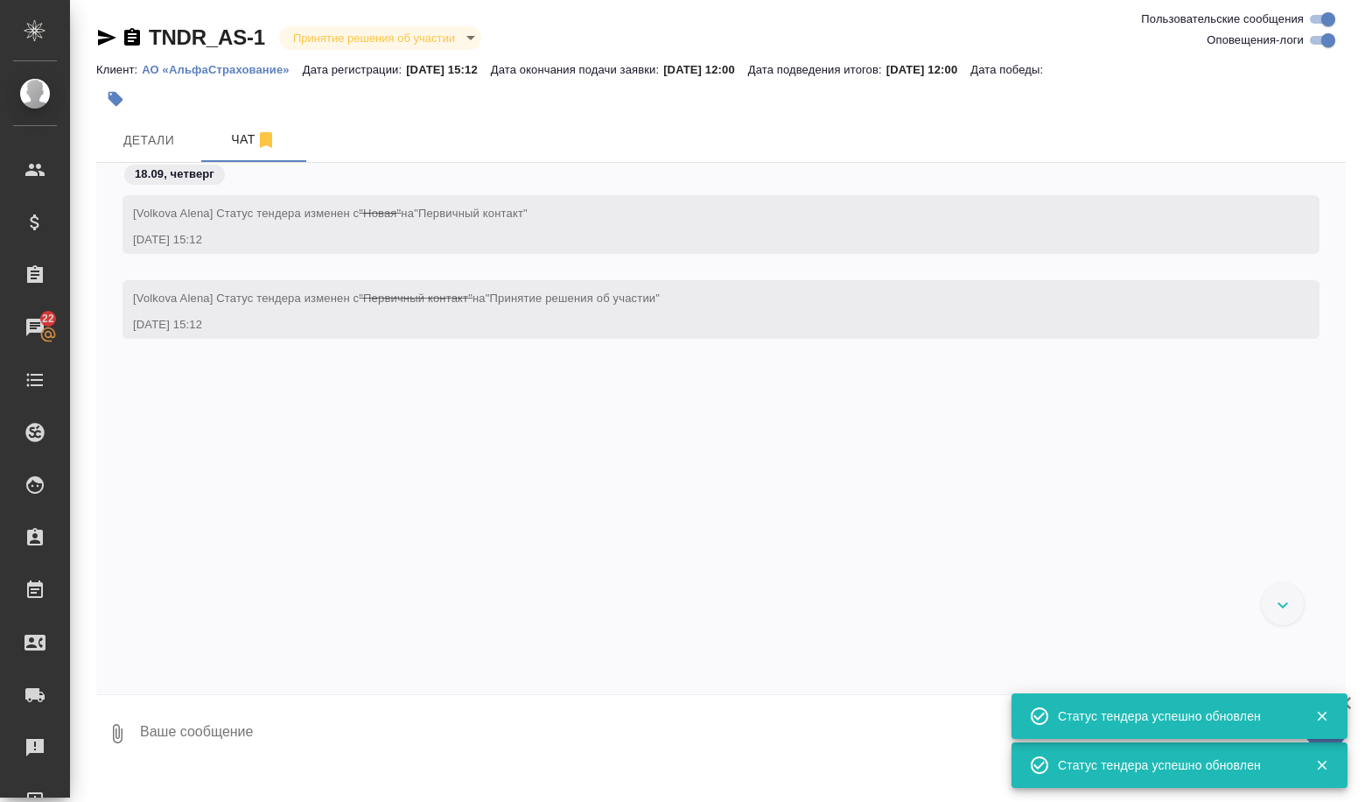
click at [275, 750] on textarea at bounding box center [742, 734] width 1208 height 60
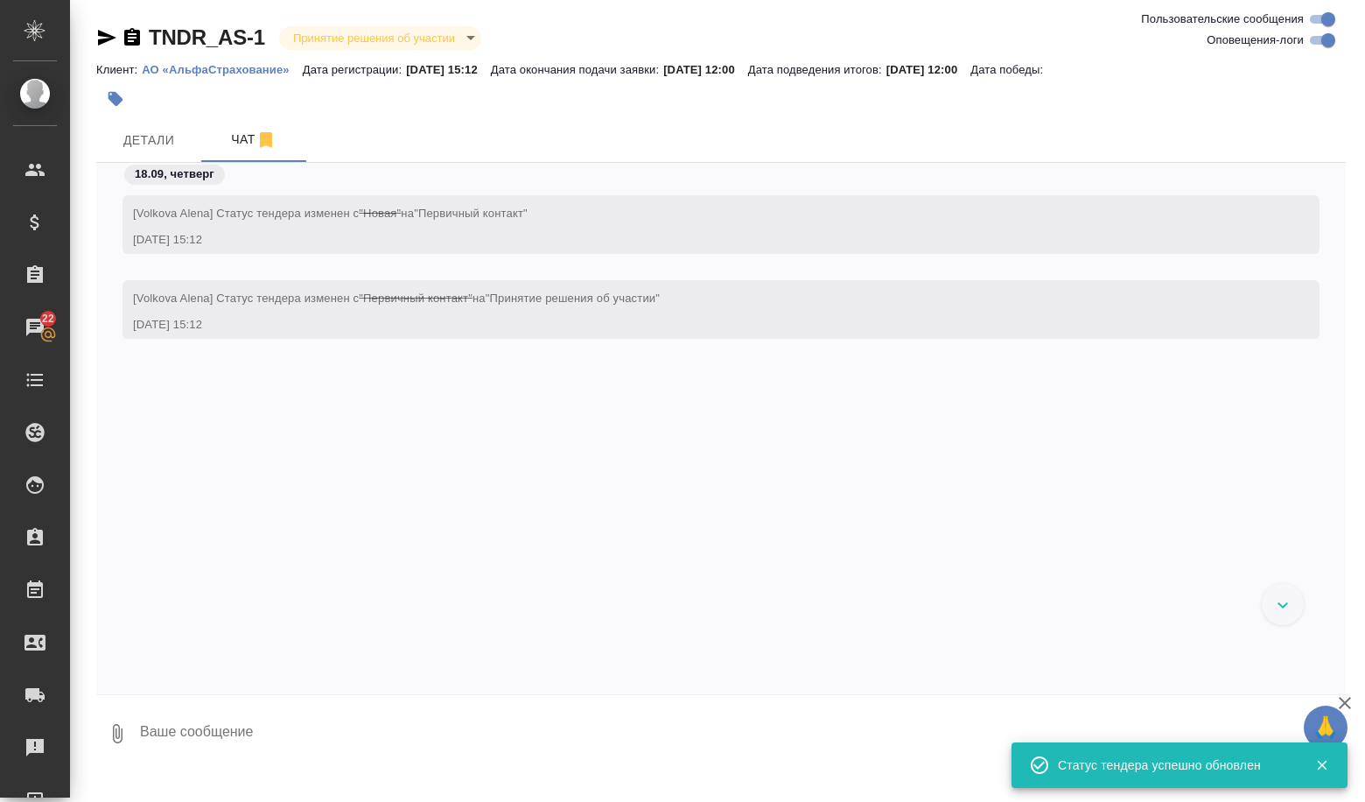
click at [231, 734] on textarea at bounding box center [742, 734] width 1208 height 60
paste textarea "Алена, зарегистрируй, пожалуйста. -- Aleksandra Kasatkina Manager Of Inbound Sa…"
type textarea "Алена, зарегистрируй, пожалуйста. -- Aleksandra Kasatkina Manager Of Inbound Sa…"
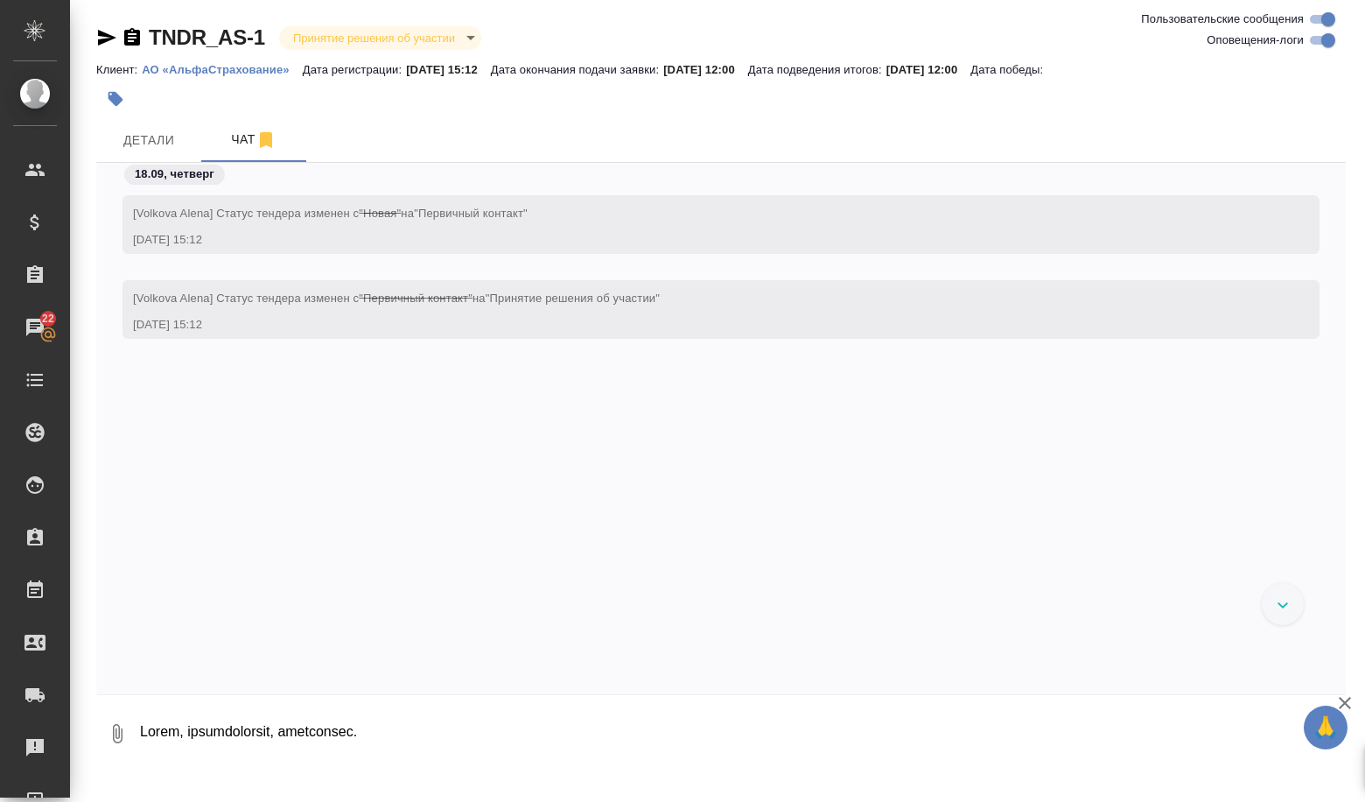
scroll to position [170, 0]
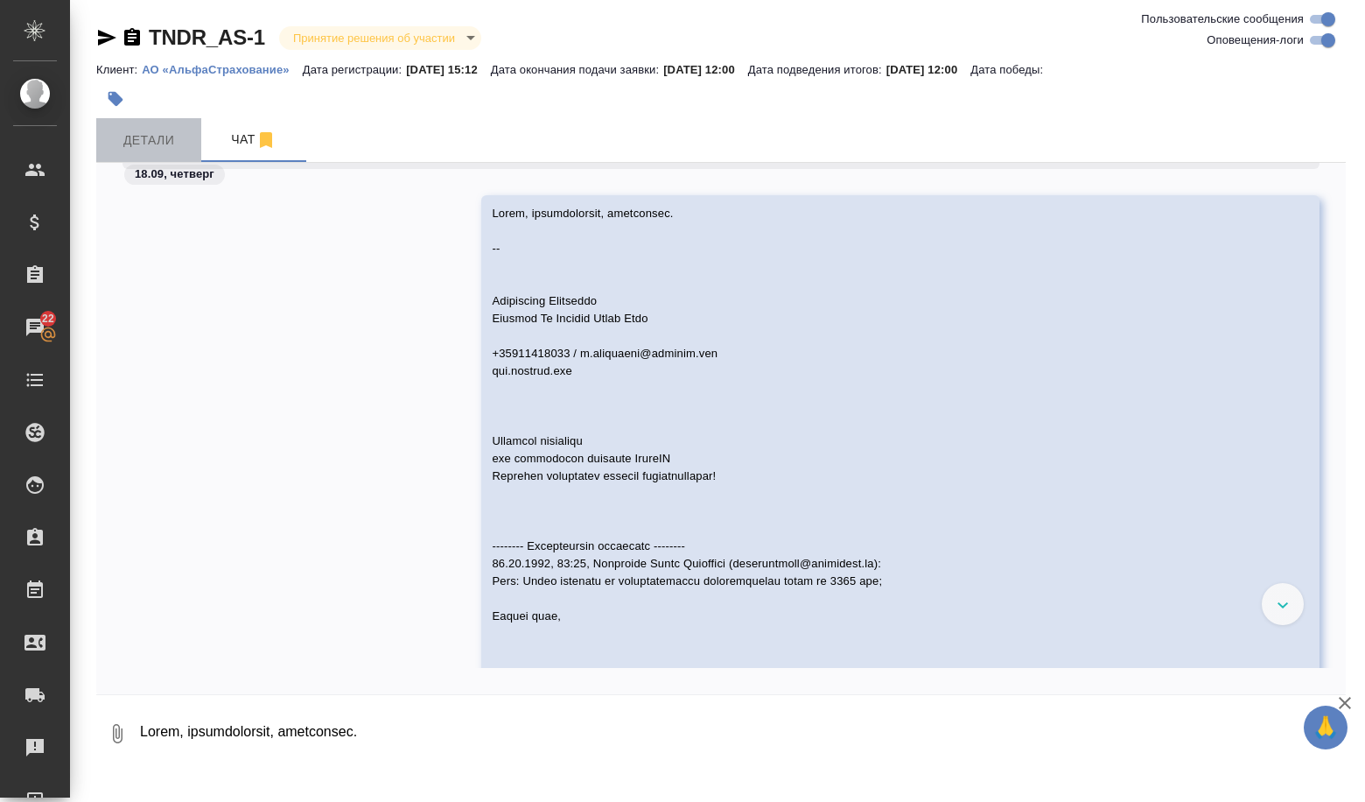
click at [172, 145] on span "Детали" at bounding box center [149, 141] width 84 height 22
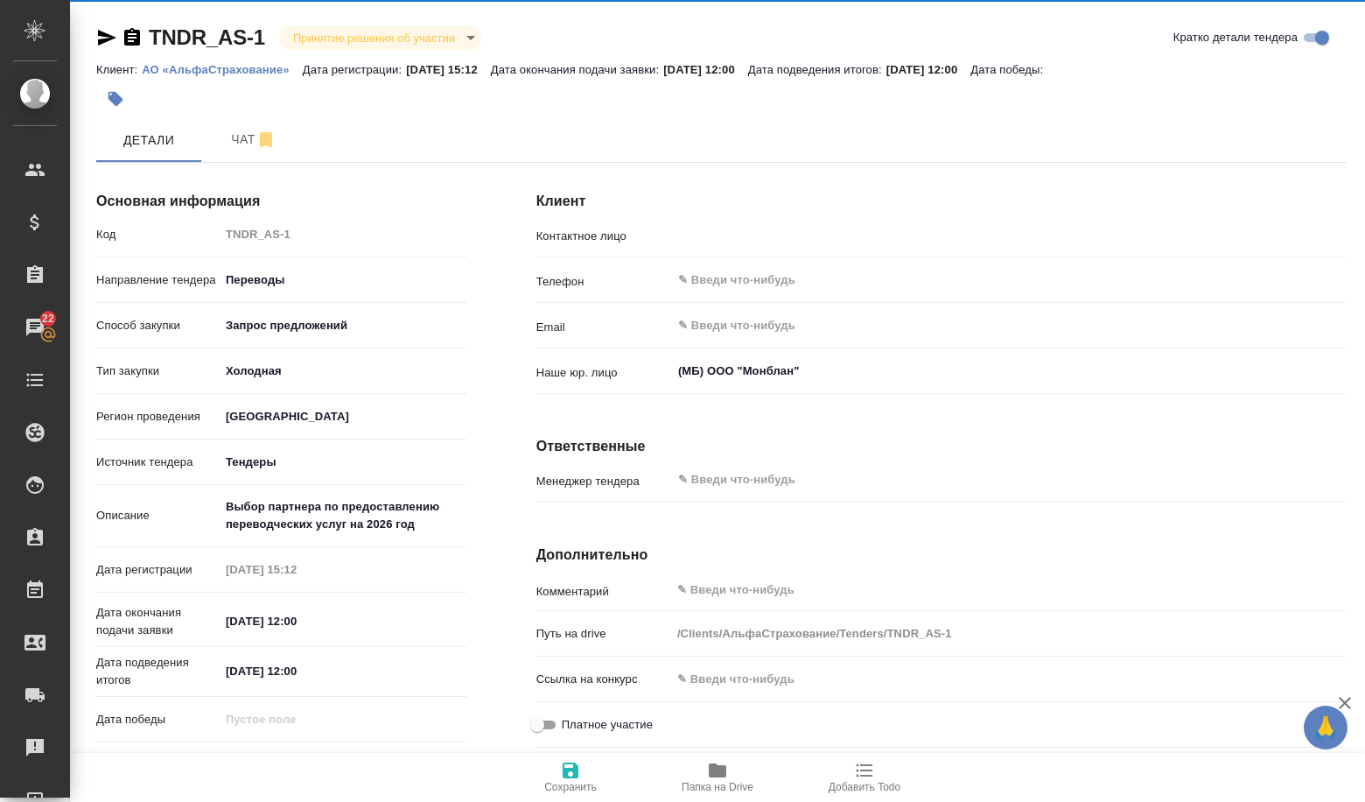
type input "Алеся Столярова"
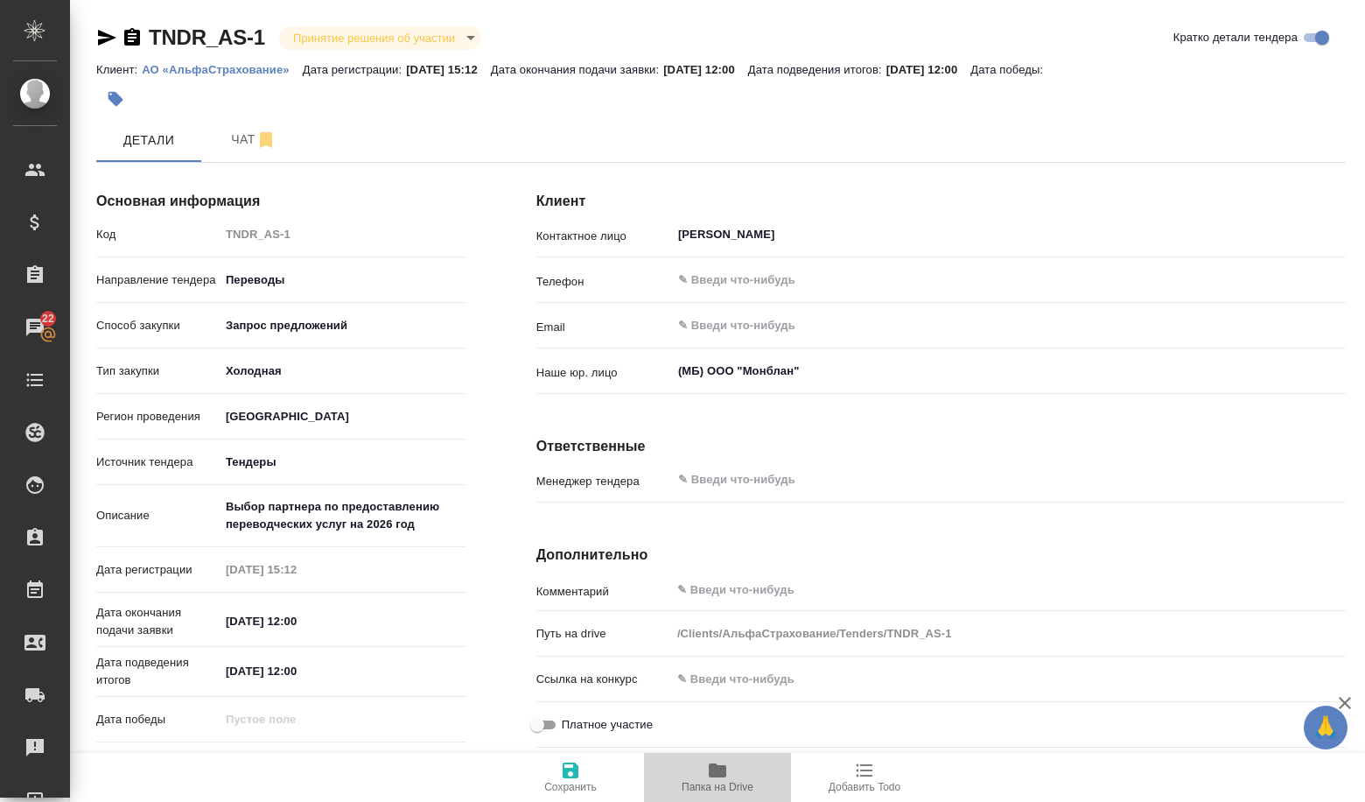
click at [692, 757] on button "Папка на Drive" at bounding box center [717, 777] width 147 height 49
click at [701, 770] on span "Папка на Drive" at bounding box center [718, 776] width 126 height 33
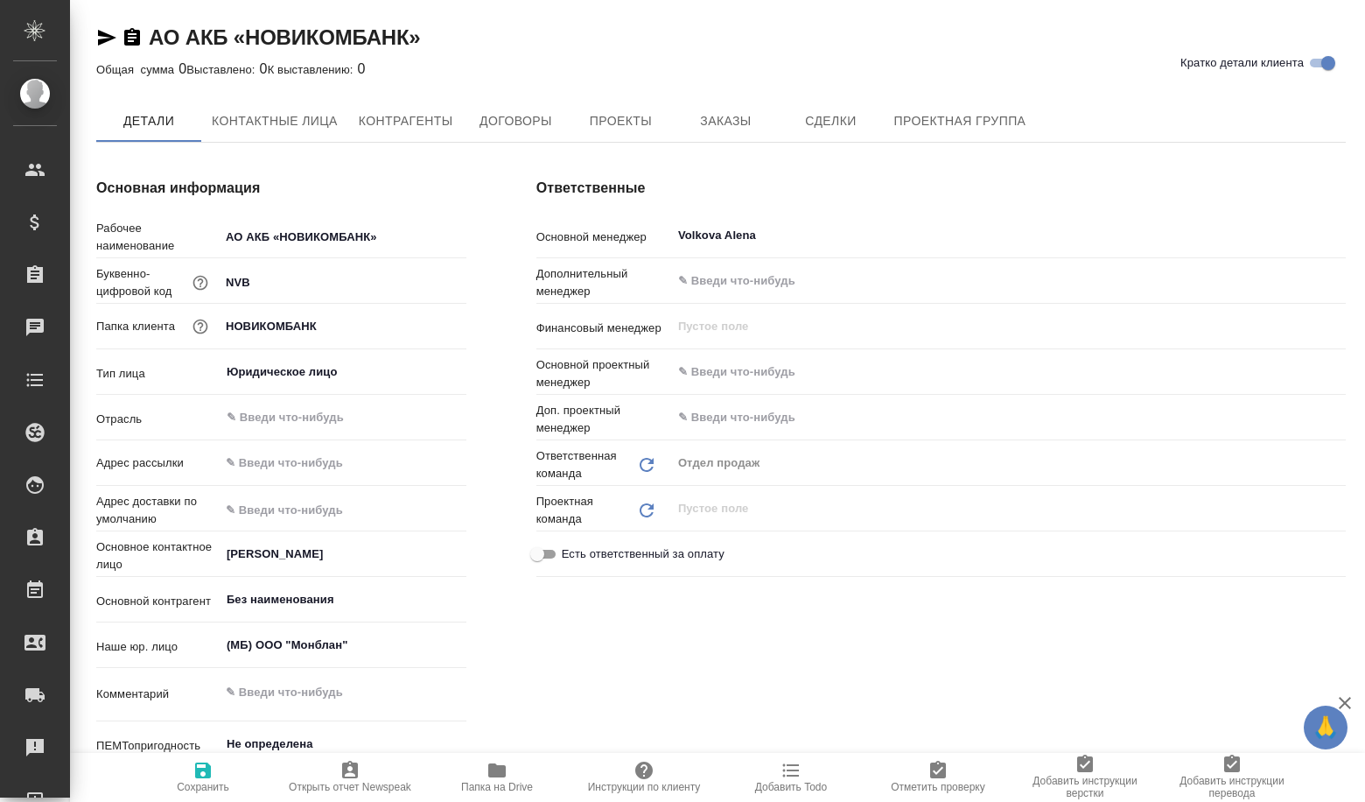
type textarea "x"
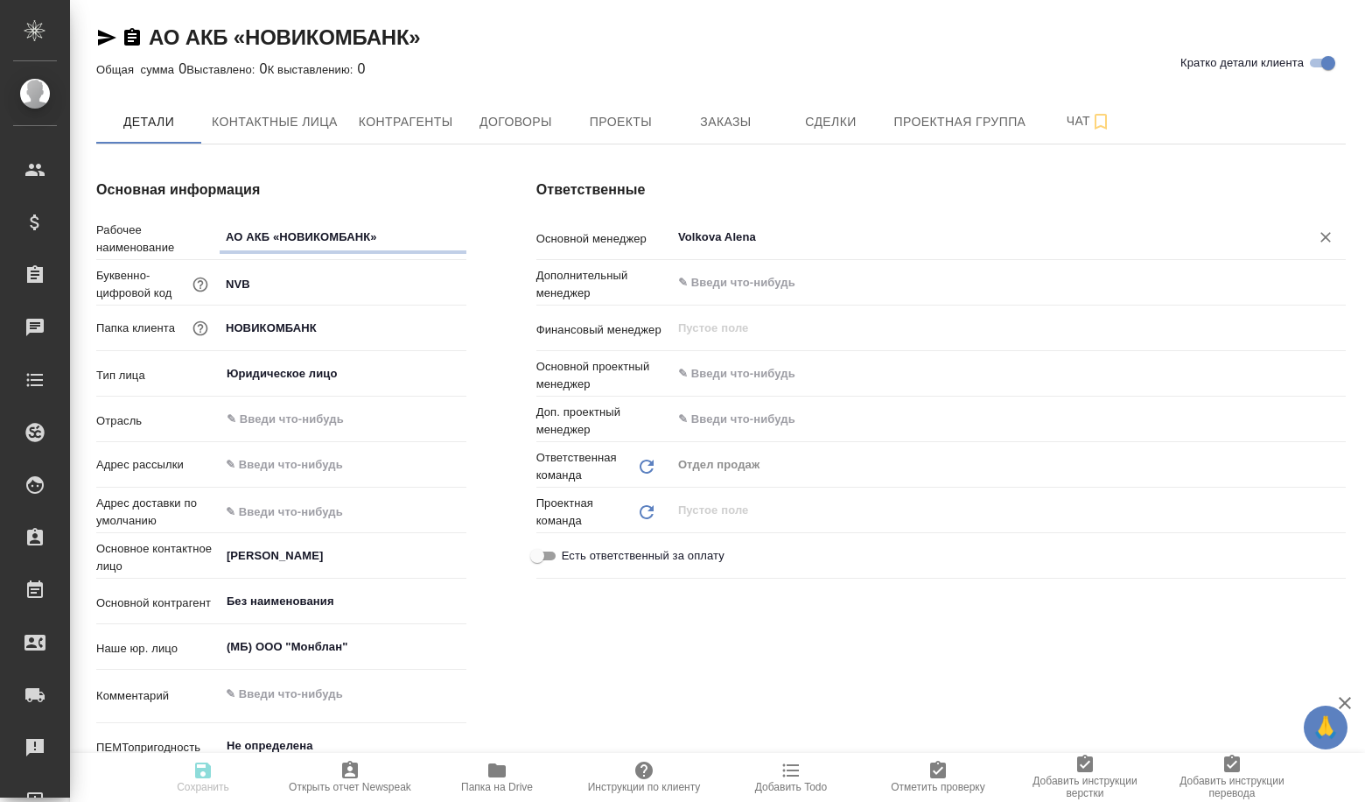
type textarea "x"
click at [835, 119] on span "Сделки" at bounding box center [831, 122] width 84 height 22
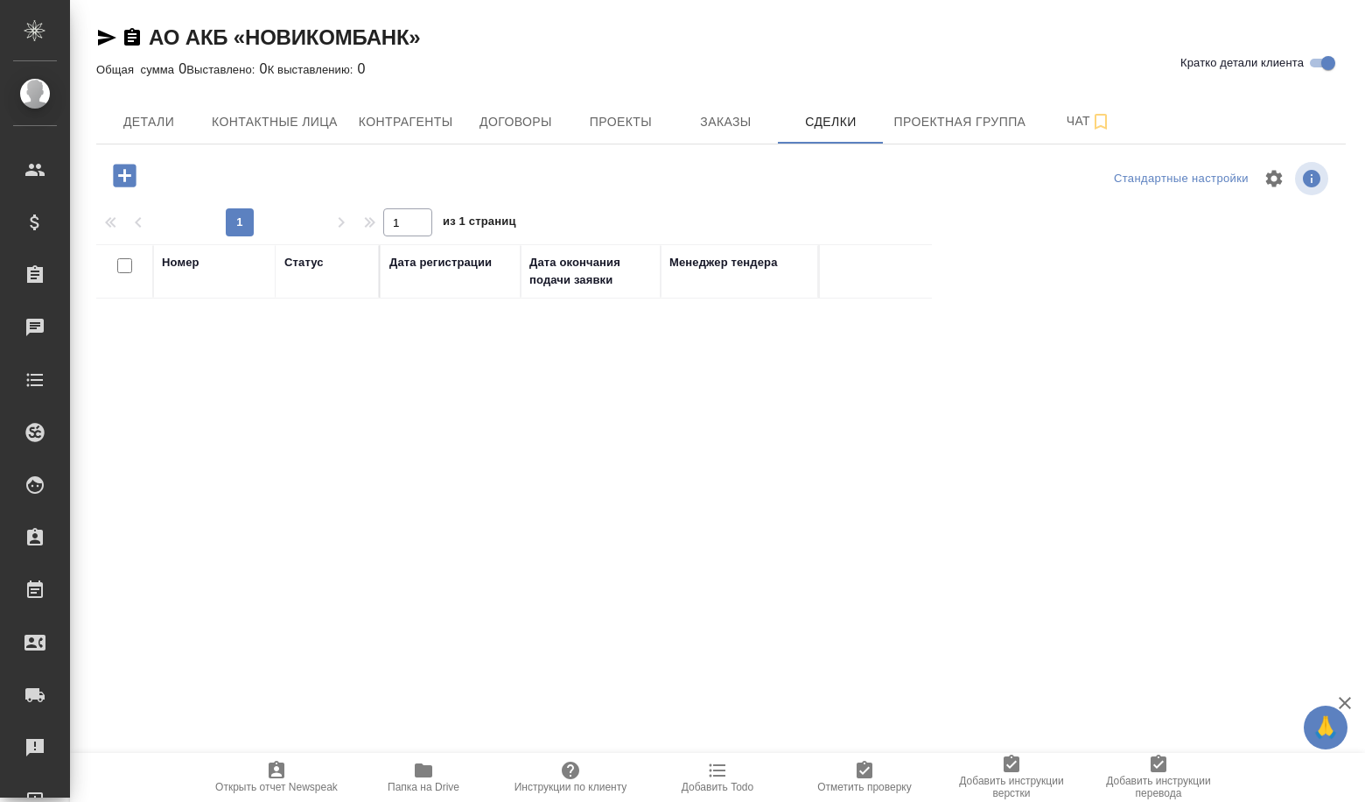
click at [109, 178] on button "button" at bounding box center [125, 176] width 48 height 36
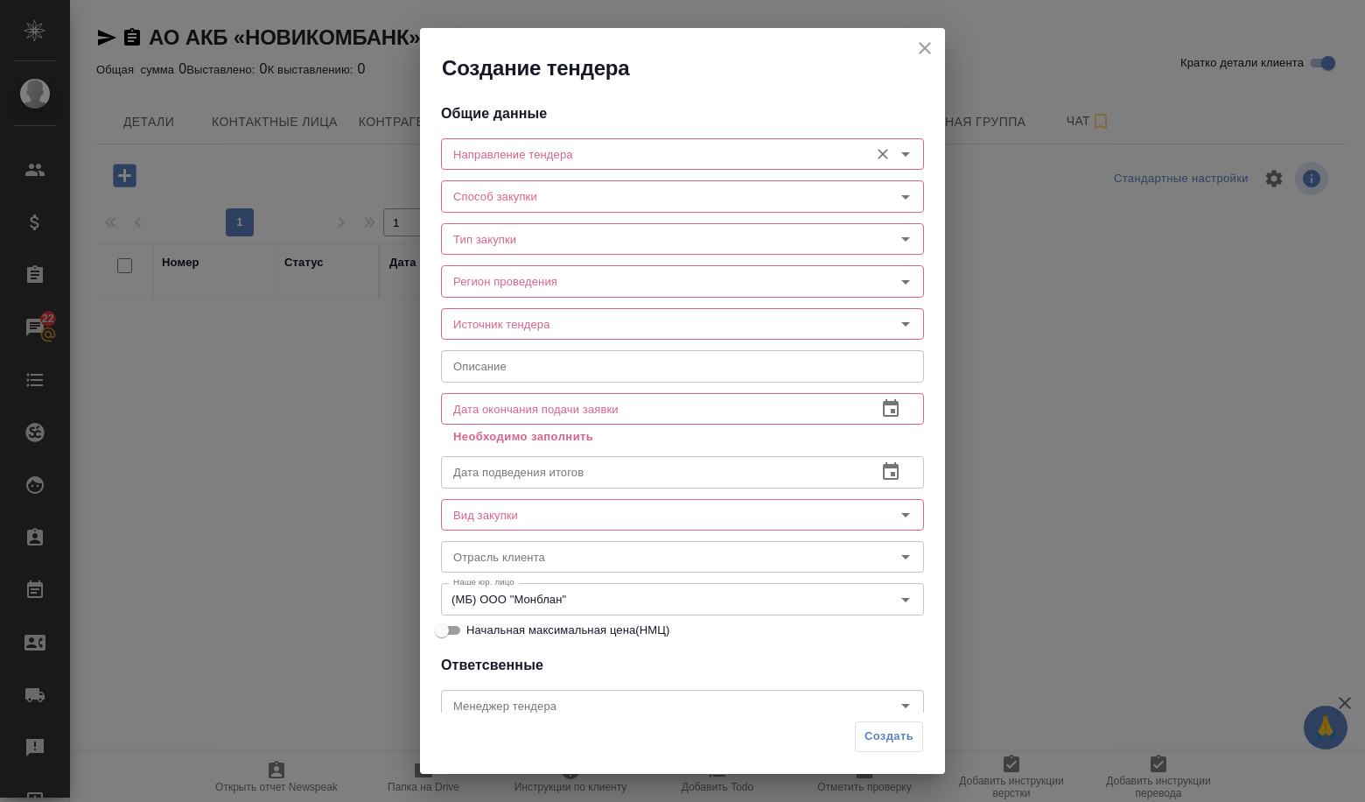
click at [486, 152] on input "Направление тендера" at bounding box center [653, 154] width 414 height 21
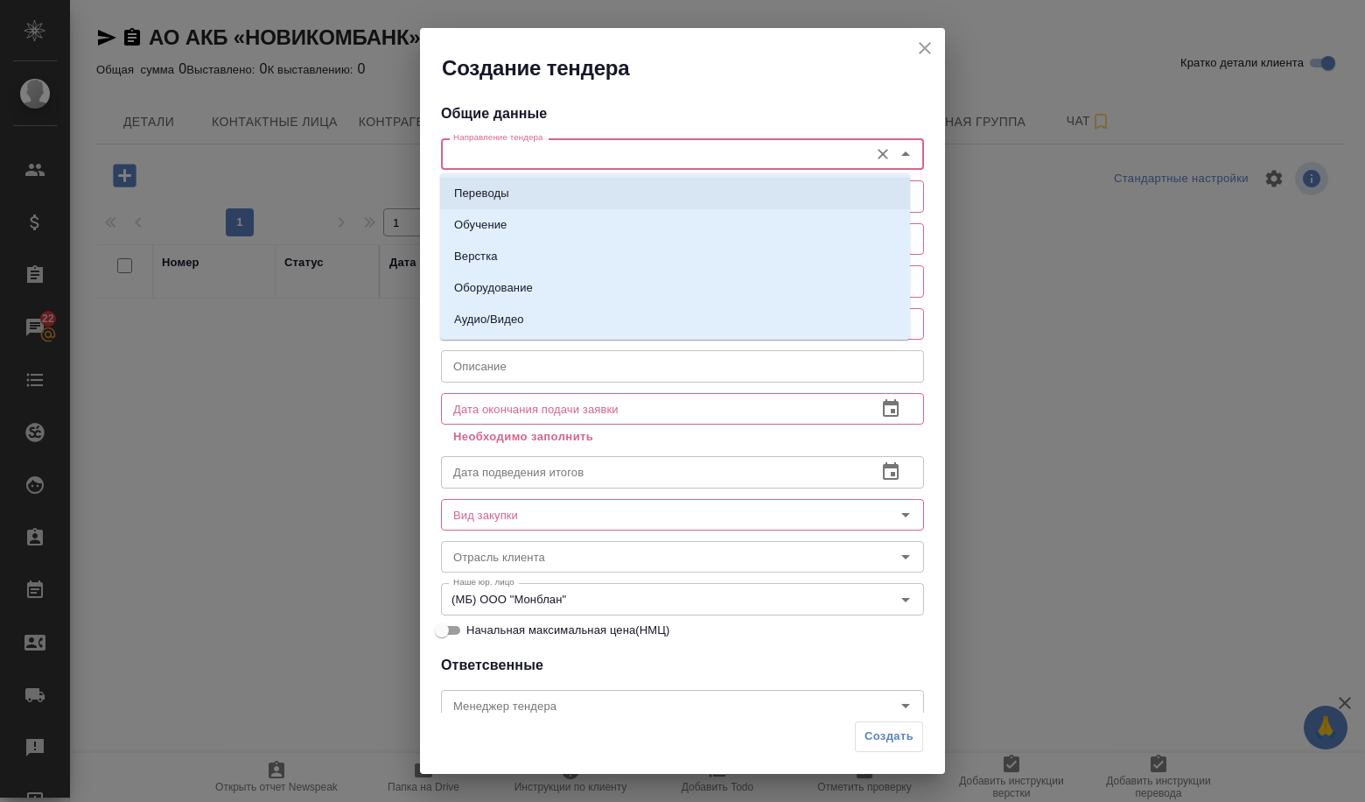
click at [486, 194] on p "Переводы" at bounding box center [481, 194] width 55 height 18
type input "Переводы"
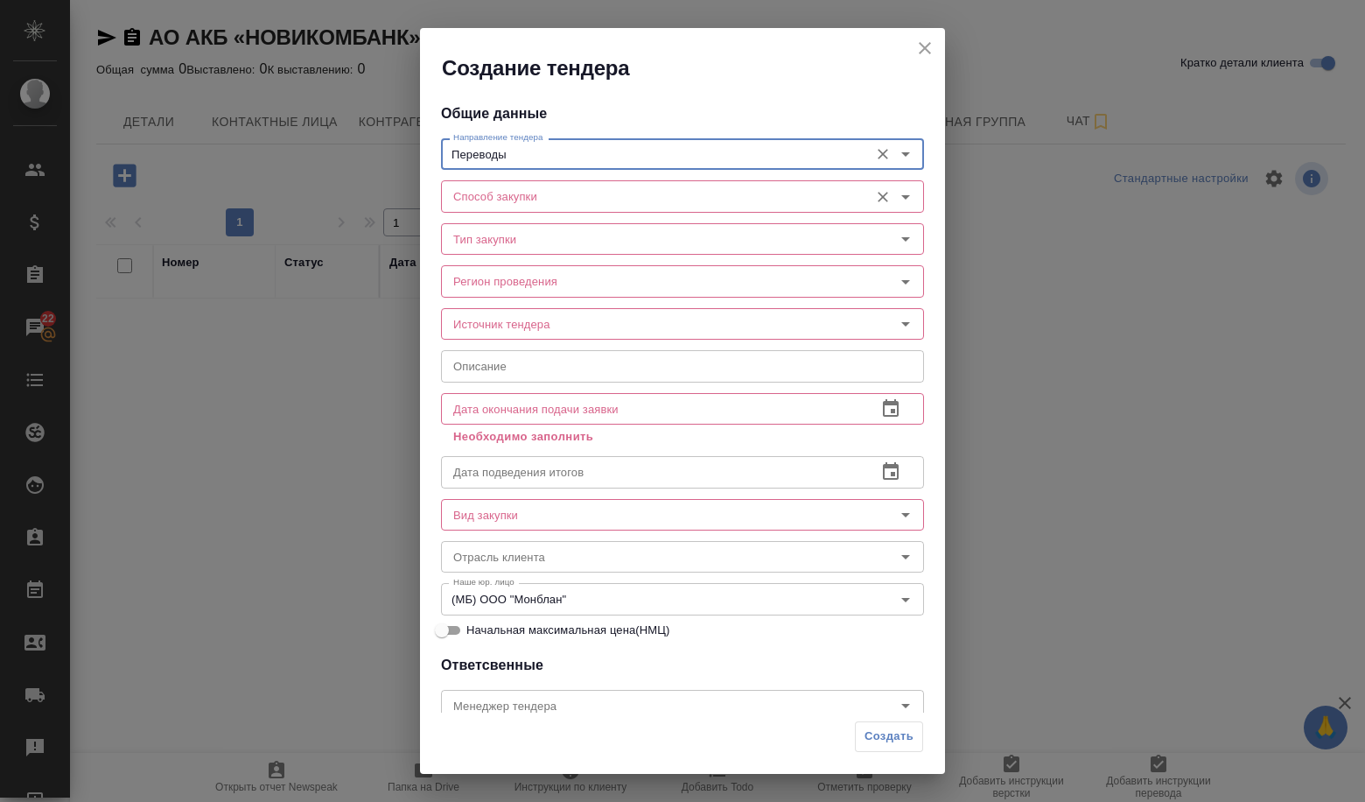
click at [486, 194] on input "Способ закупки" at bounding box center [653, 196] width 414 height 21
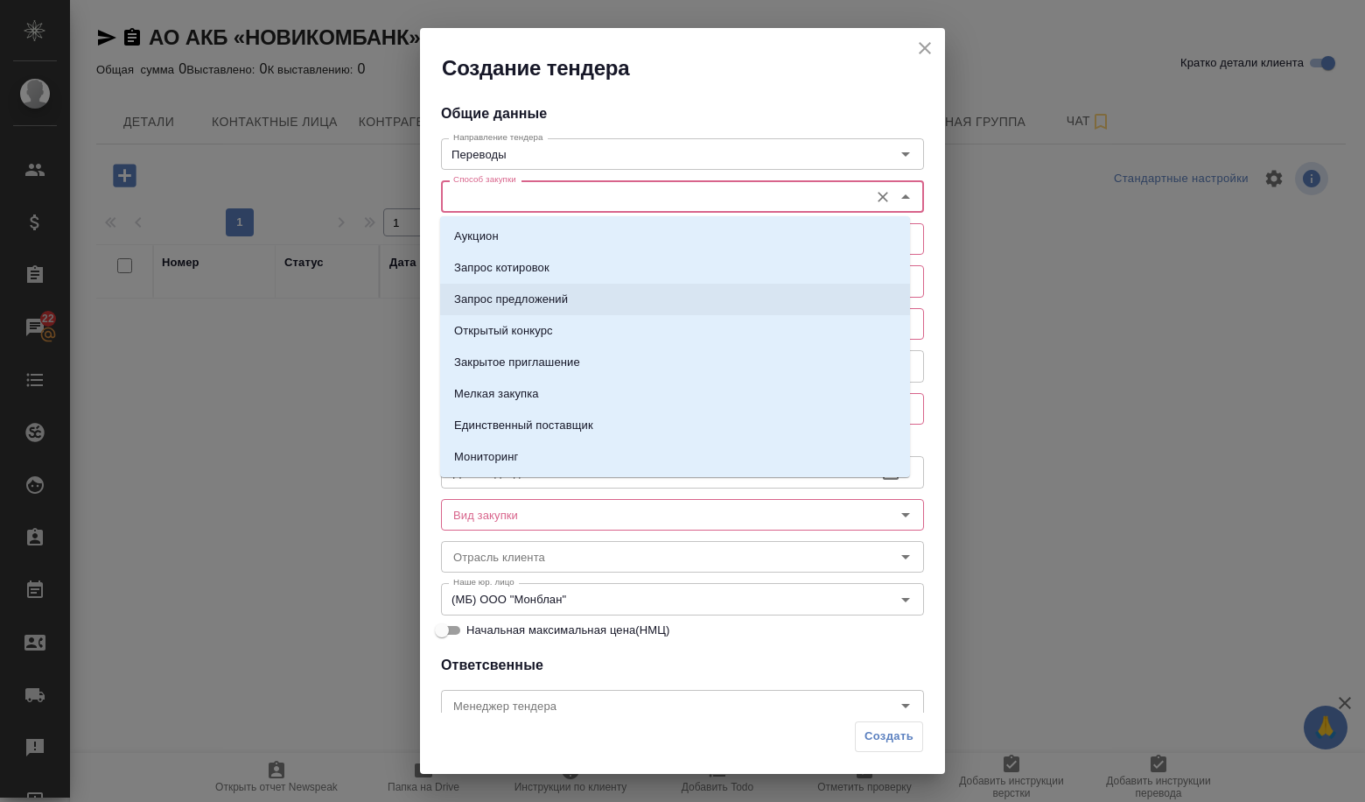
click at [485, 293] on p "Запрос предложений" at bounding box center [511, 300] width 114 height 18
type input "Запрос предложений"
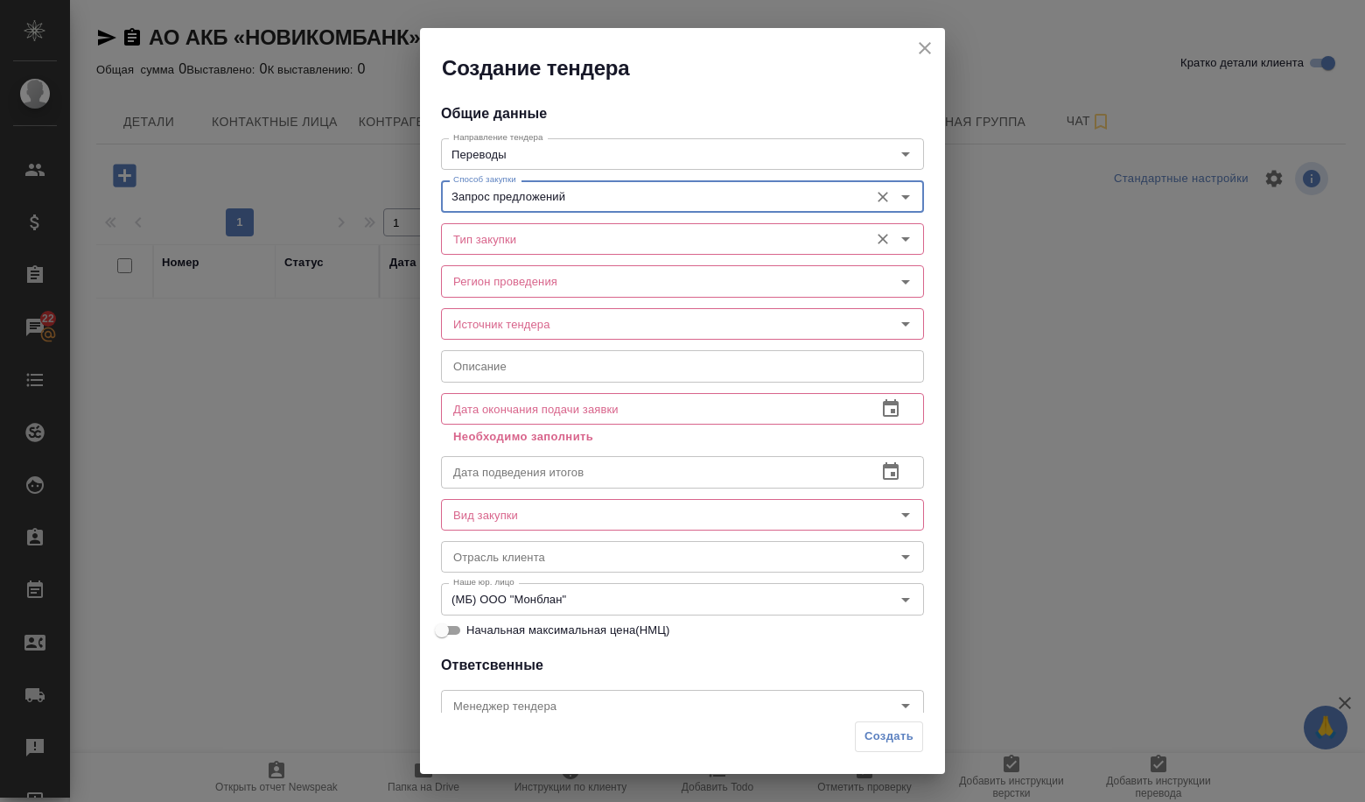
click at [482, 253] on div "Тип закупки" at bounding box center [682, 239] width 483 height 32
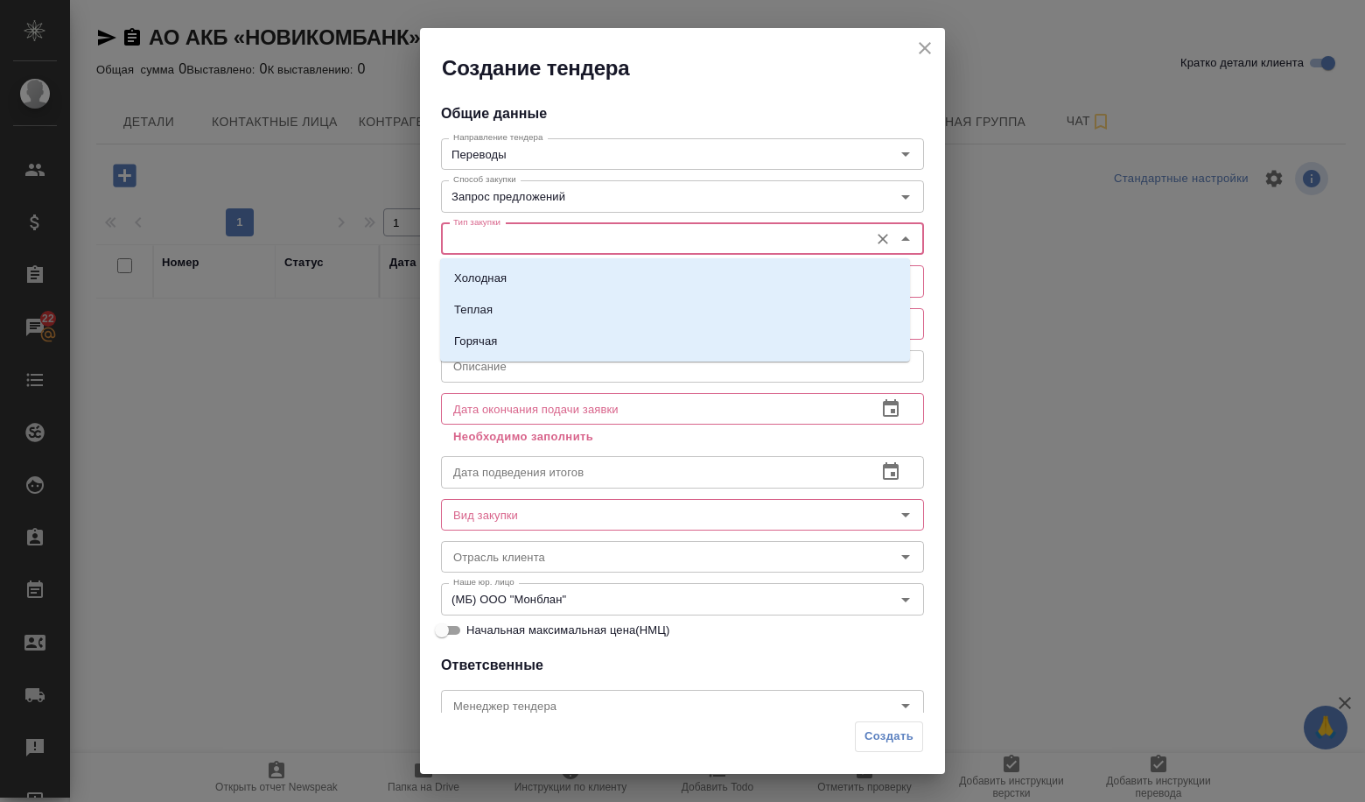
click at [482, 246] on input "Тип закупки" at bounding box center [653, 238] width 414 height 21
click at [545, 280] on li "Холодная" at bounding box center [675, 279] width 470 height 32
type input "Холодная"
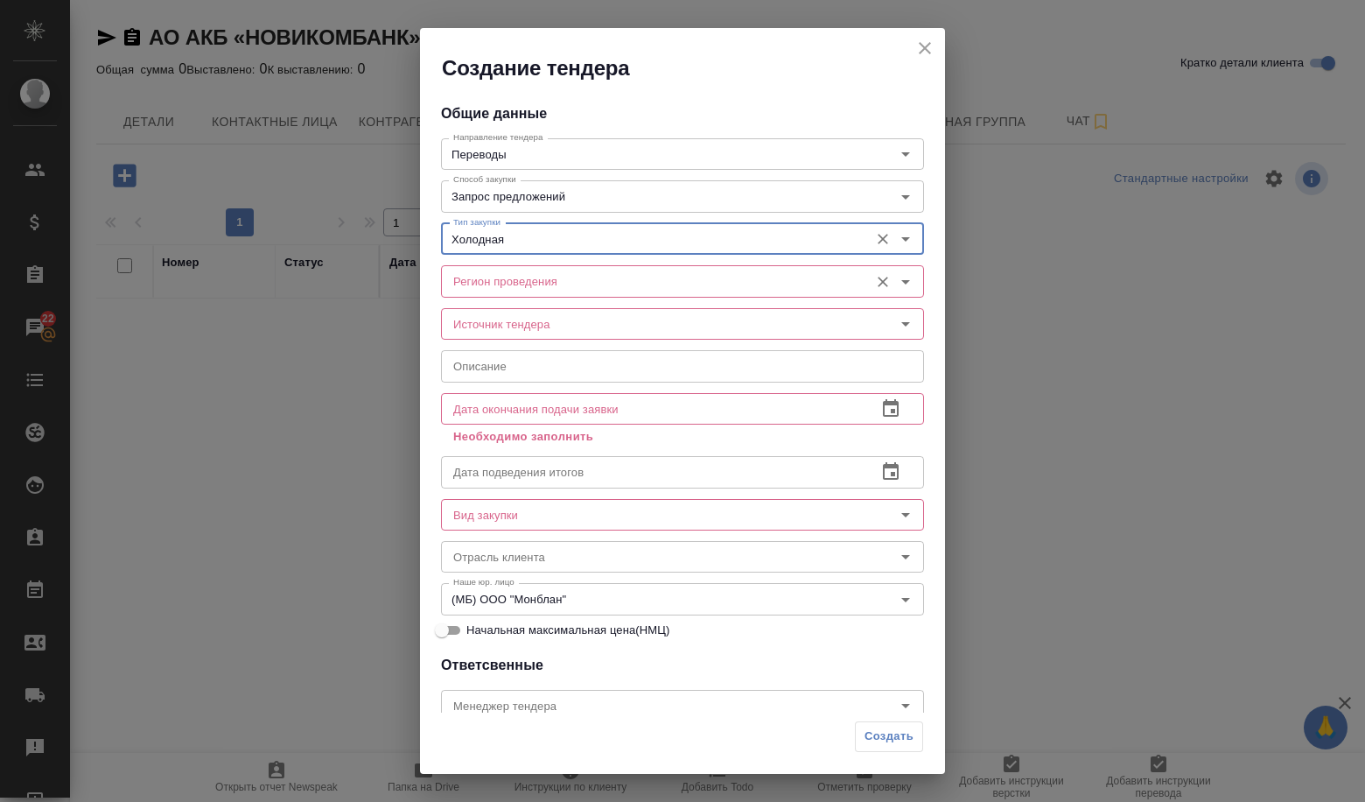
click at [536, 284] on input "Регион проведения" at bounding box center [653, 280] width 414 height 21
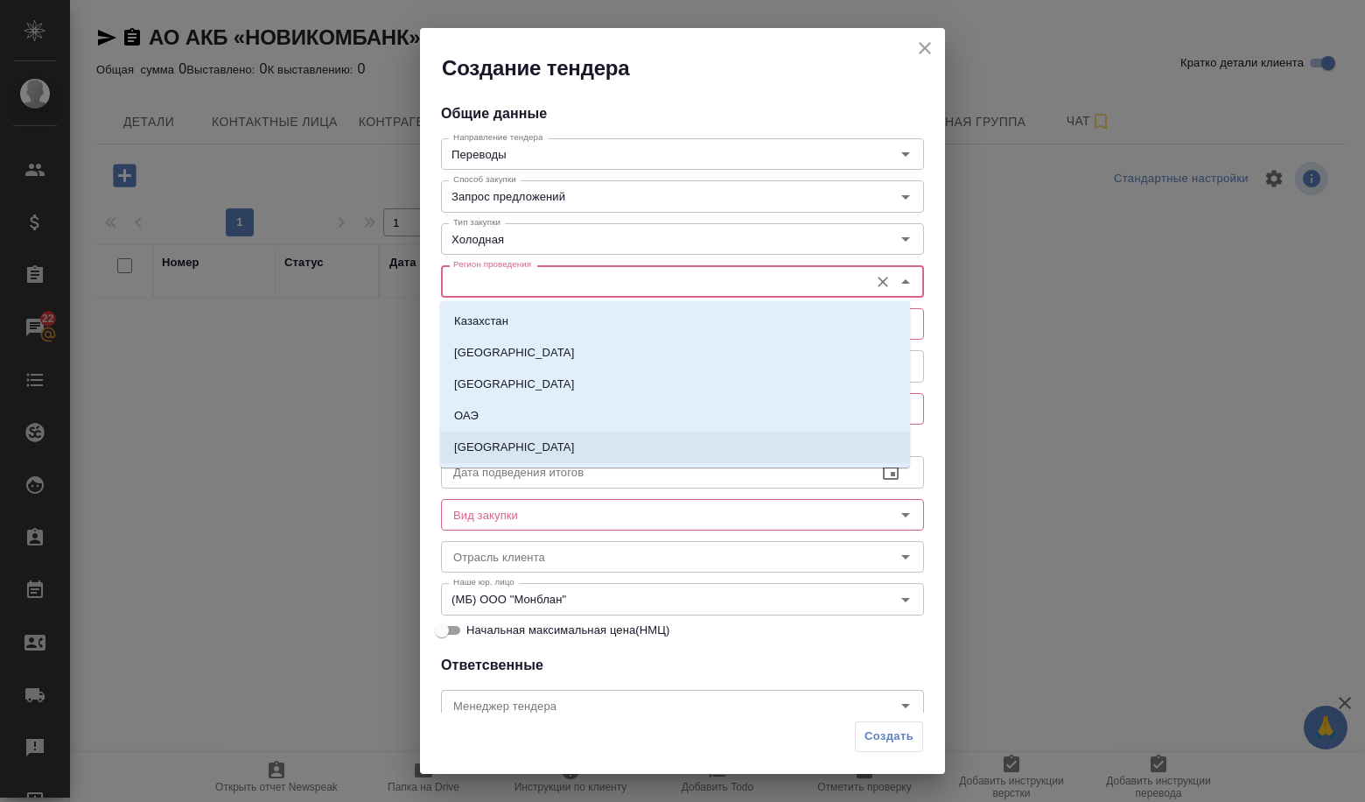
click at [535, 439] on li "[GEOGRAPHIC_DATA]" at bounding box center [675, 448] width 470 height 32
type input "[GEOGRAPHIC_DATA]"
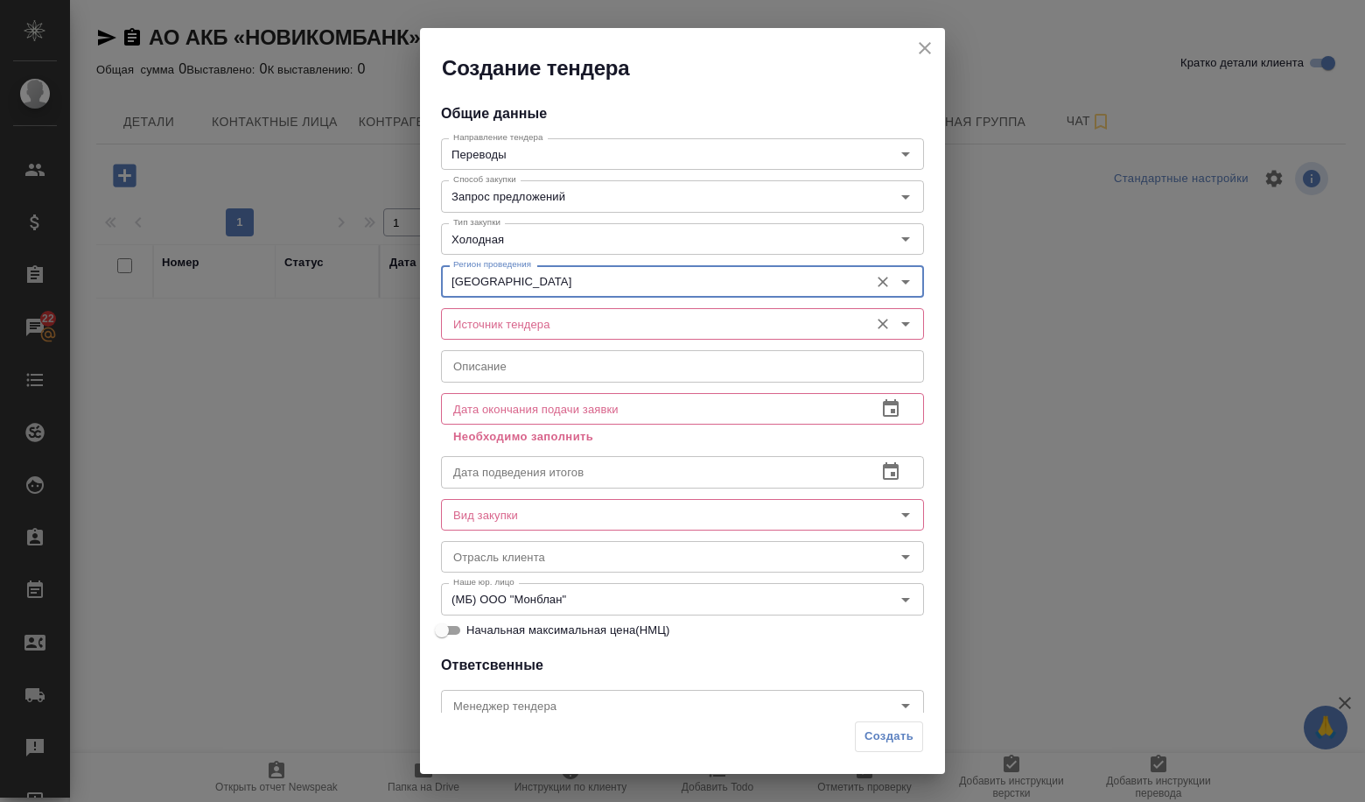
click at [502, 328] on input "Источник тендера" at bounding box center [653, 323] width 414 height 21
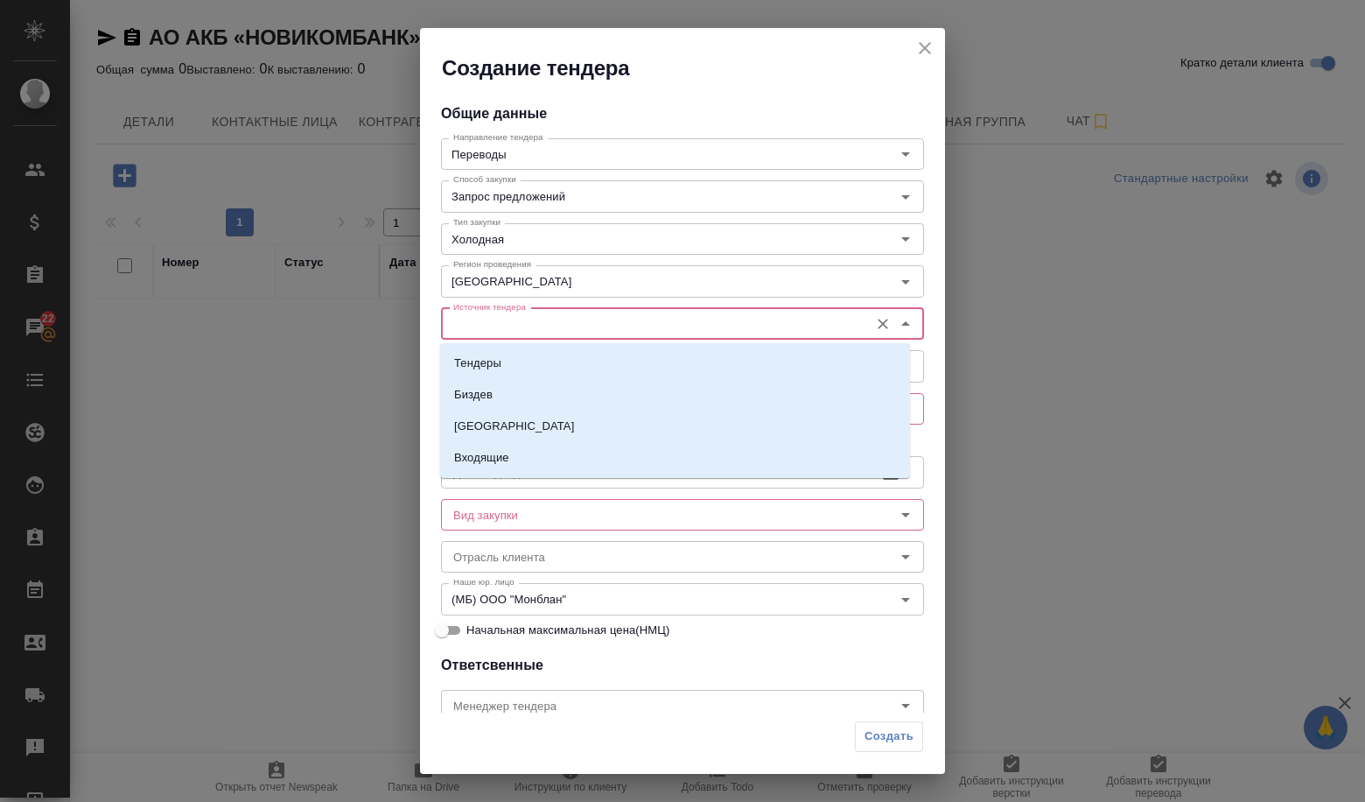
click at [495, 354] on li "Тендеры" at bounding box center [675, 363] width 470 height 32
type input "Тендеры"
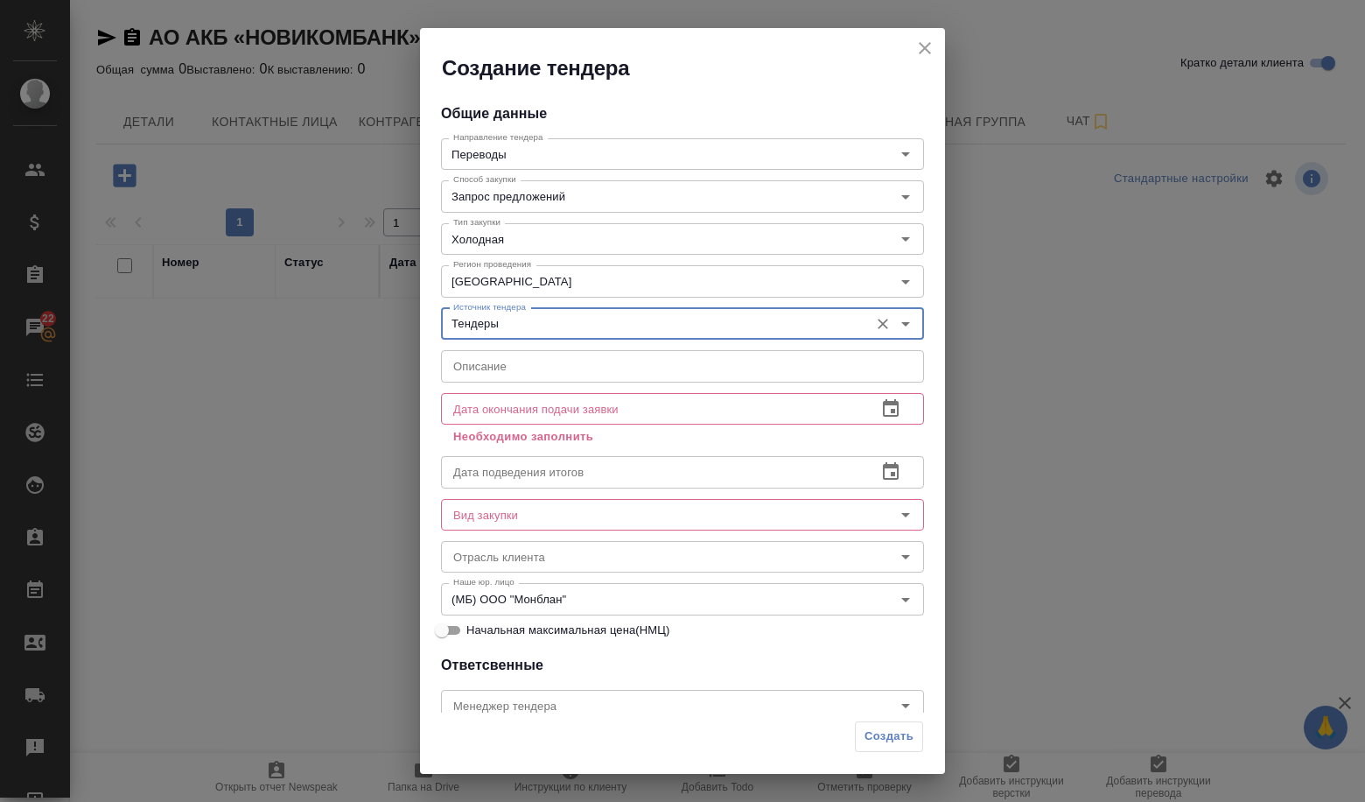
click at [499, 376] on input "text" at bounding box center [682, 366] width 483 height 32
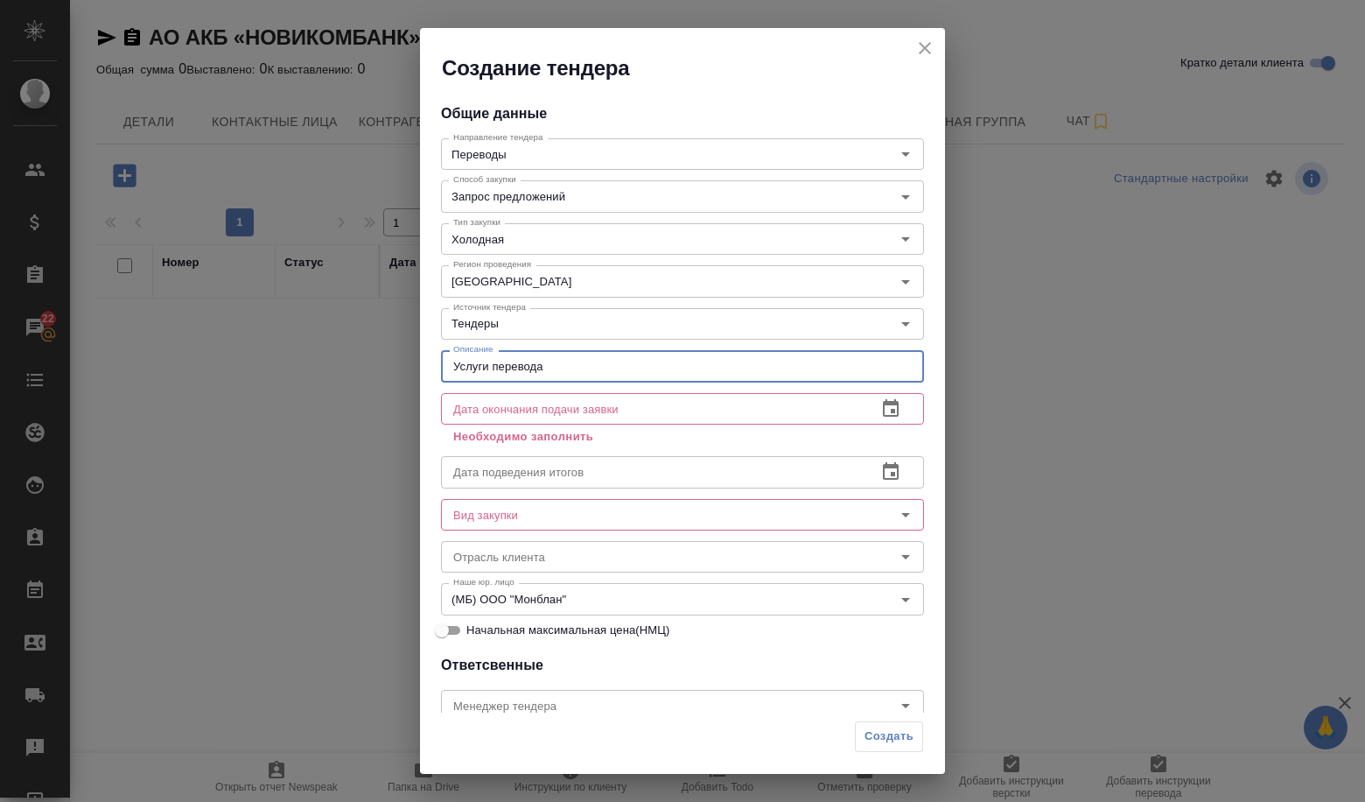
type input "Услуги перевода"
click at [883, 415] on icon "button" at bounding box center [891, 408] width 16 height 18
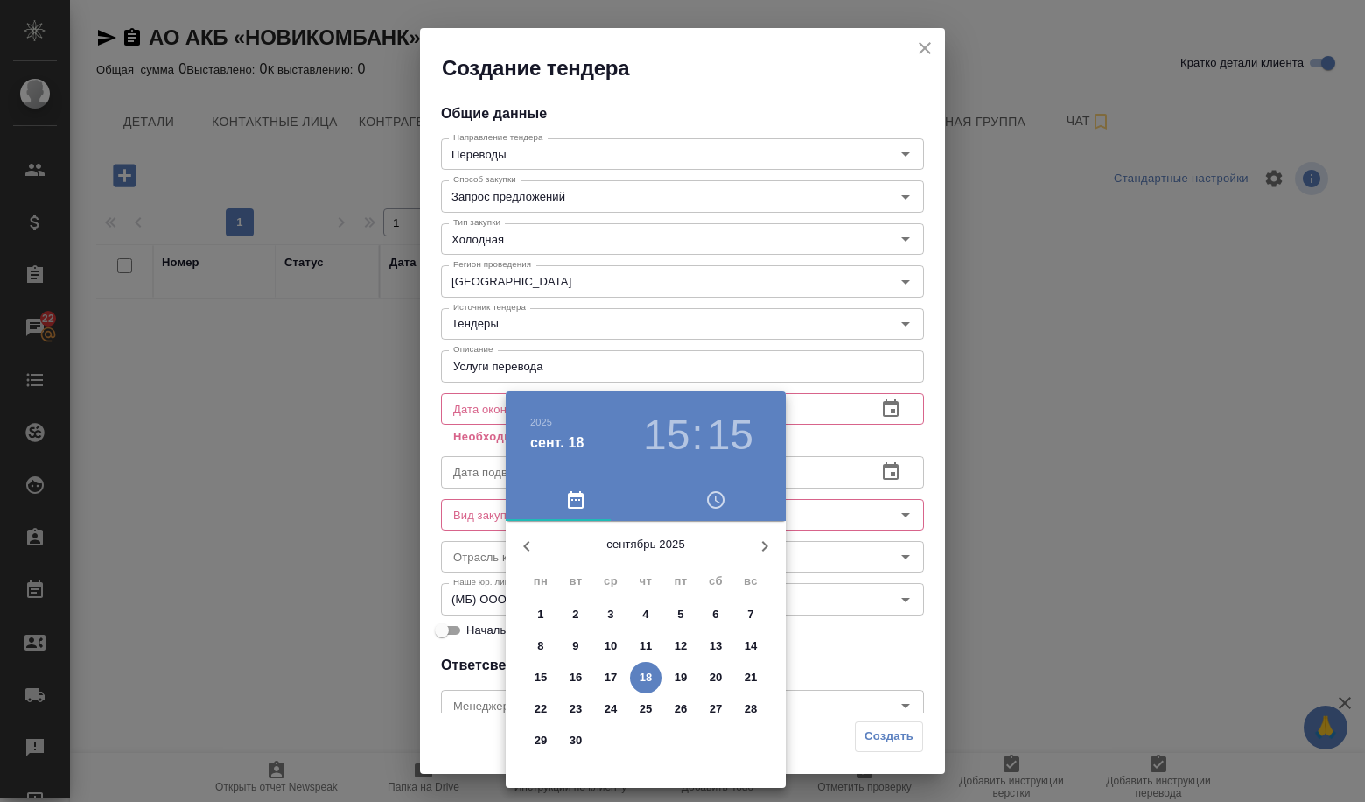
click at [537, 714] on p "22" at bounding box center [541, 709] width 13 height 18
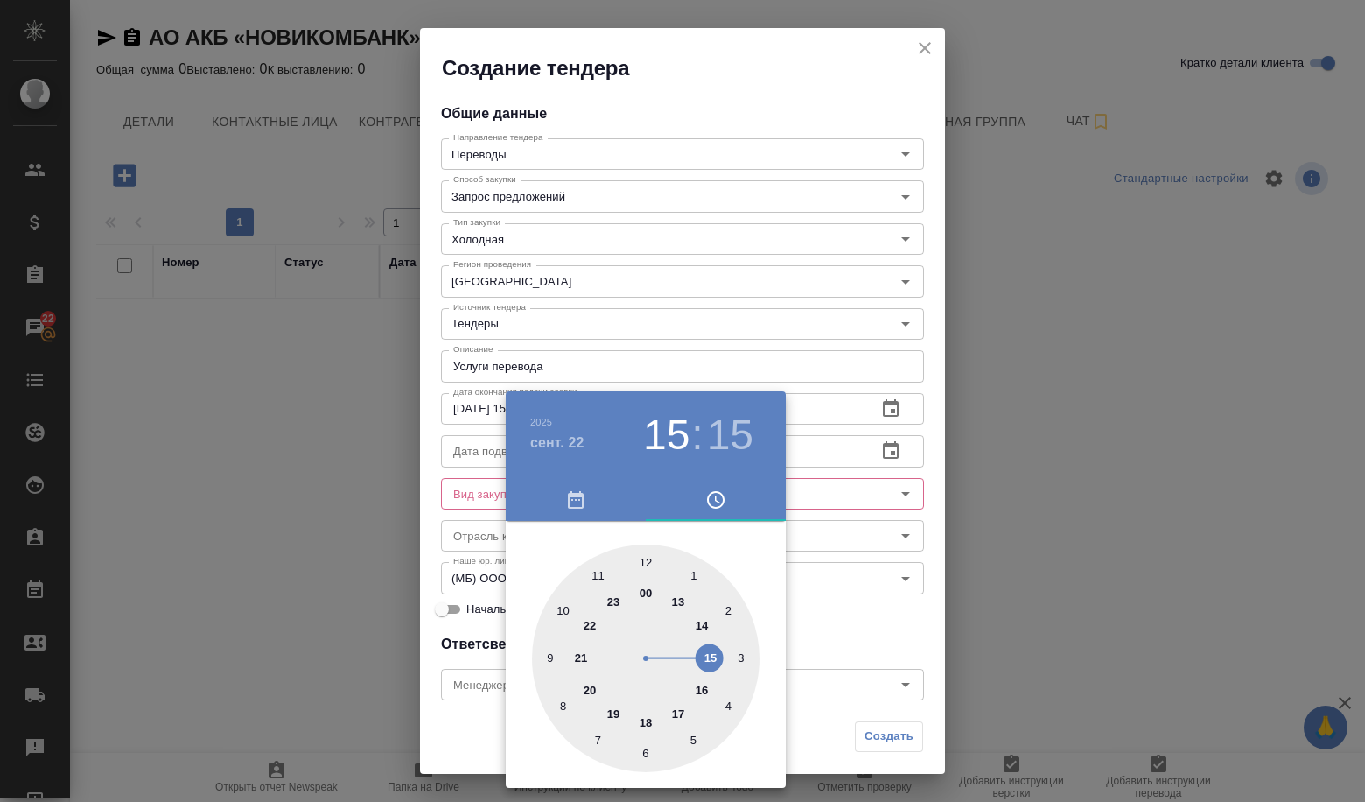
click at [646, 561] on div at bounding box center [646, 658] width 228 height 228
click at [642, 559] on div at bounding box center [646, 658] width 228 height 228
type input "[DATE] 12:00"
click at [840, 612] on div at bounding box center [682, 401] width 1365 height 802
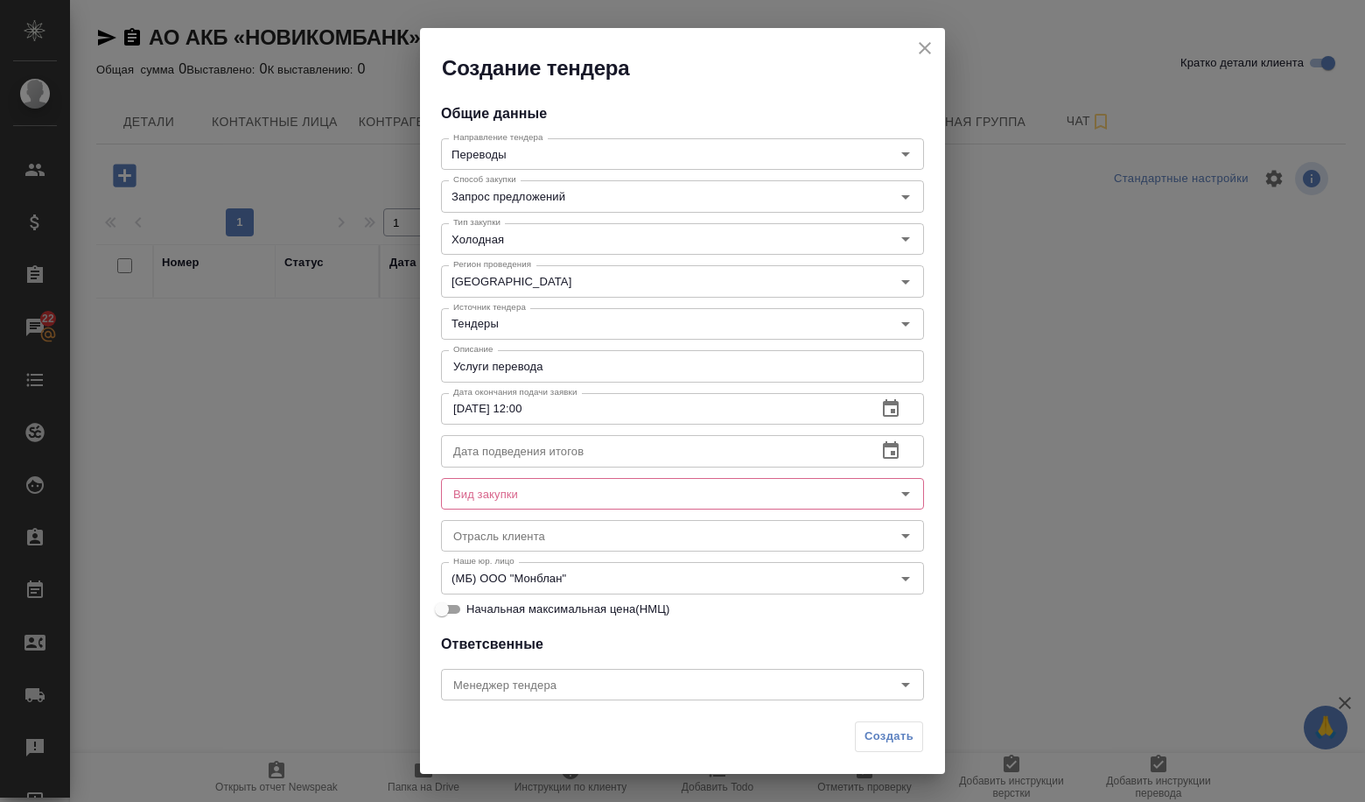
click at [528, 432] on div "Дата подведения итогов Дата подведения итогов" at bounding box center [682, 449] width 483 height 42
click at [528, 444] on input "text" at bounding box center [652, 451] width 422 height 32
click at [881, 450] on icon "button" at bounding box center [891, 450] width 21 height 21
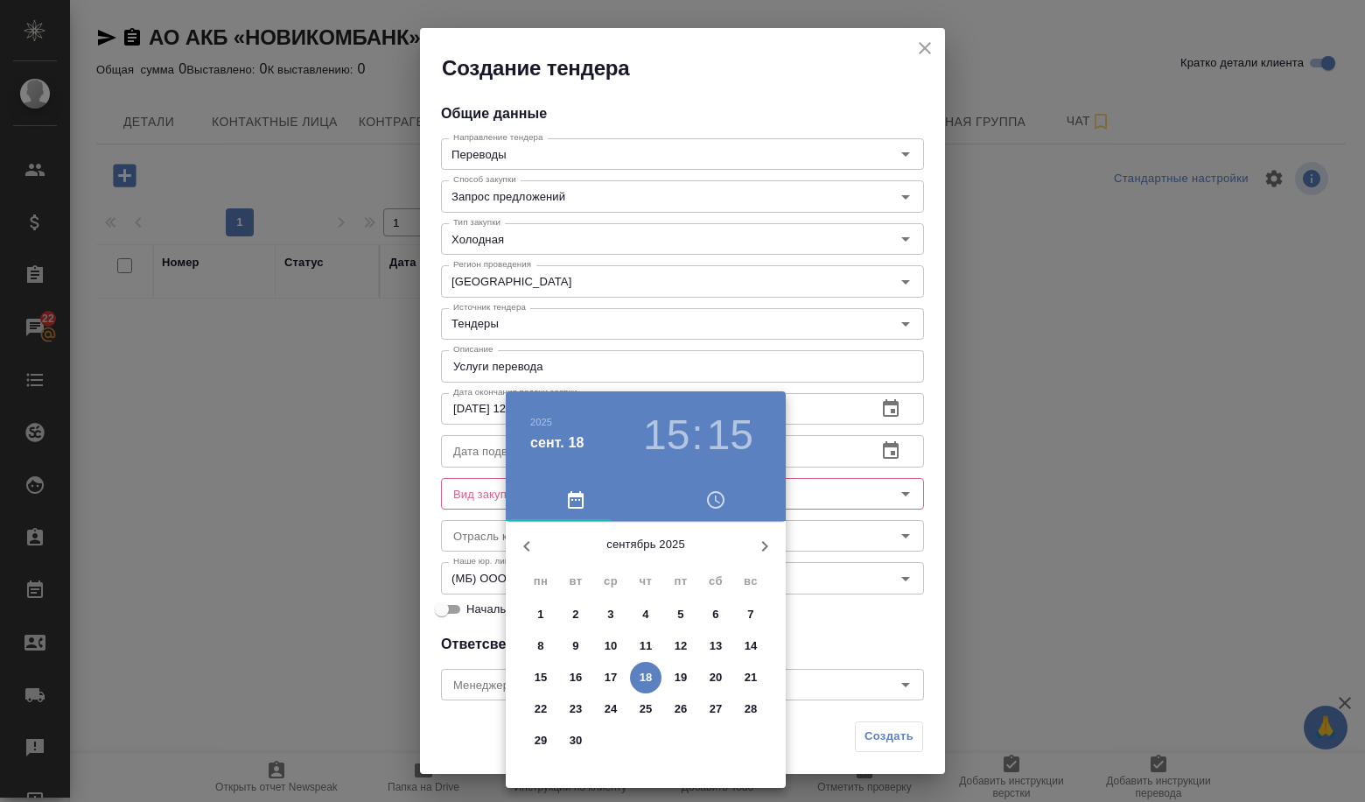
click at [567, 743] on span "30" at bounding box center [576, 741] width 32 height 18
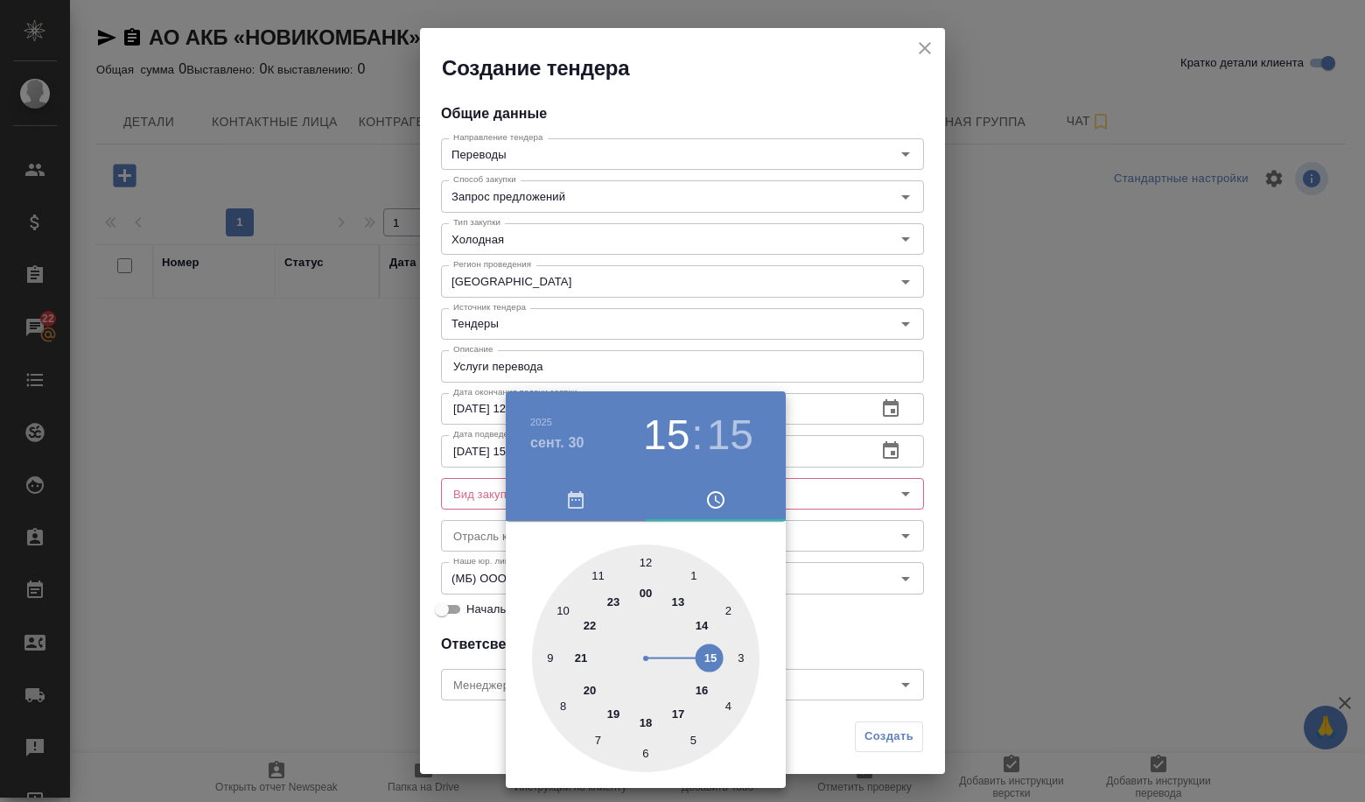
click at [647, 570] on div at bounding box center [646, 658] width 228 height 228
click at [646, 566] on div at bounding box center [646, 658] width 228 height 228
type input "[DATE] 12:00"
click at [844, 591] on div at bounding box center [682, 401] width 1365 height 802
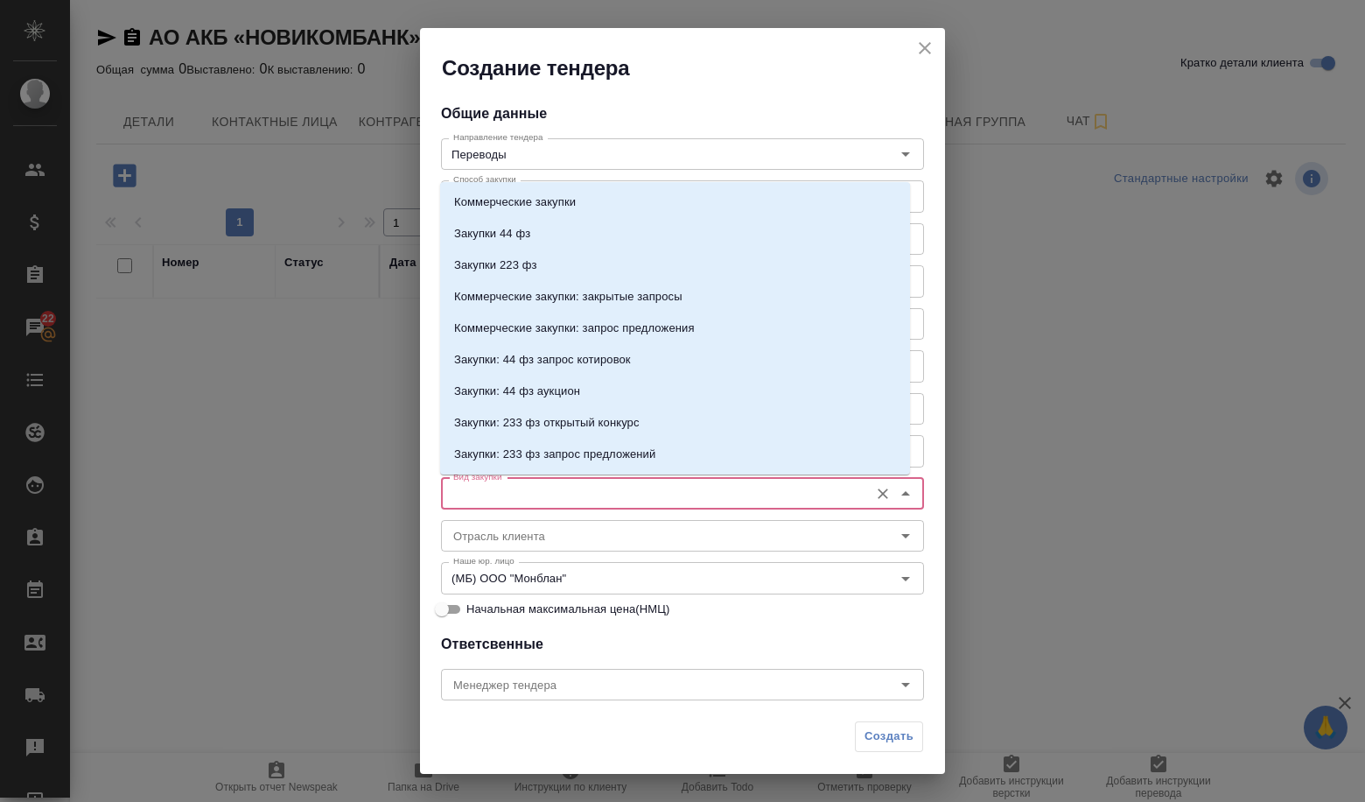
click at [526, 498] on input "Вид закупки" at bounding box center [653, 493] width 414 height 21
click at [514, 207] on p "Коммерческие закупки" at bounding box center [515, 202] width 122 height 18
type input "Коммерческие закупки"
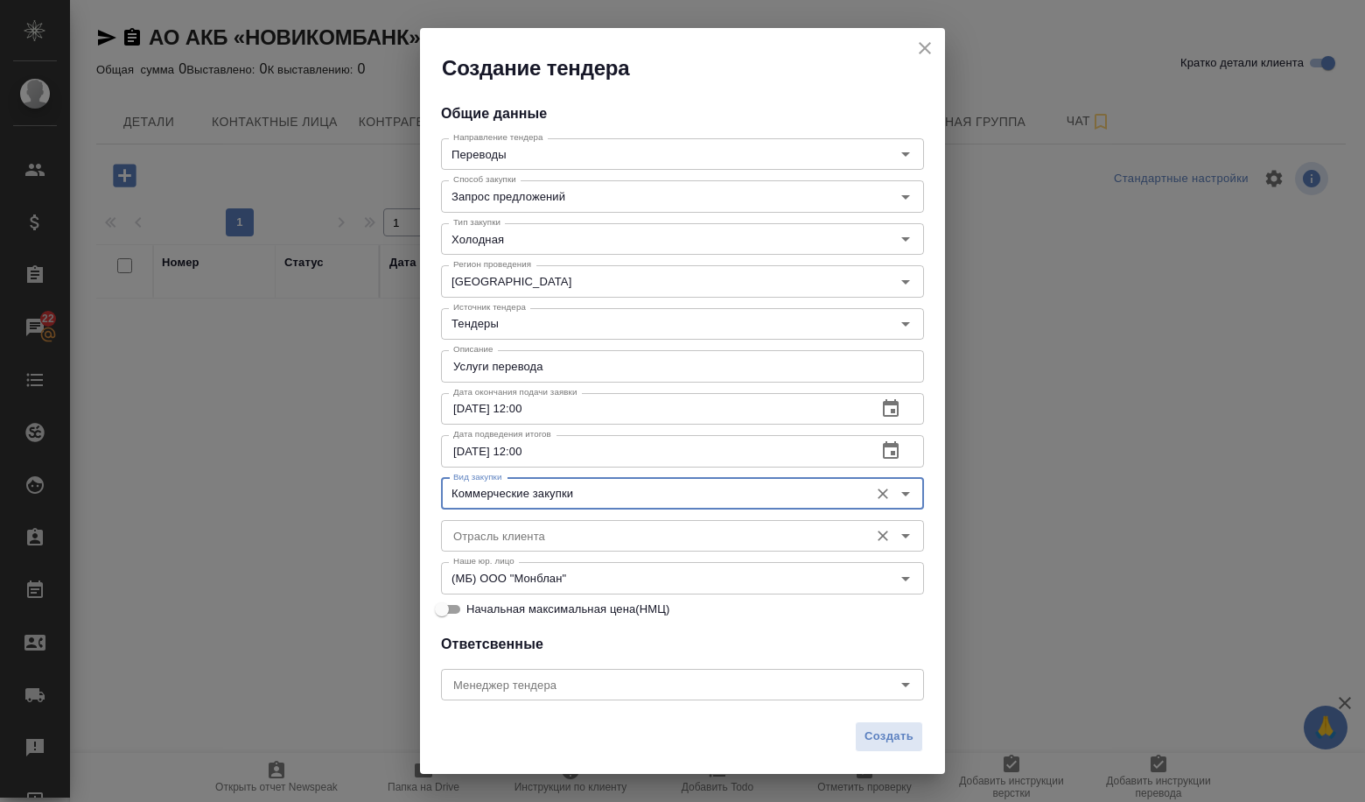
click at [575, 532] on input "Отрасль клиента" at bounding box center [653, 535] width 414 height 21
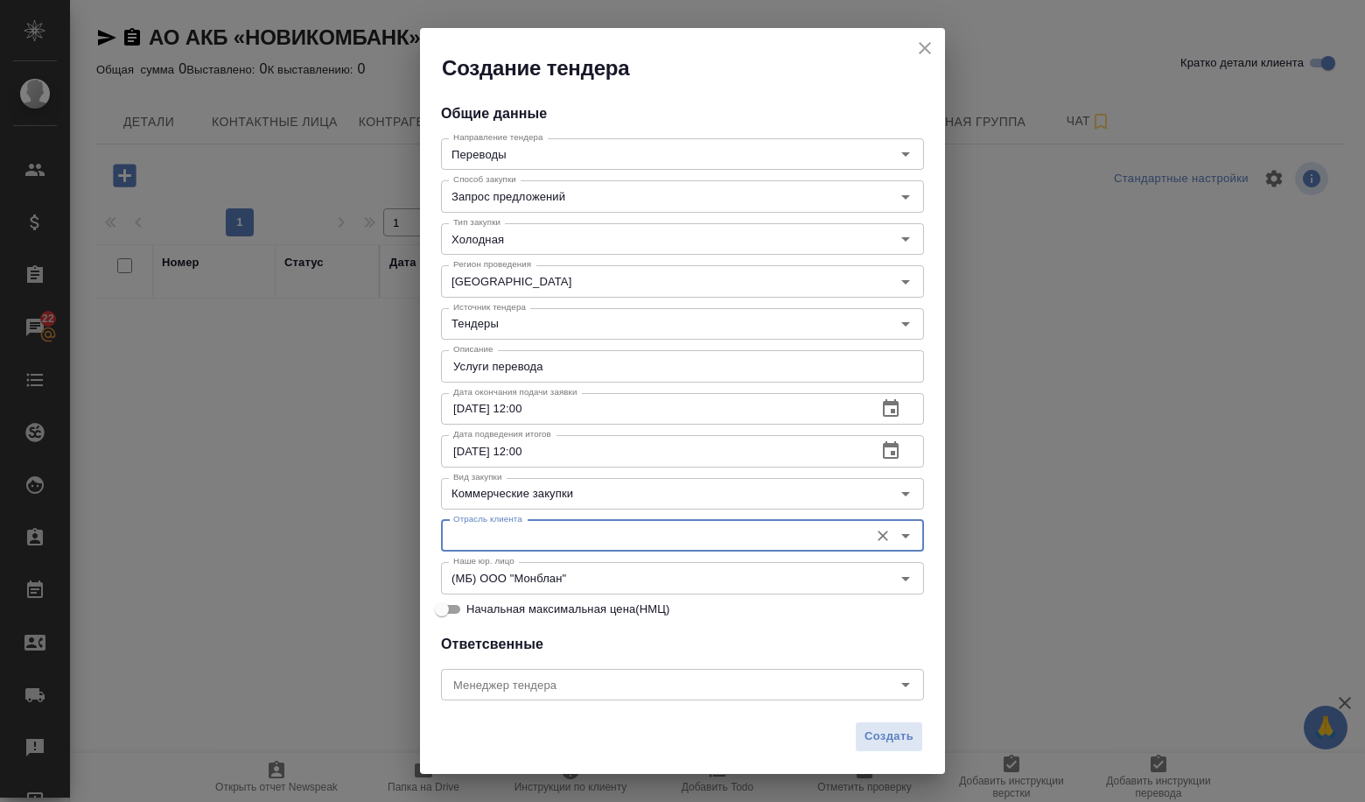
click at [575, 532] on input "Отрасль клиента" at bounding box center [653, 535] width 414 height 21
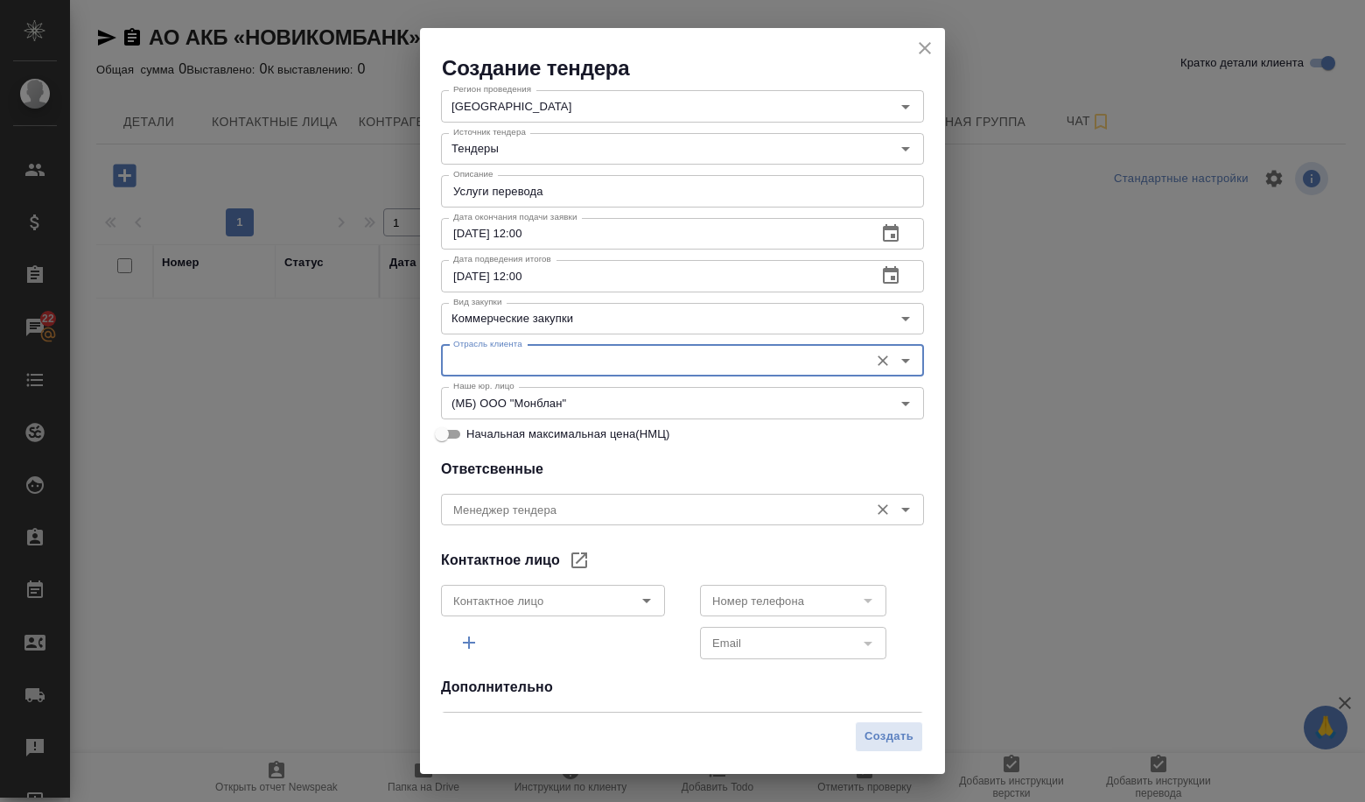
click at [582, 511] on input "Менеджер тендера" at bounding box center [653, 509] width 414 height 21
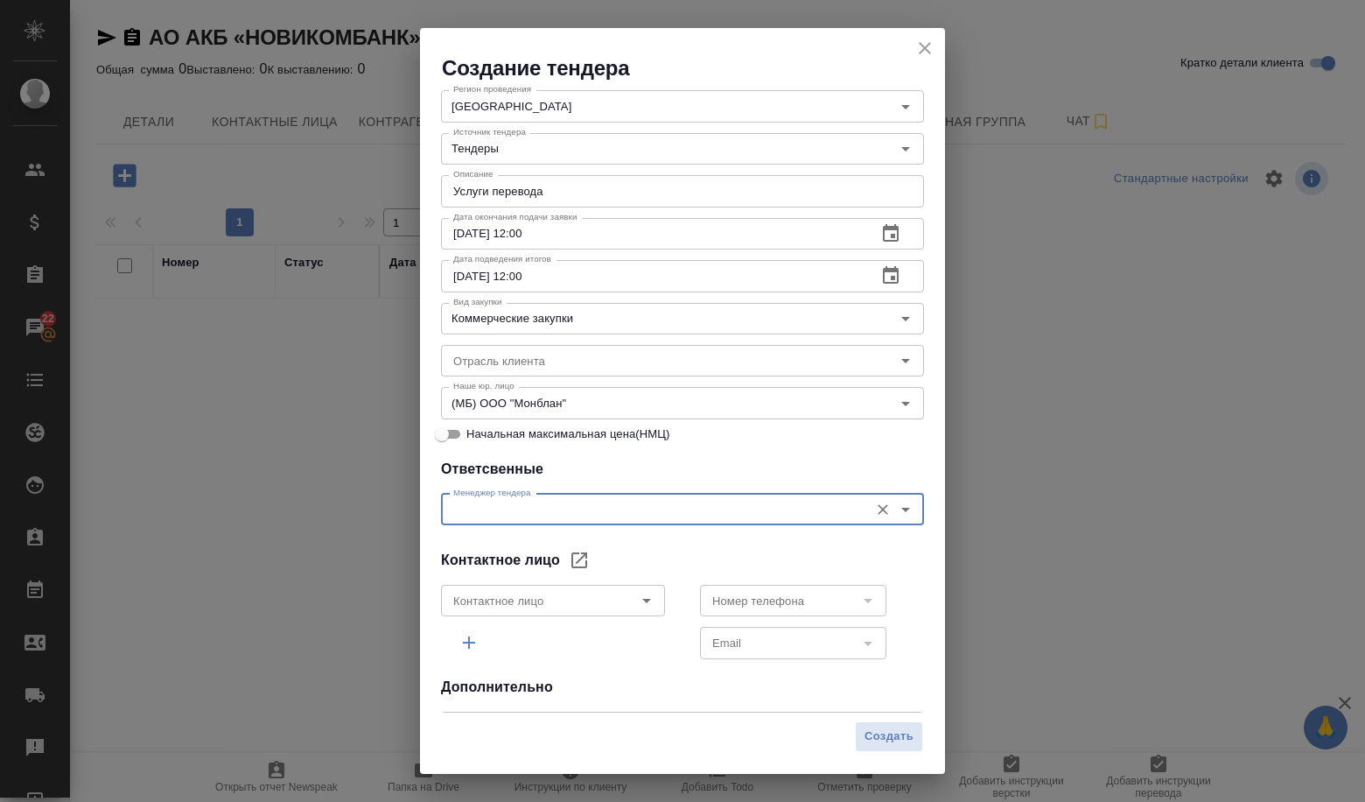
click at [584, 507] on input "Менеджер тендера" at bounding box center [653, 509] width 414 height 21
click at [636, 591] on icon "Open" at bounding box center [646, 600] width 21 height 21
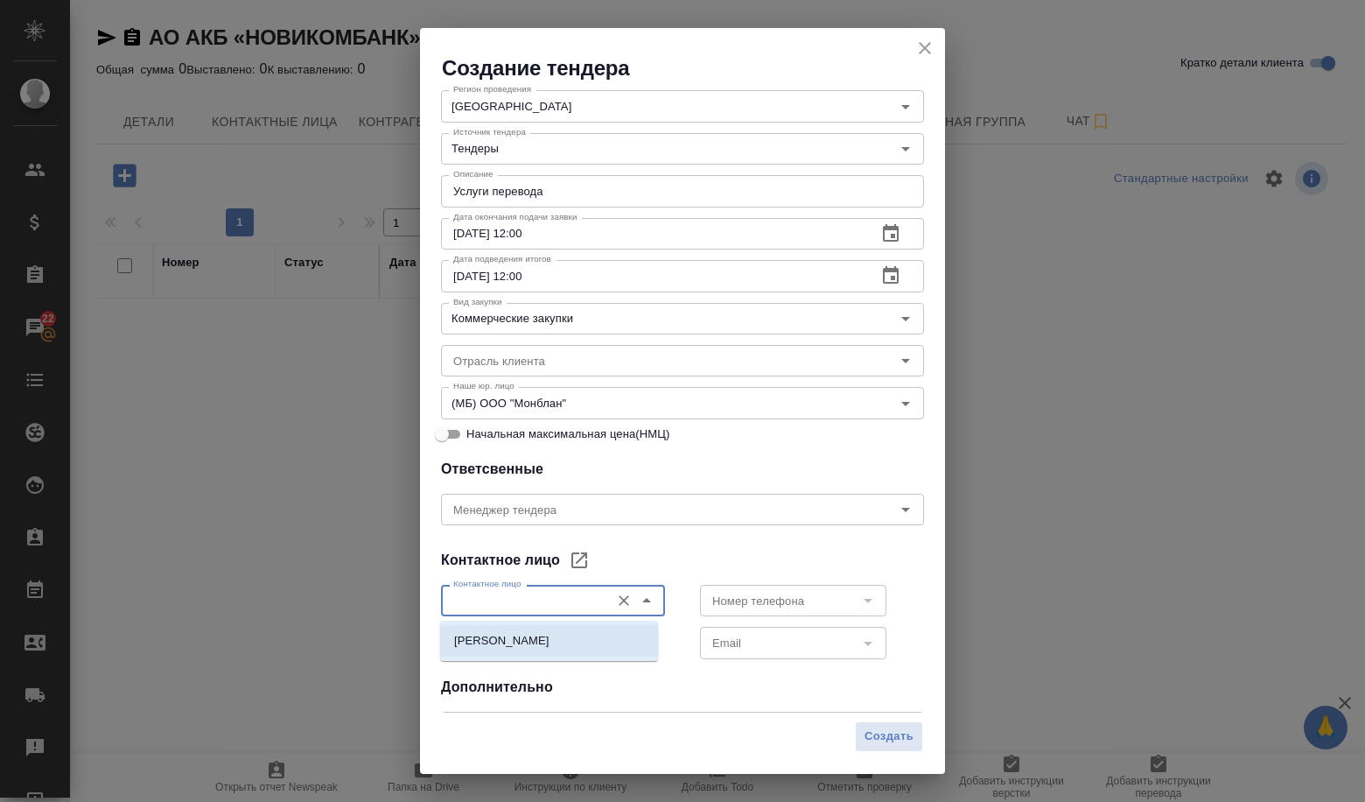
click at [550, 643] on p "[PERSON_NAME]" at bounding box center [501, 641] width 95 height 18
type input "[PERSON_NAME]"
click at [860, 602] on icon "Open" at bounding box center [868, 600] width 21 height 21
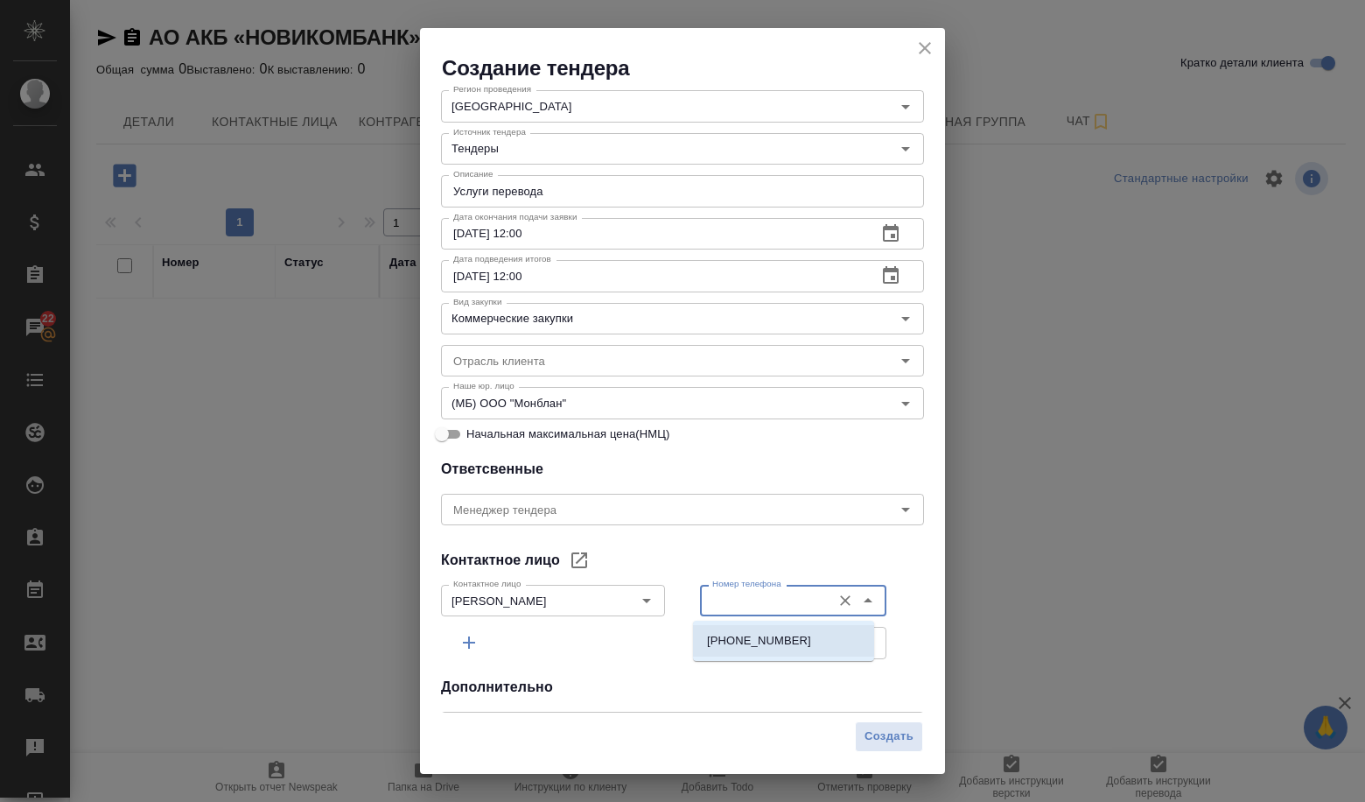
click at [789, 640] on li "+74959747187" at bounding box center [783, 641] width 181 height 32
type input "+74959747187"
click at [860, 642] on icon "Open" at bounding box center [868, 643] width 21 height 21
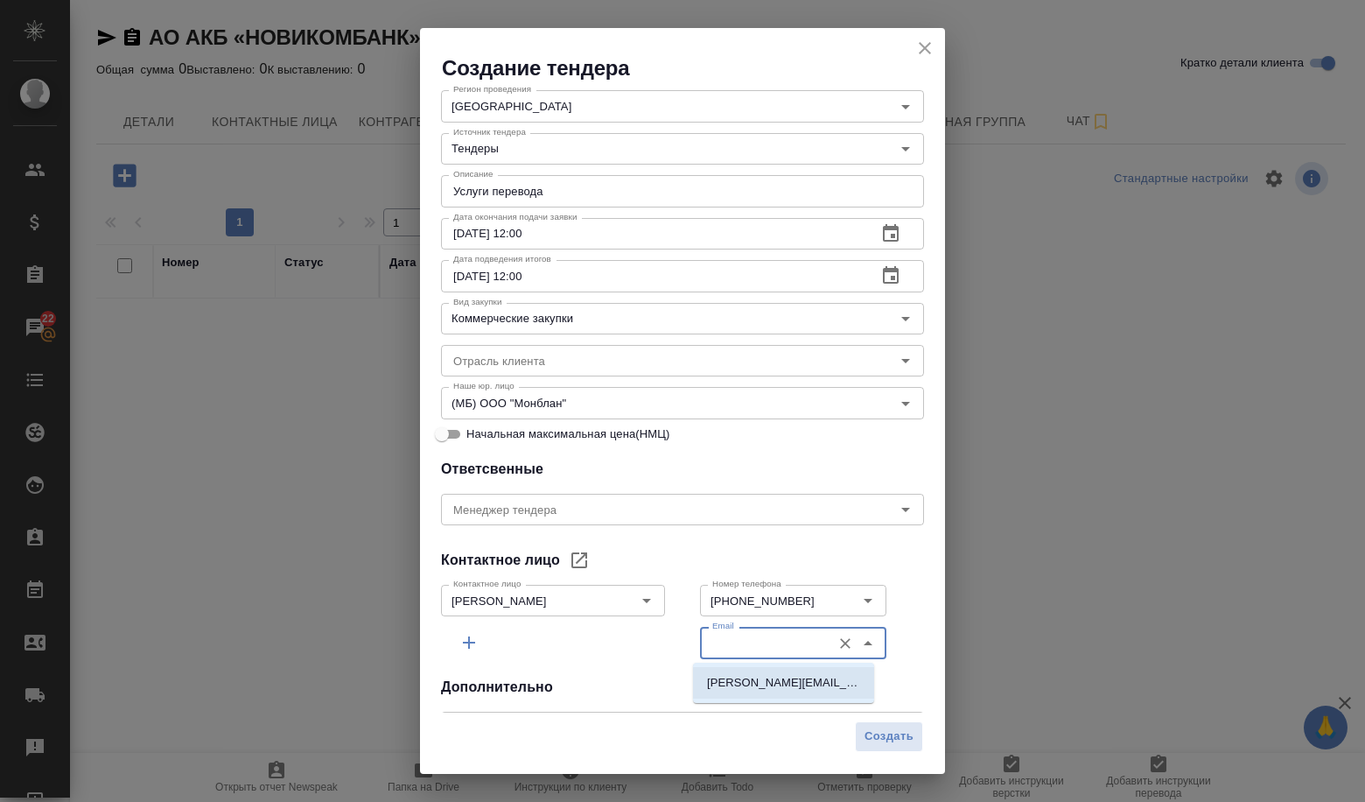
click at [820, 675] on p "kuznetsov_ma@novikom.ru" at bounding box center [783, 683] width 153 height 18
type input "kuznetsov_ma@novikom.ru"
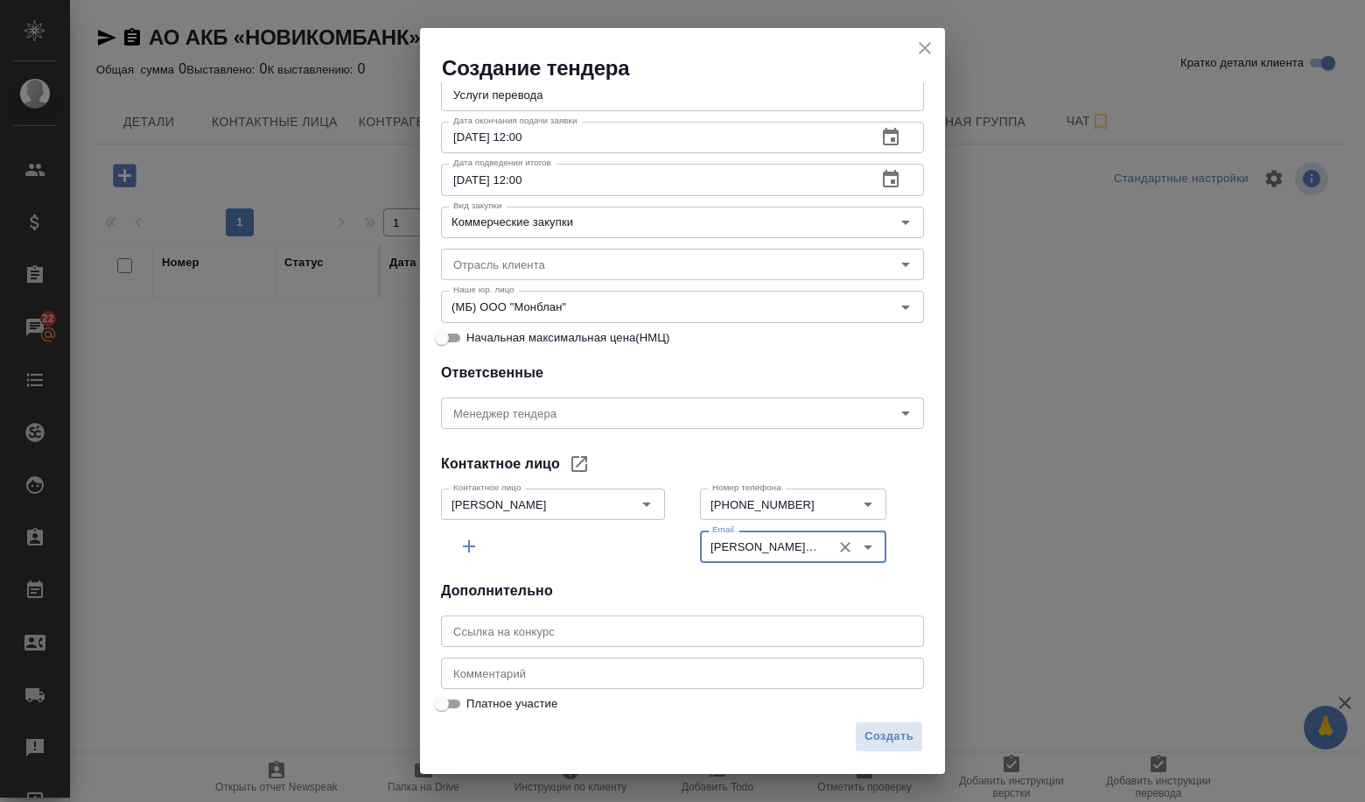
scroll to position [281, 0]
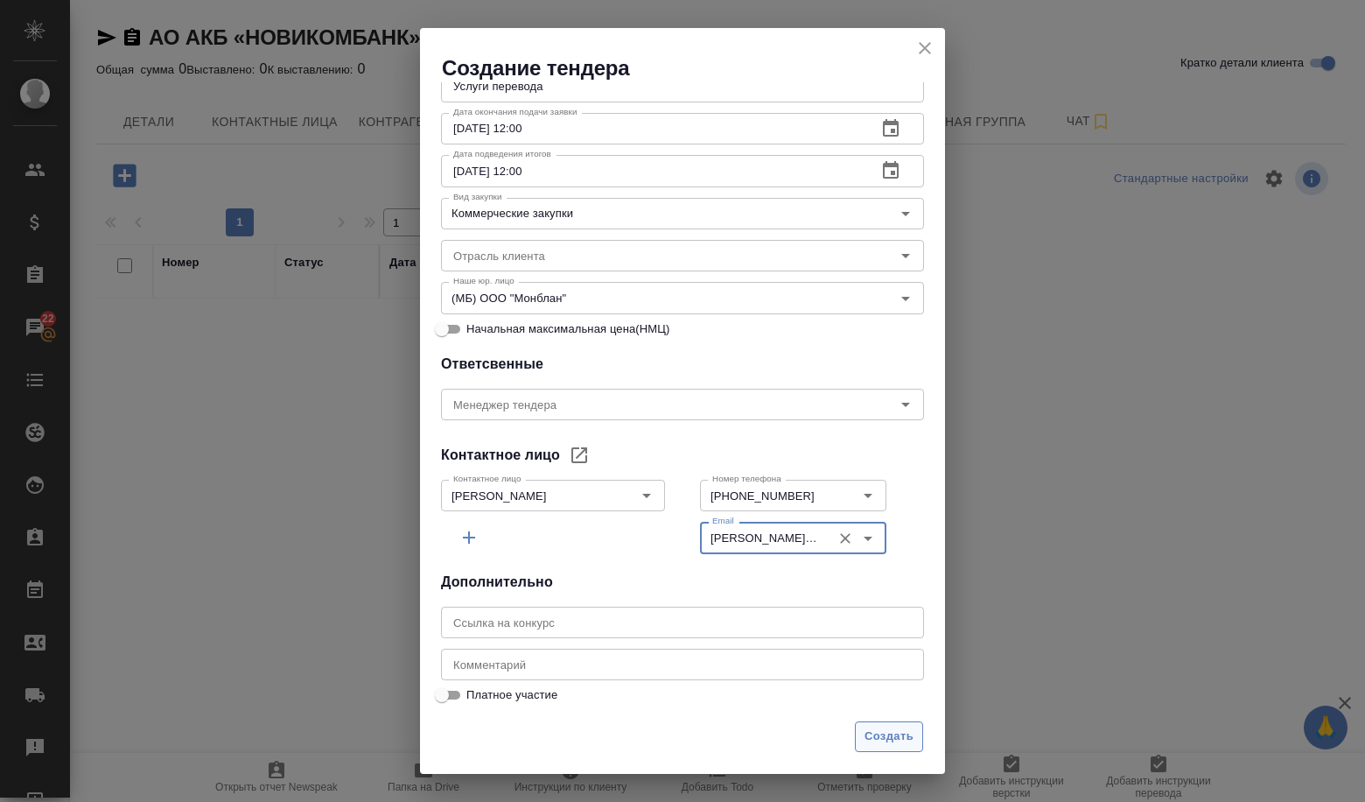
click at [904, 733] on span "Создать" at bounding box center [889, 736] width 49 height 20
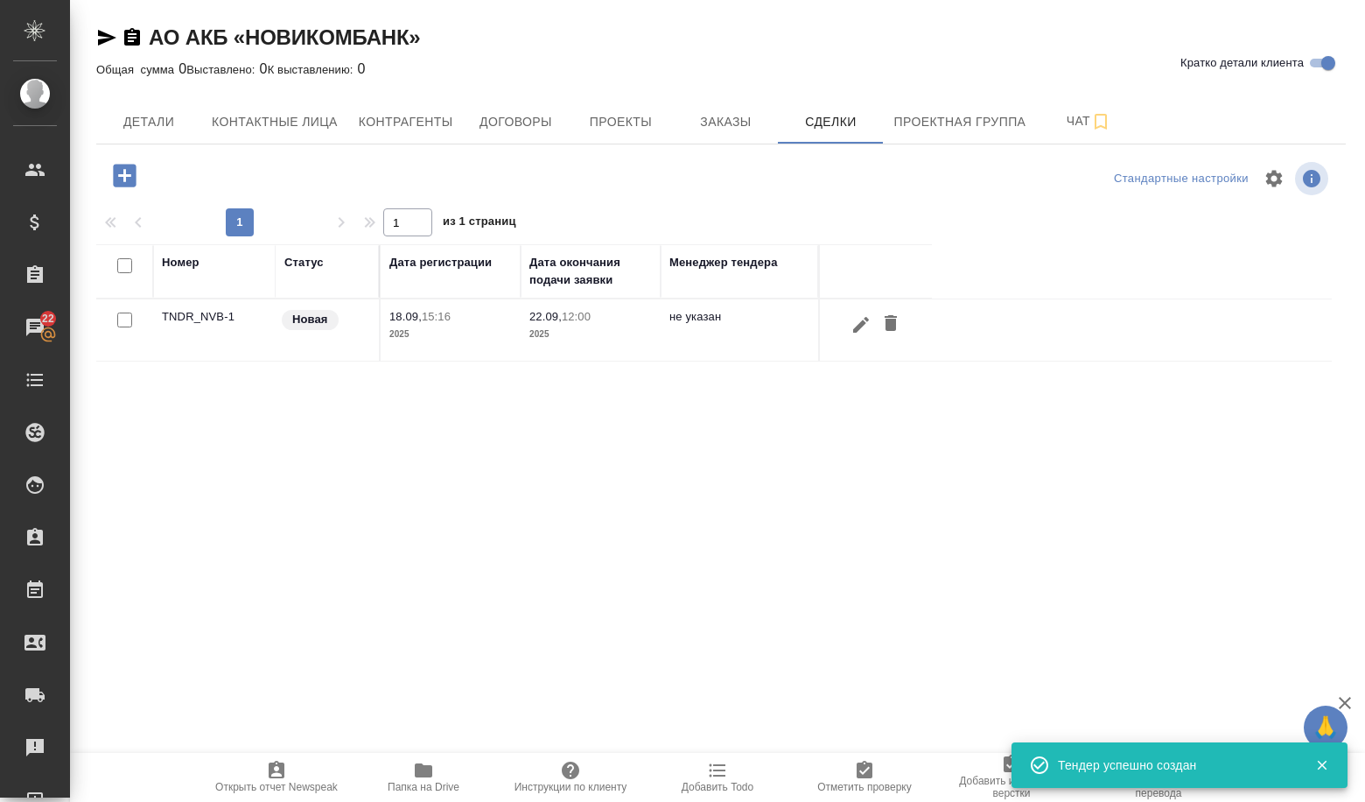
click at [237, 306] on td "TNDR_NVB-1" at bounding box center [214, 329] width 123 height 61
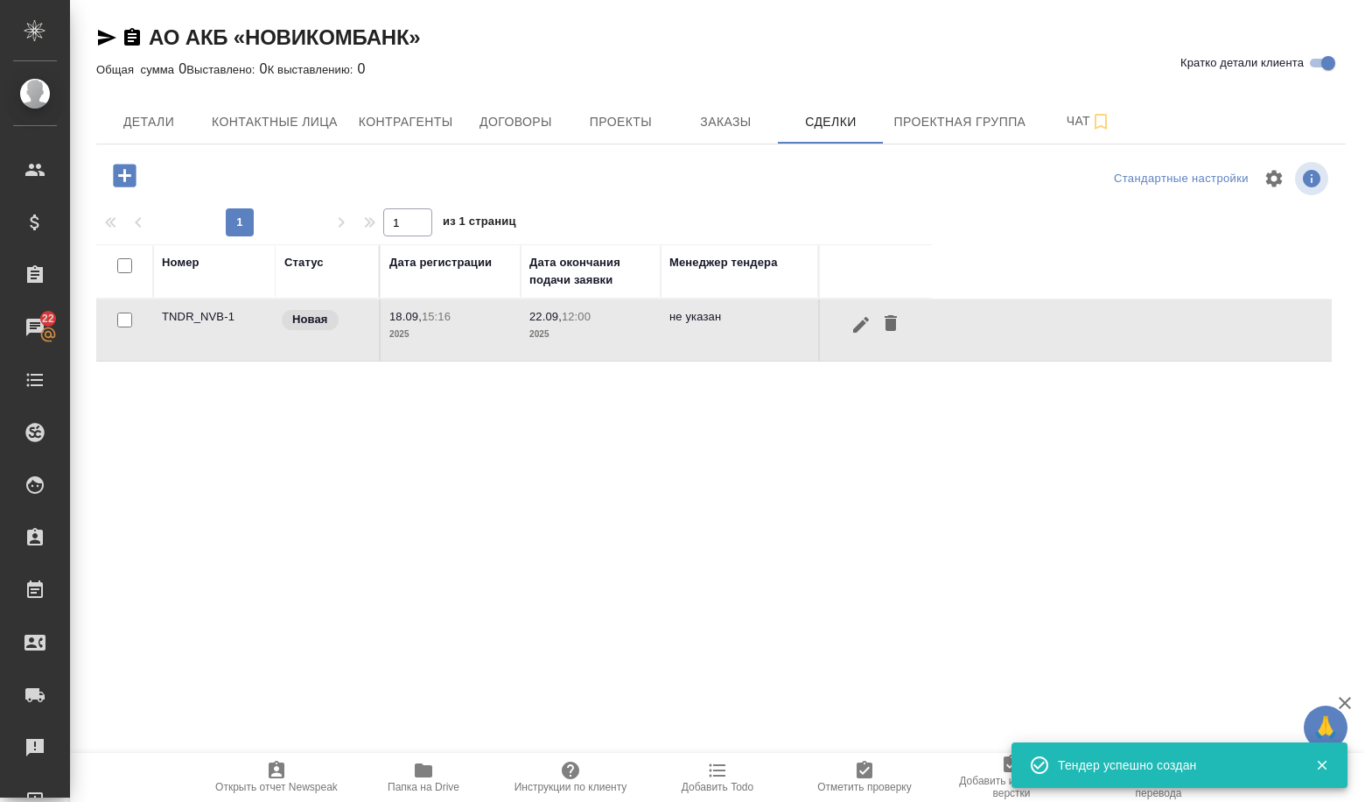
click at [237, 306] on td "TNDR_NVB-1" at bounding box center [214, 329] width 123 height 61
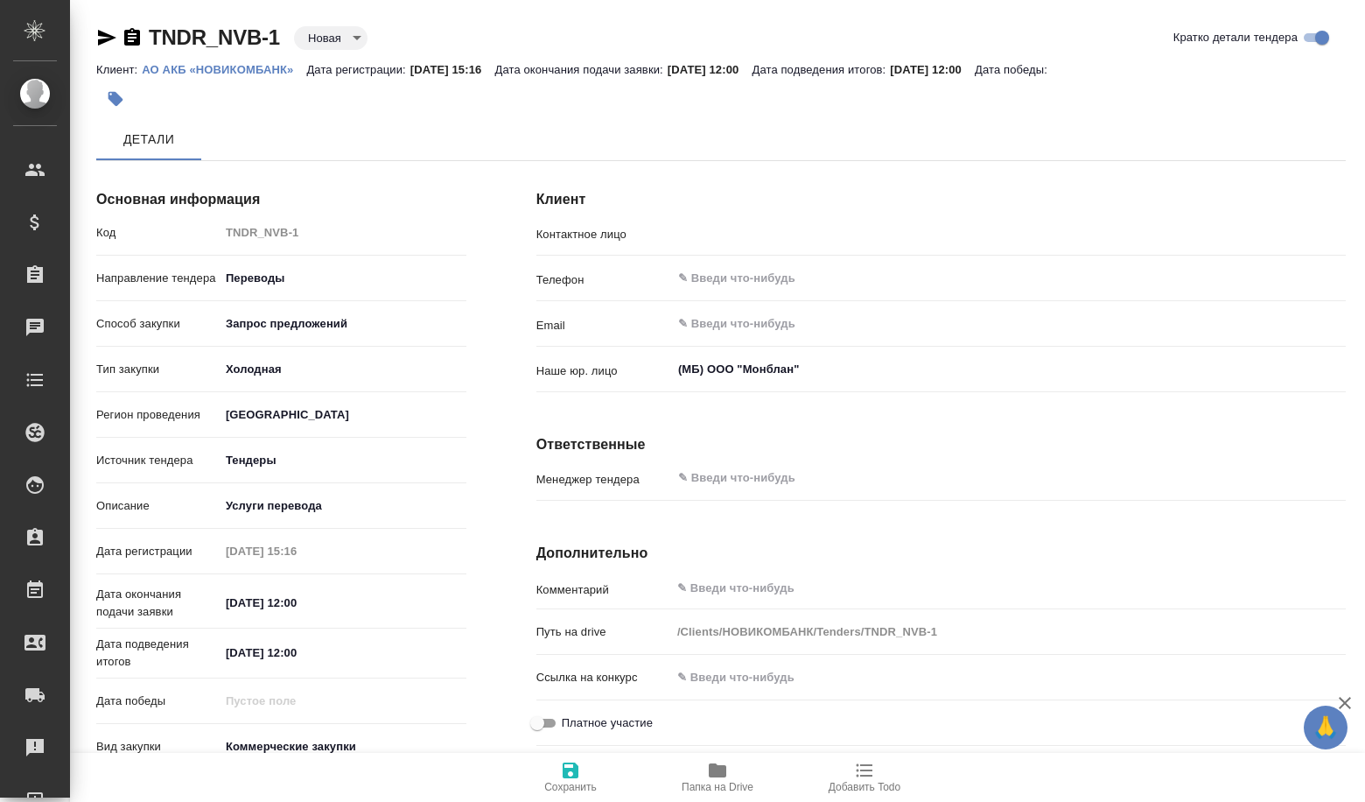
type input "[PERSON_NAME]"
click at [349, 28] on body "🙏 .cls-1 fill:#fff; AWATERA Volkova [PERSON_NAME] Спецификации Заказы Чаты Todo…" at bounding box center [682, 401] width 1365 height 802
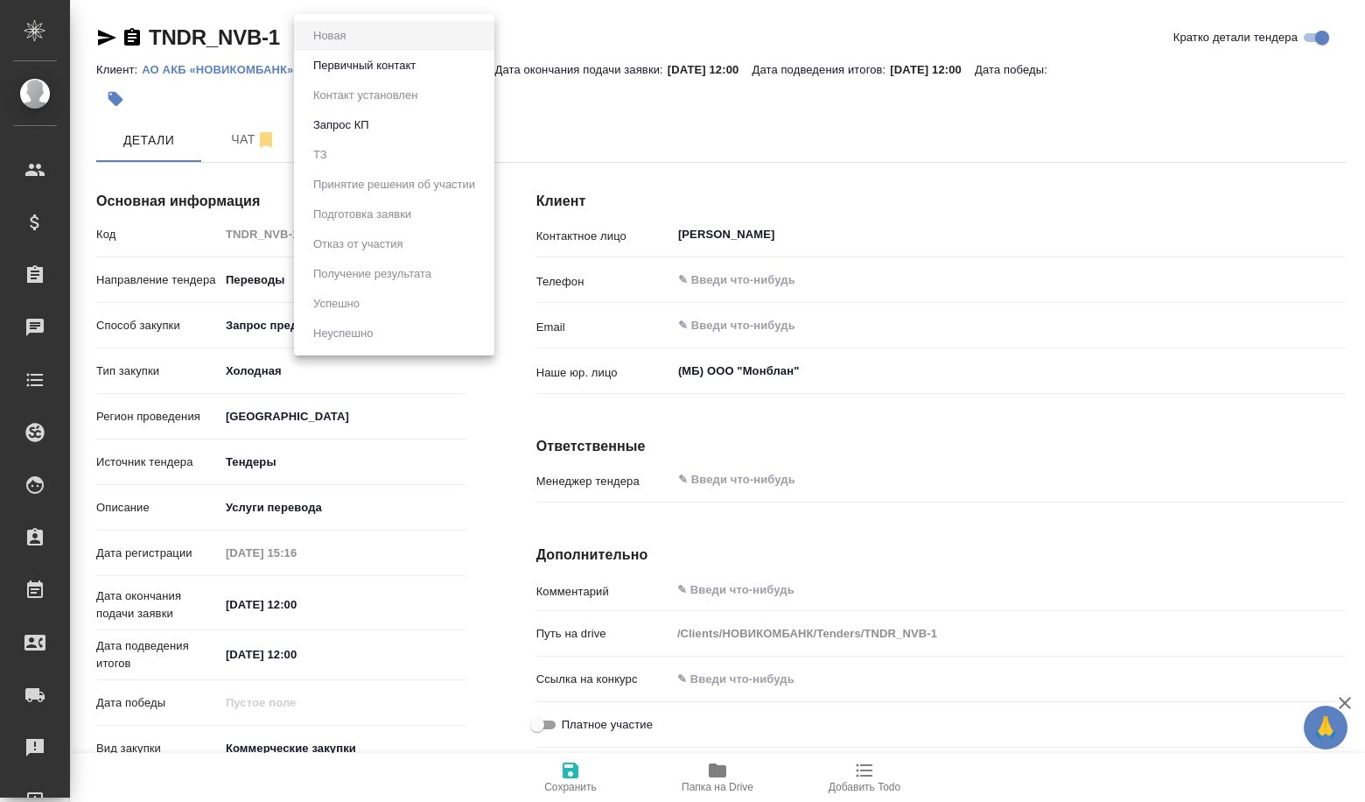
click at [371, 63] on button "Первичный контакт" at bounding box center [364, 65] width 113 height 19
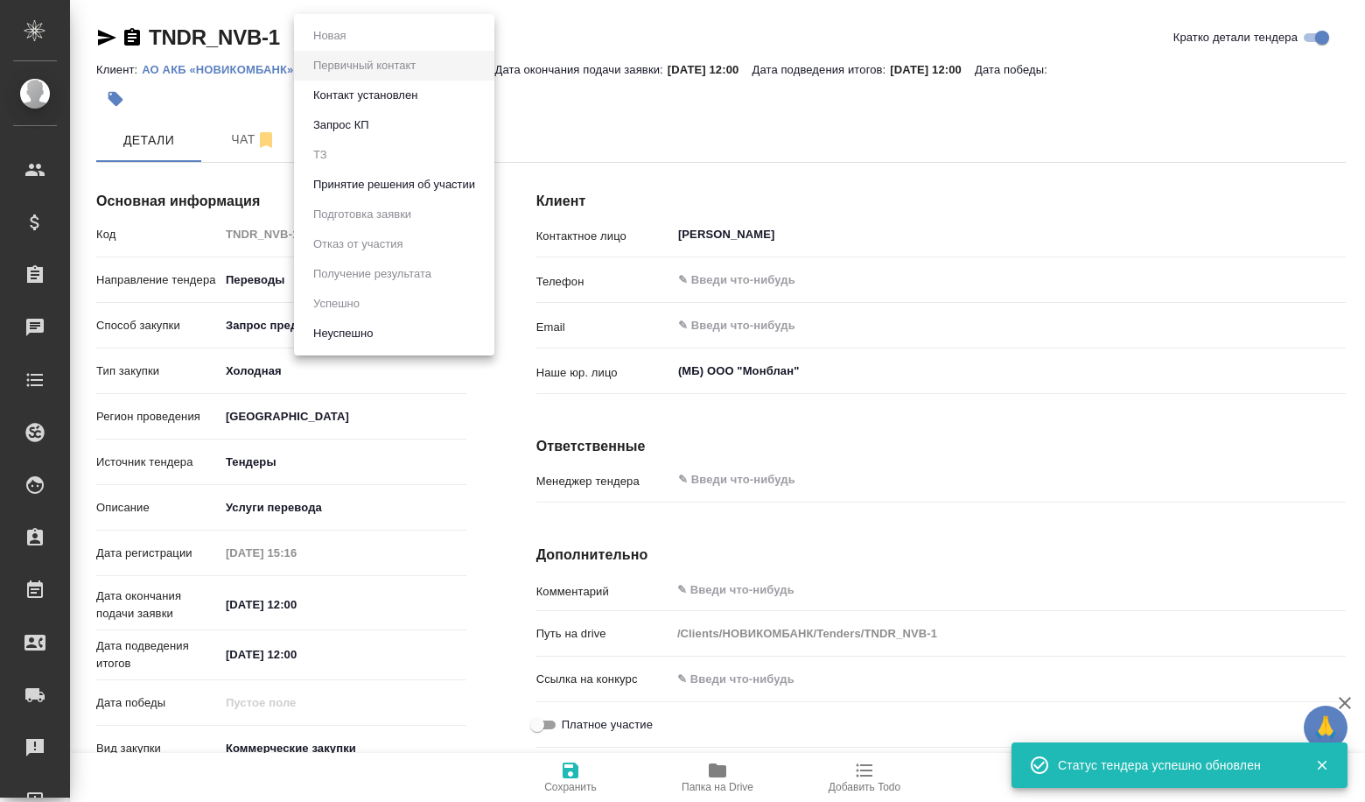
click at [361, 34] on body "🙏 .cls-1 fill:#fff; AWATERA Volkova [PERSON_NAME] Спецификации Заказы Чаты Todo…" at bounding box center [682, 401] width 1365 height 802
click at [385, 188] on button "Принятие решения об участии" at bounding box center [394, 184] width 172 height 19
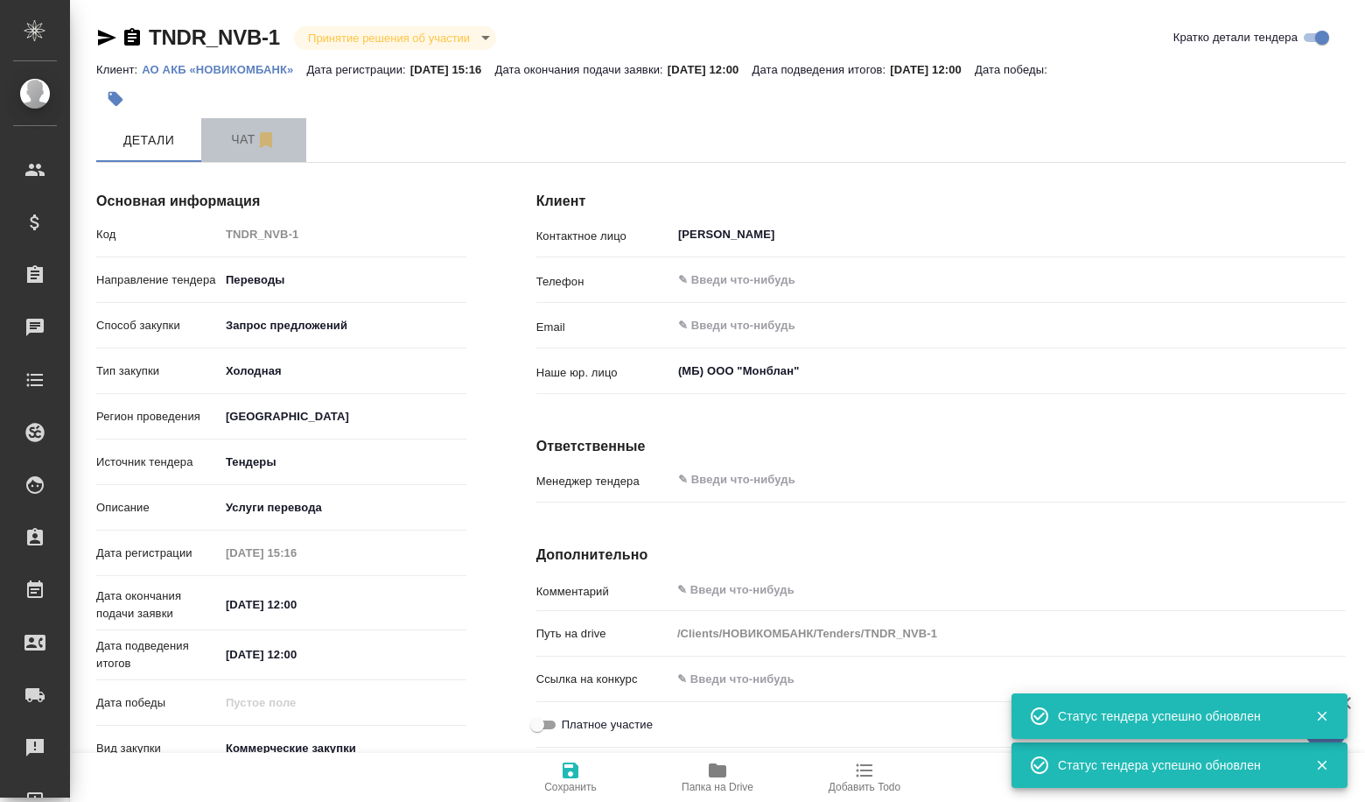
click at [271, 151] on button "Чат" at bounding box center [253, 140] width 105 height 44
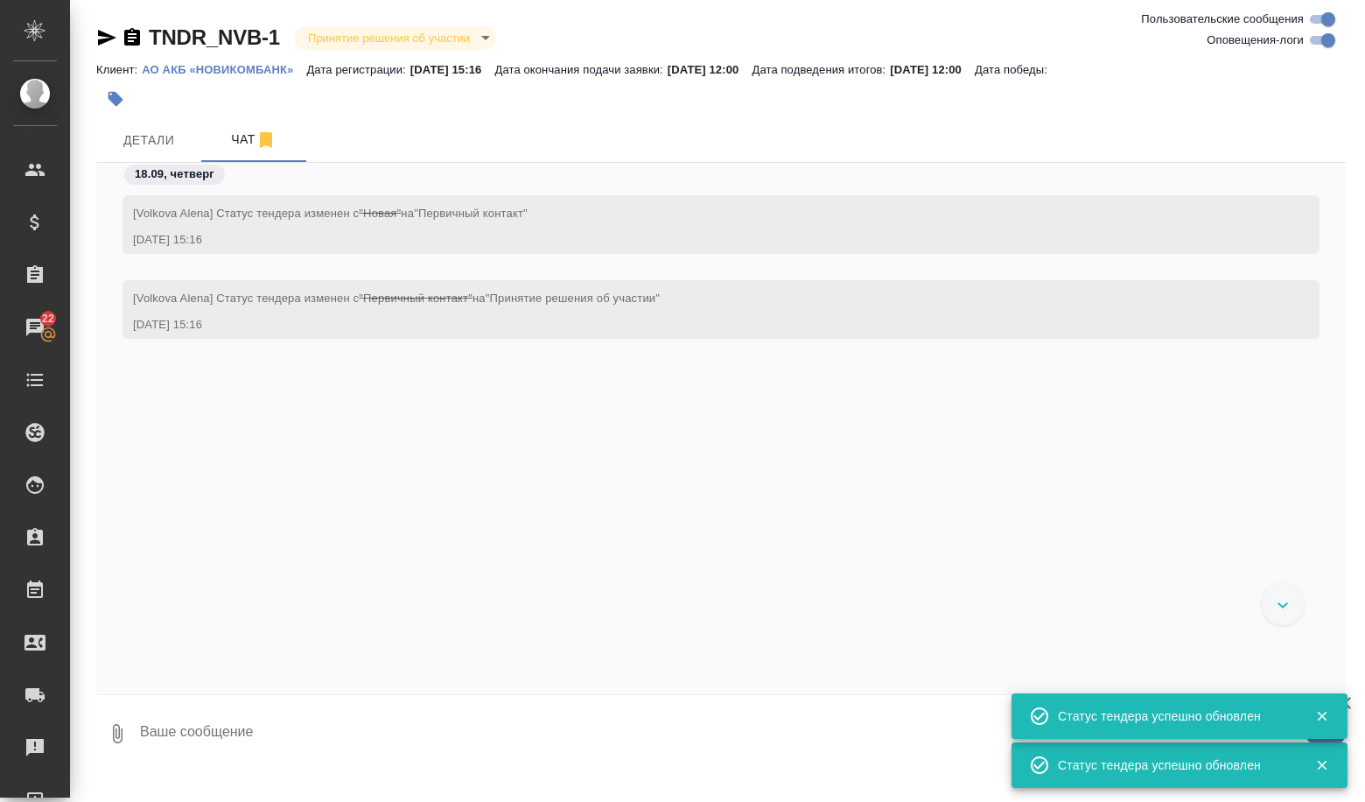
click at [312, 725] on textarea at bounding box center [742, 734] width 1208 height 60
paste textarea "Loremi! Dolorsitametc, adipiscing. -- Elitseddoe Temporinc Utlabor Et Dolorem A…"
type textarea "Loremi! Dolorsitametc, adipiscing. -- Elitseddoe Temporinc Utlabor Et Dolorem A…"
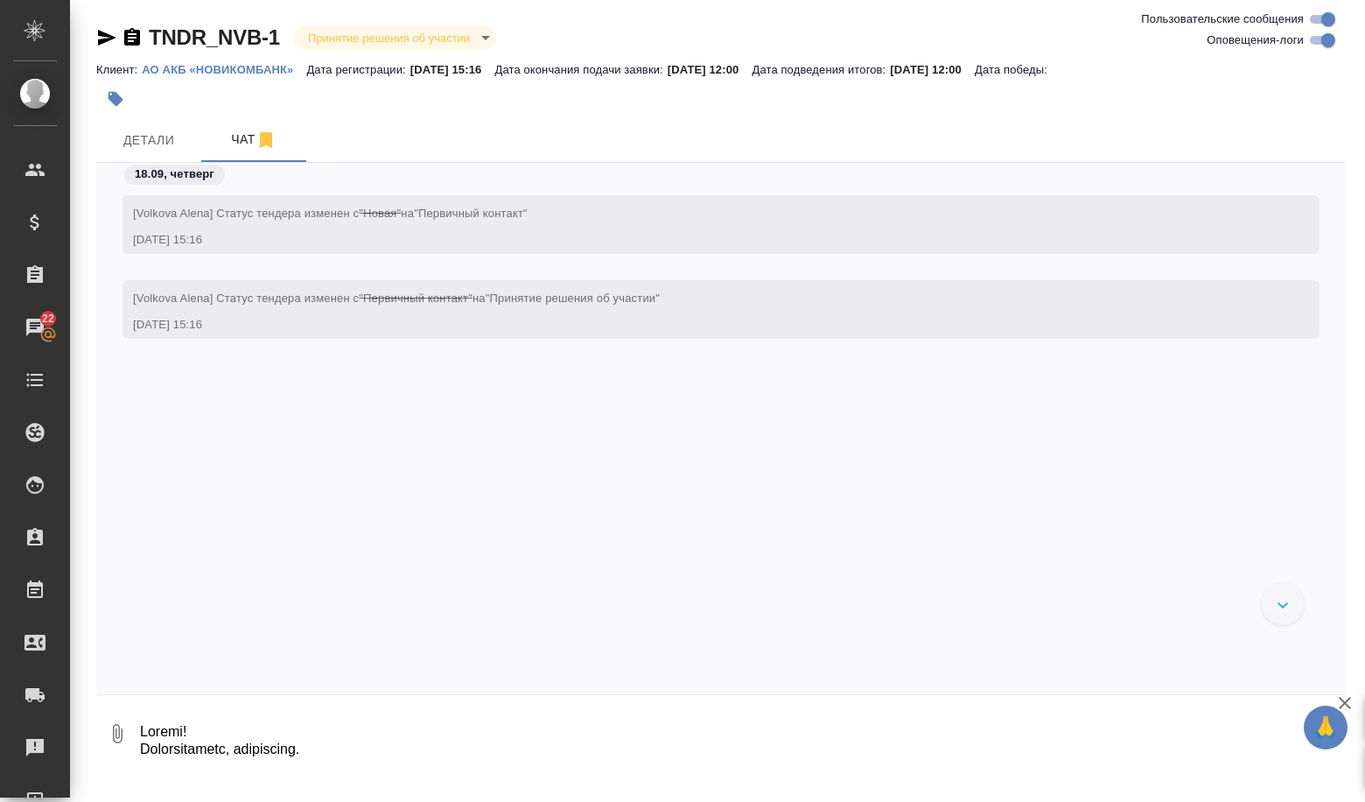
scroll to position [170, 0]
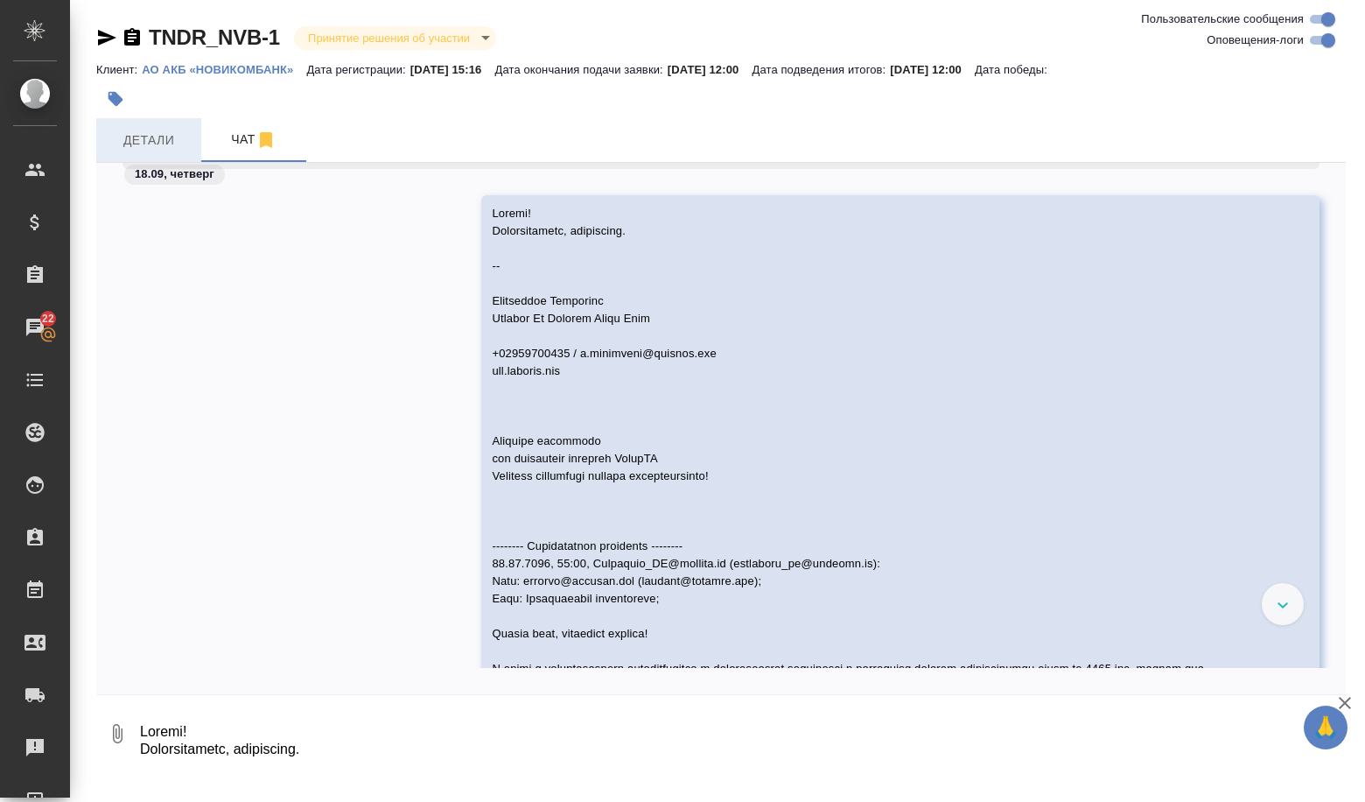
click at [181, 133] on span "Детали" at bounding box center [149, 141] width 84 height 22
